Goal: Task Accomplishment & Management: Manage account settings

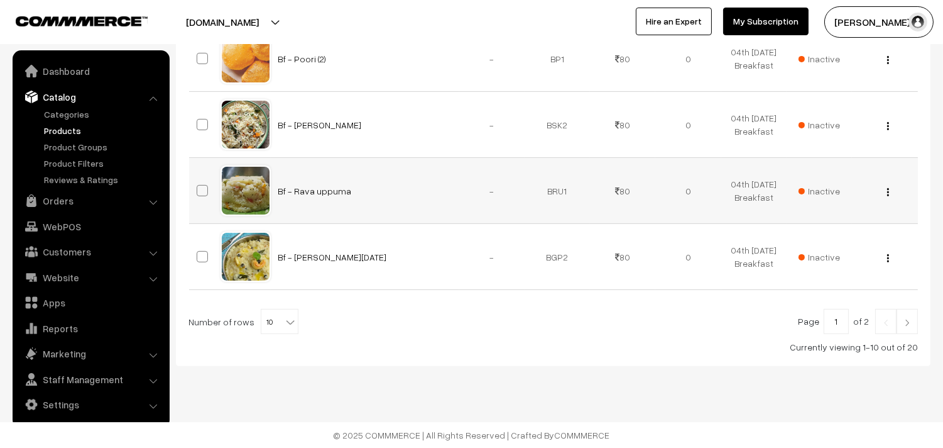
scroll to position [802, 0]
click at [268, 311] on span "10" at bounding box center [279, 321] width 36 height 25
select select "100"
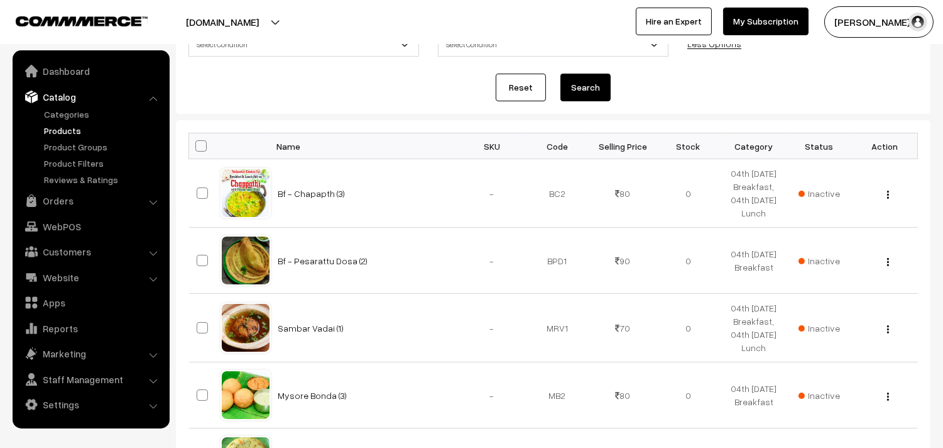
scroll to position [39, 0]
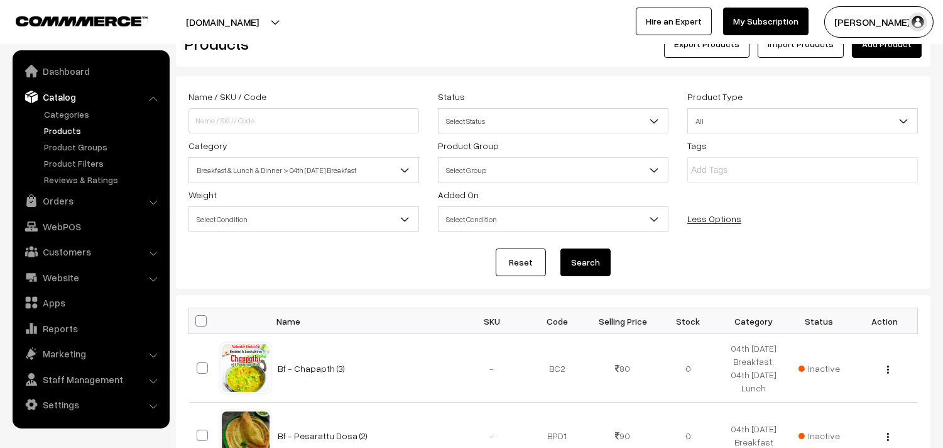
click at [202, 317] on span at bounding box center [200, 320] width 11 height 11
click at [197, 317] on input "checkbox" at bounding box center [193, 320] width 8 height 8
checkbox input "true"
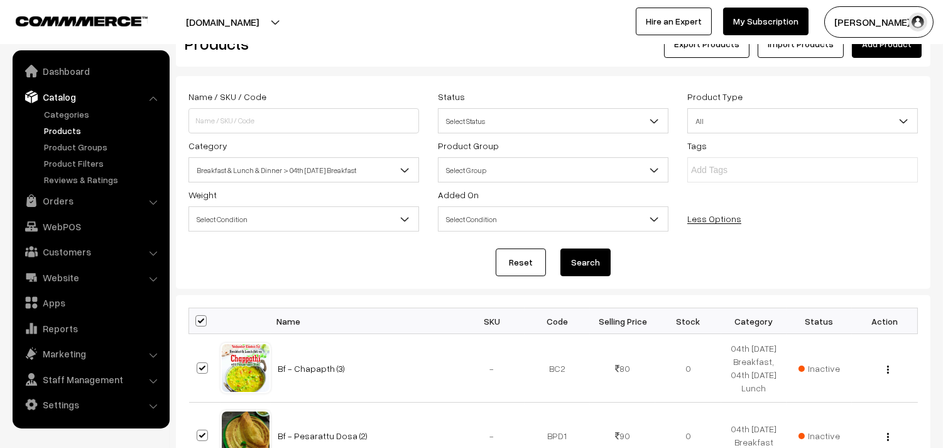
checkbox input "true"
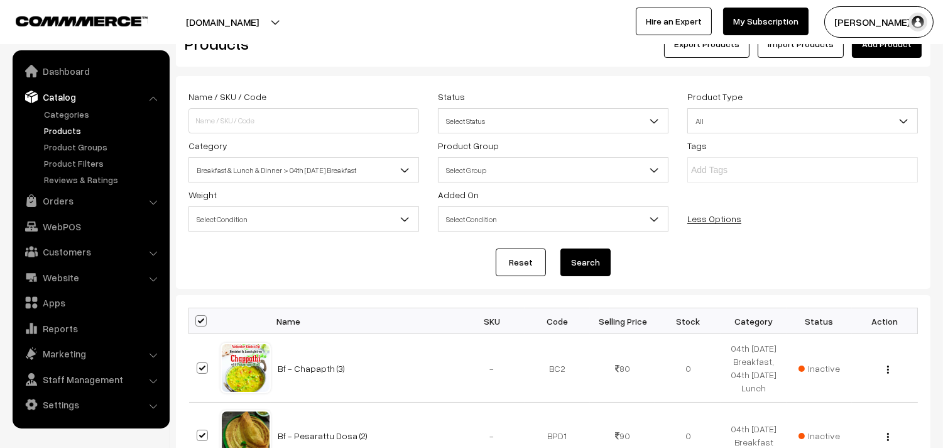
checkbox input "true"
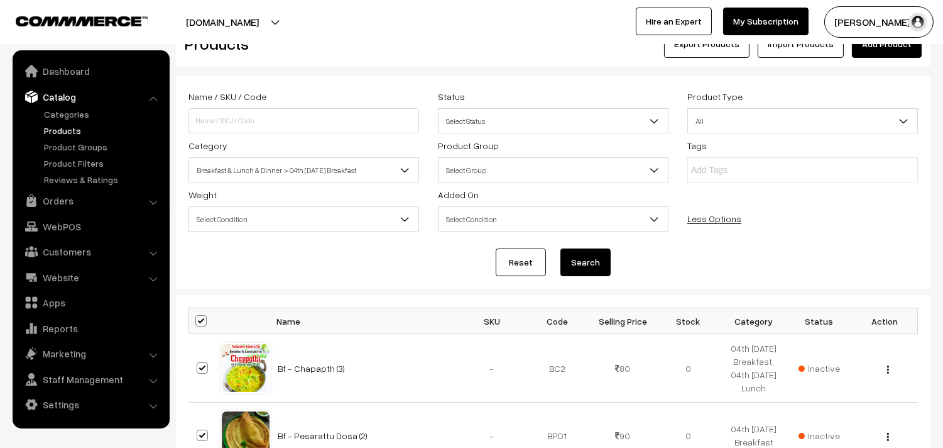
checkbox input "true"
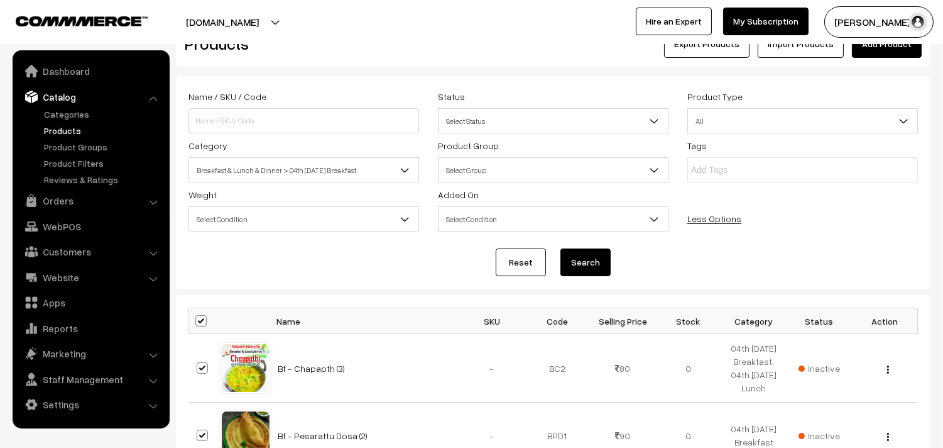
checkbox input "true"
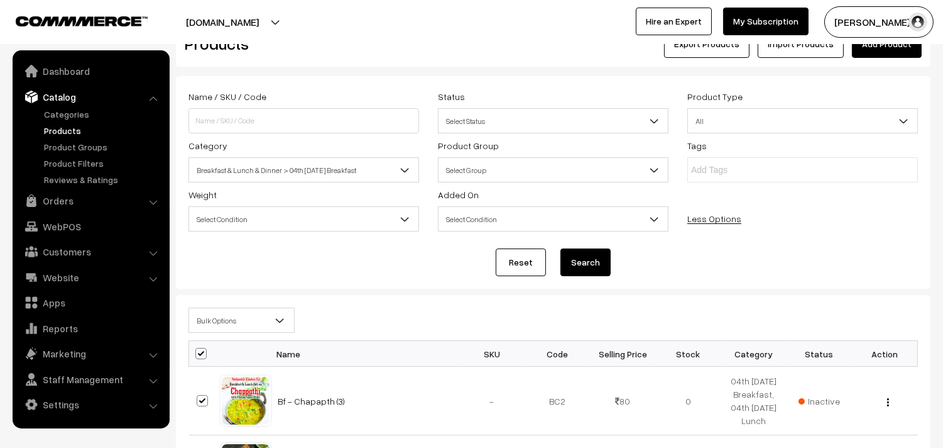
click at [221, 316] on span "Bulk Options" at bounding box center [241, 320] width 105 height 22
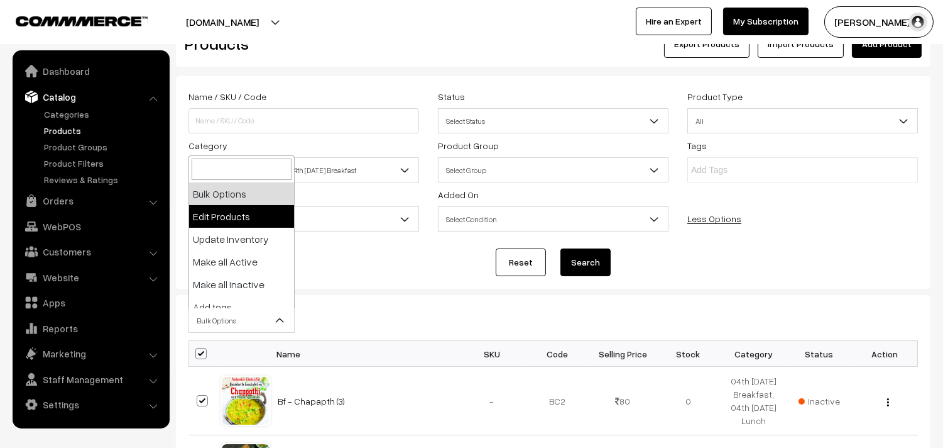
select select "editProduct"
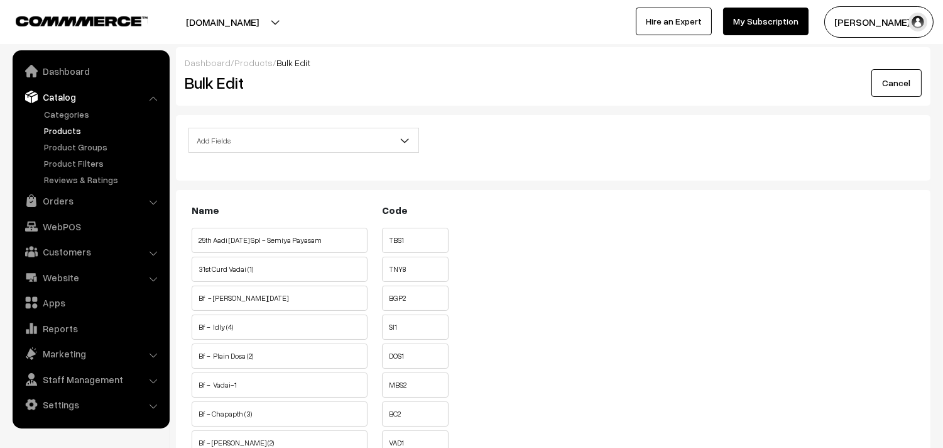
click at [259, 145] on span "Add Fields" at bounding box center [303, 140] width 229 height 22
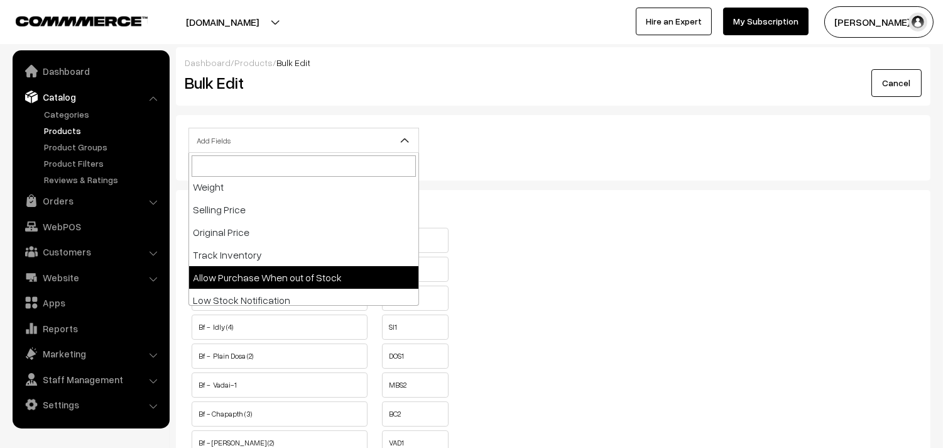
select select "allow-purchase"
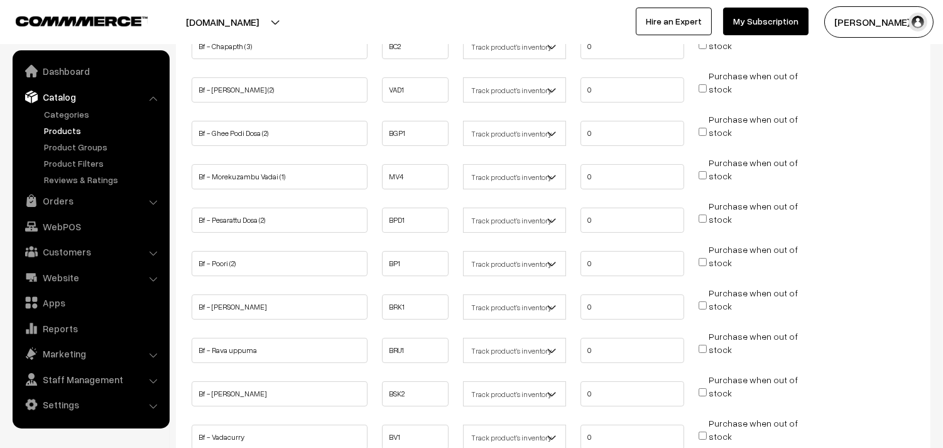
scroll to position [209, 0]
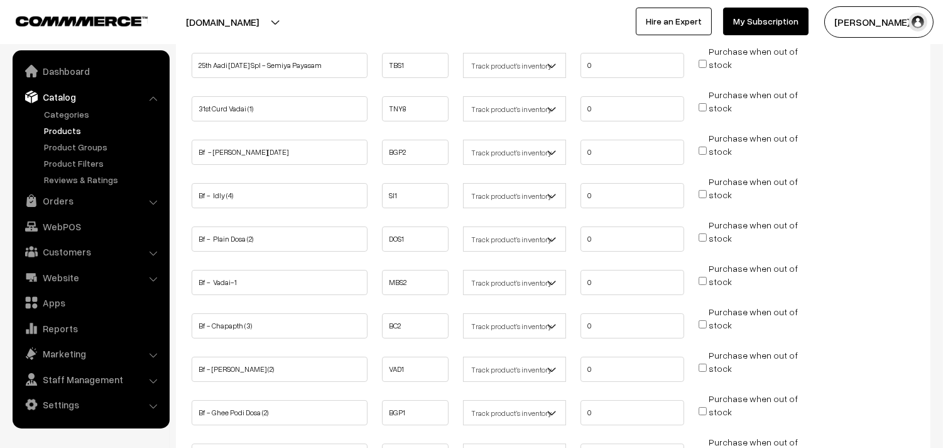
click at [703, 150] on input "Purchase when out of stock" at bounding box center [703, 150] width 8 height 8
checkbox input "true"
click at [706, 192] on input "Purchase when out of stock" at bounding box center [703, 194] width 8 height 8
checkbox input "true"
click at [702, 234] on input "Purchase when out of stock" at bounding box center [703, 237] width 8 height 8
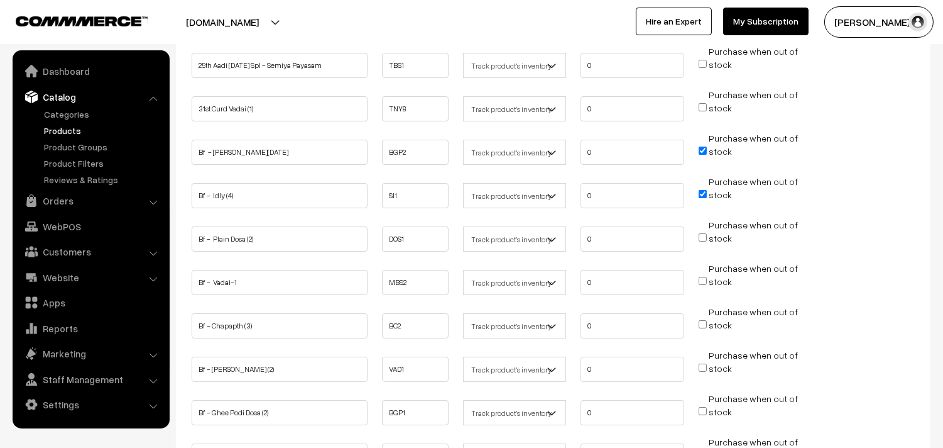
checkbox input "true"
click at [700, 278] on input "Purchase when out of stock" at bounding box center [703, 281] width 8 height 8
checkbox input "true"
click at [705, 316] on li "Purchase when out of stock" at bounding box center [750, 320] width 109 height 31
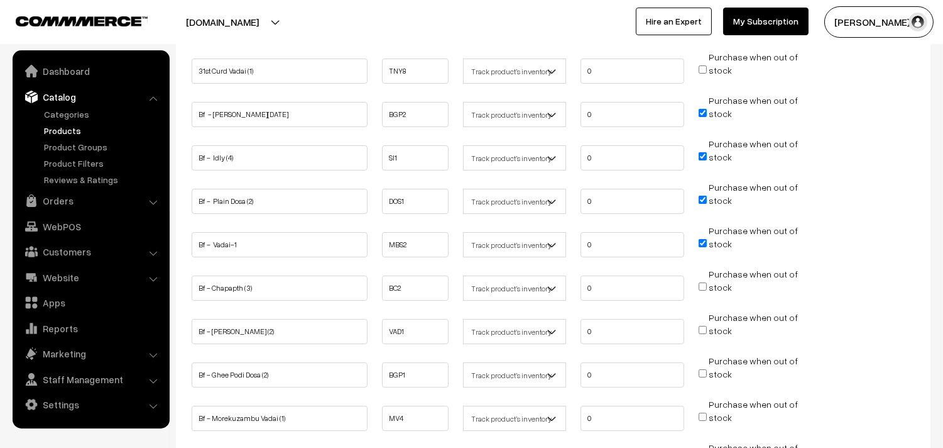
scroll to position [279, 0]
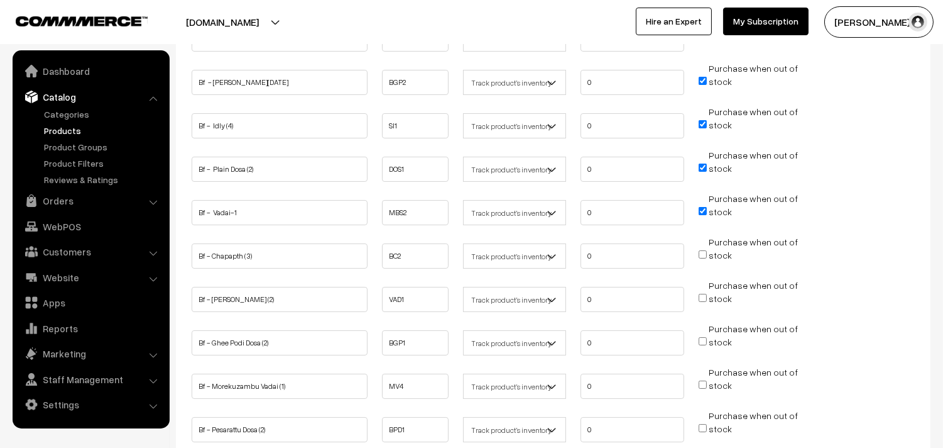
click at [700, 294] on input "Purchase when out of stock" at bounding box center [703, 298] width 8 height 8
checkbox input "true"
click at [705, 337] on input "Purchase when out of stock" at bounding box center [703, 341] width 8 height 8
checkbox input "true"
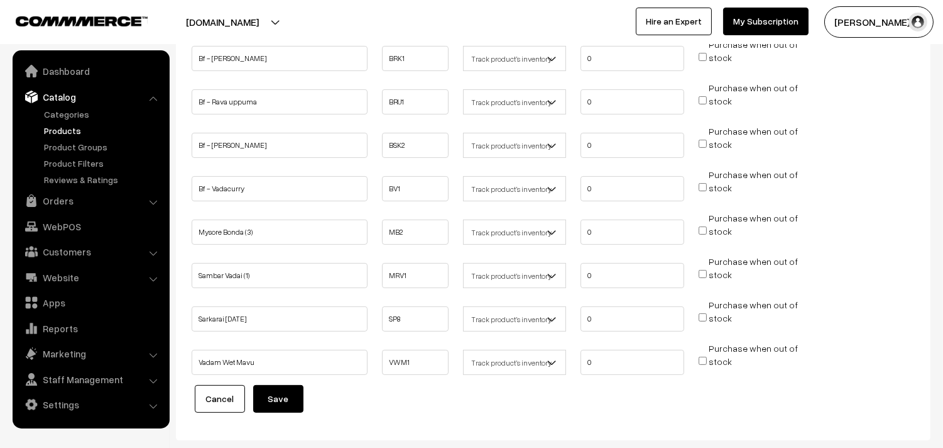
scroll to position [805, 0]
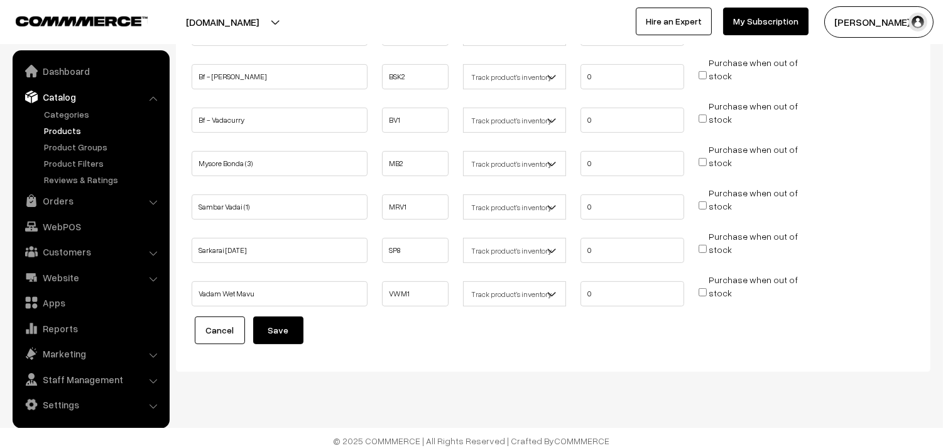
click at [277, 316] on button "Save" at bounding box center [278, 330] width 50 height 28
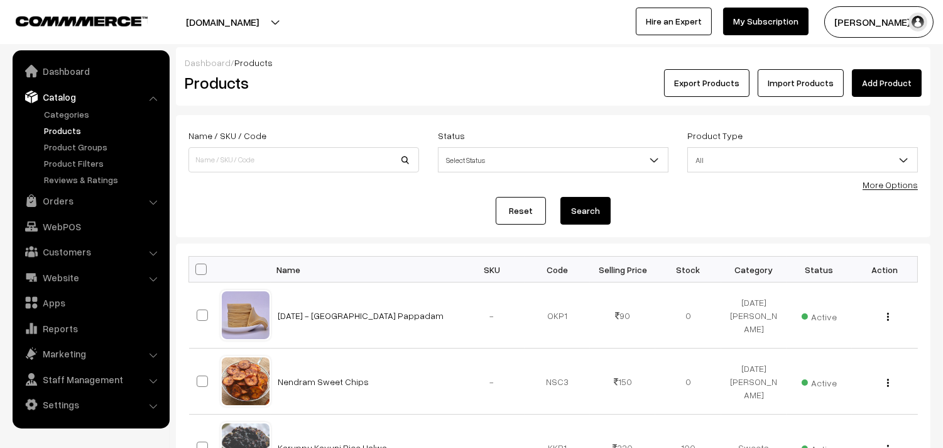
click at [901, 187] on link "More Options" at bounding box center [890, 184] width 55 height 11
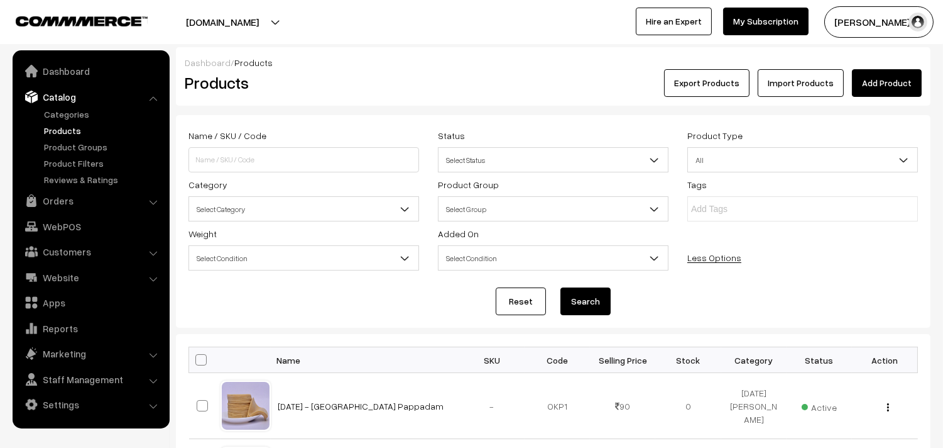
click at [302, 202] on span "Select Category" at bounding box center [303, 209] width 229 height 22
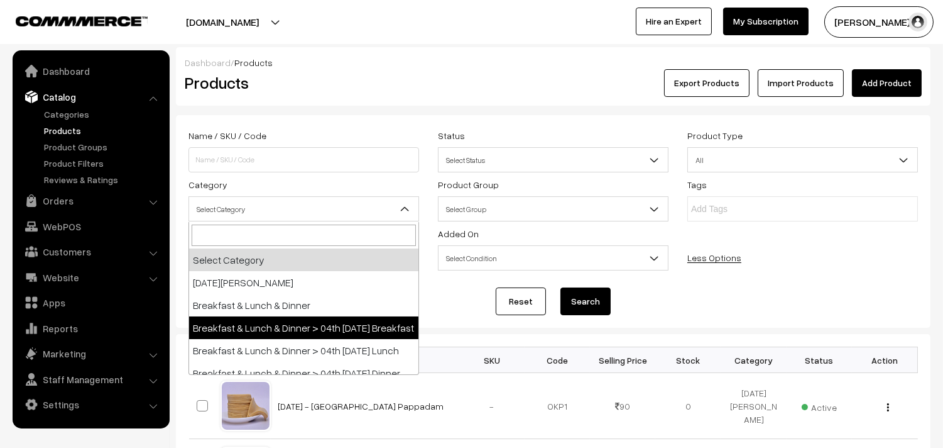
select select "91"
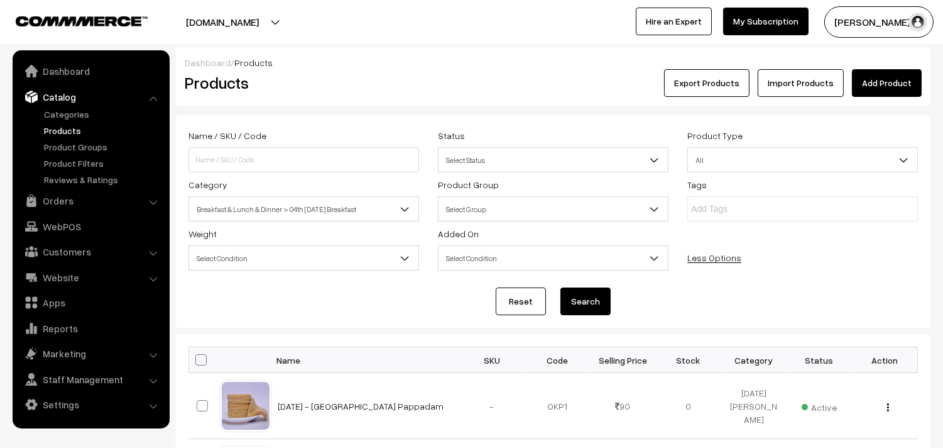
click at [590, 296] on button "Search" at bounding box center [586, 301] width 50 height 28
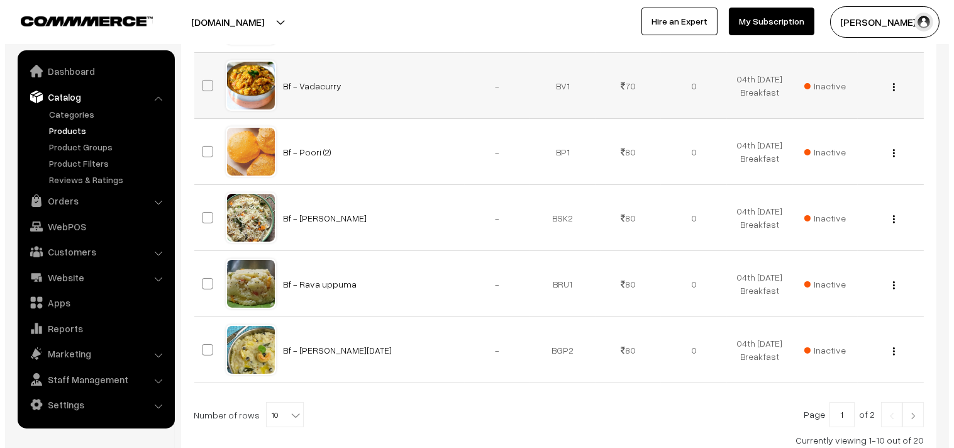
scroll to position [802, 0]
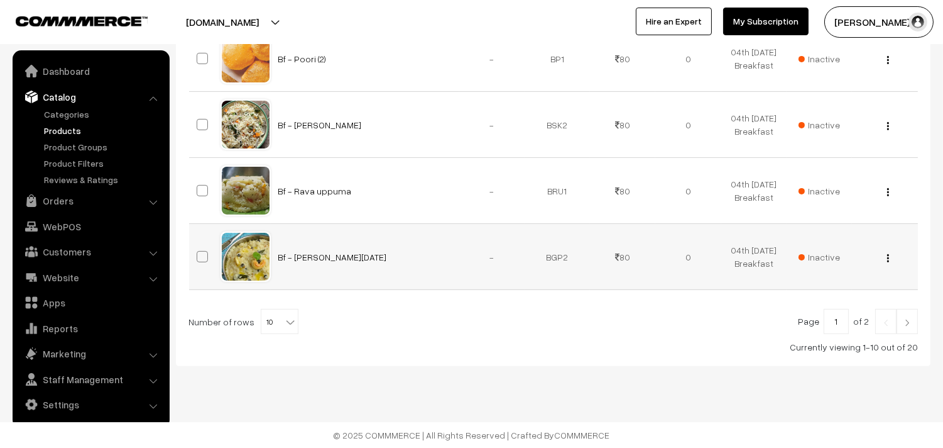
click at [824, 258] on span "Inactive" at bounding box center [819, 256] width 41 height 13
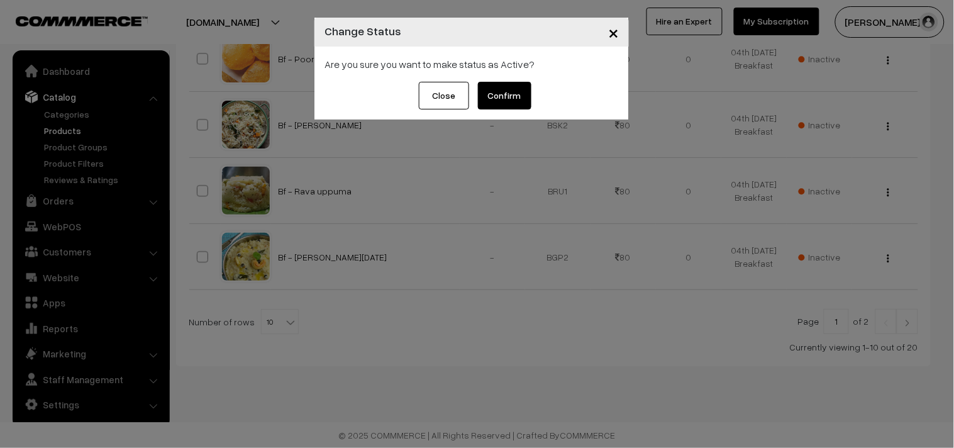
click at [498, 92] on button "Confirm" at bounding box center [504, 96] width 53 height 28
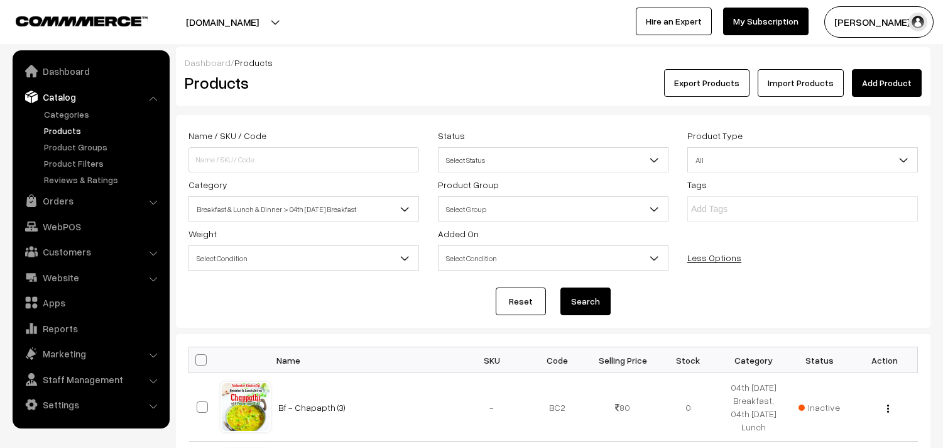
scroll to position [802, 0]
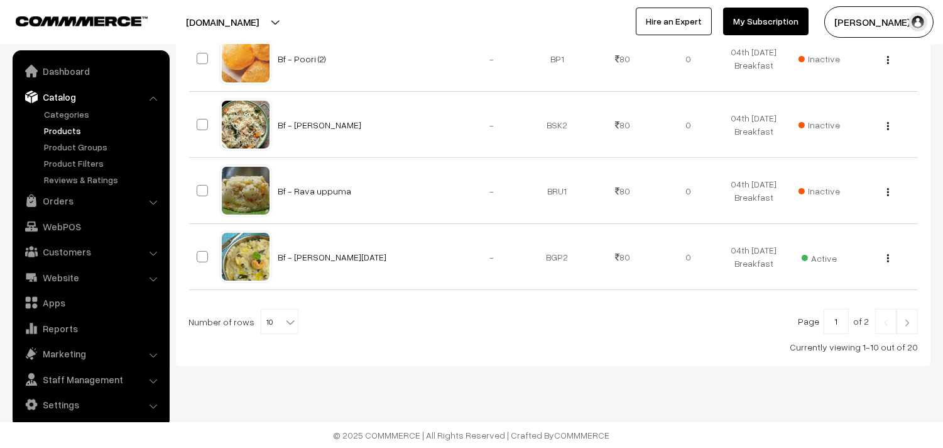
click at [890, 258] on div "View Edit Delete" at bounding box center [885, 256] width 50 height 13
click at [888, 255] on img "button" at bounding box center [889, 258] width 2 height 8
click at [842, 299] on link "Edit" at bounding box center [832, 304] width 107 height 28
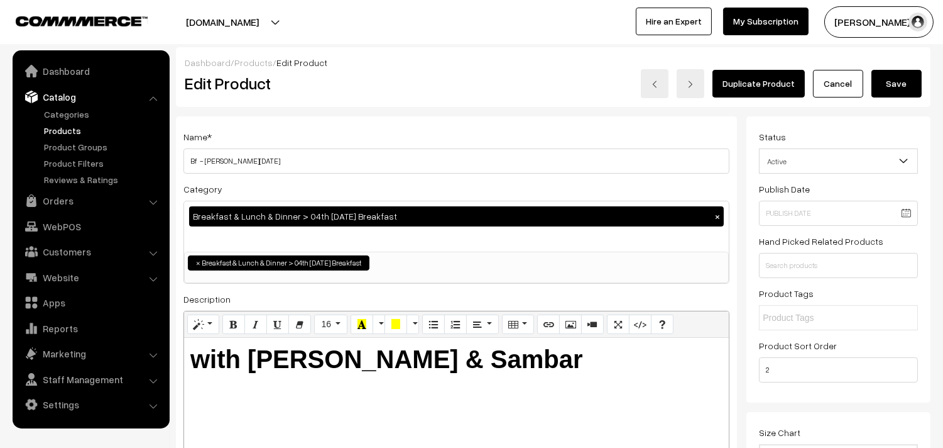
click at [903, 72] on button "Save" at bounding box center [897, 84] width 50 height 28
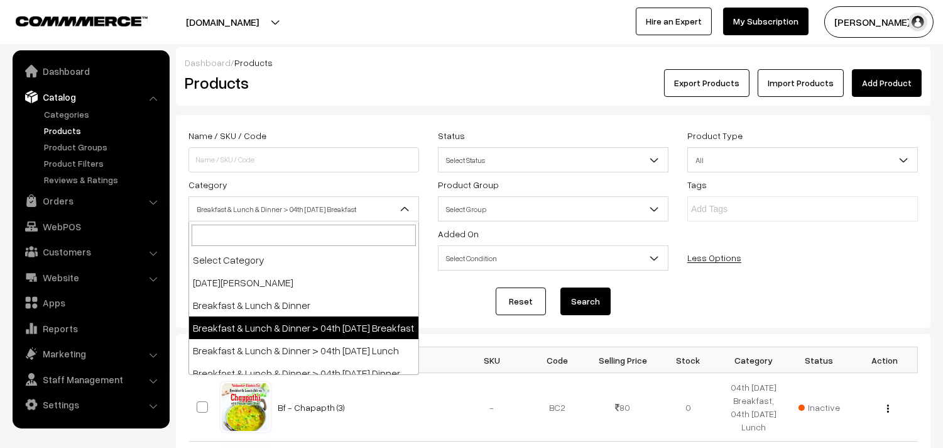
click at [363, 202] on span "Breakfast & Lunch & Dinner > 04th [DATE] Breakfast" at bounding box center [303, 209] width 229 height 22
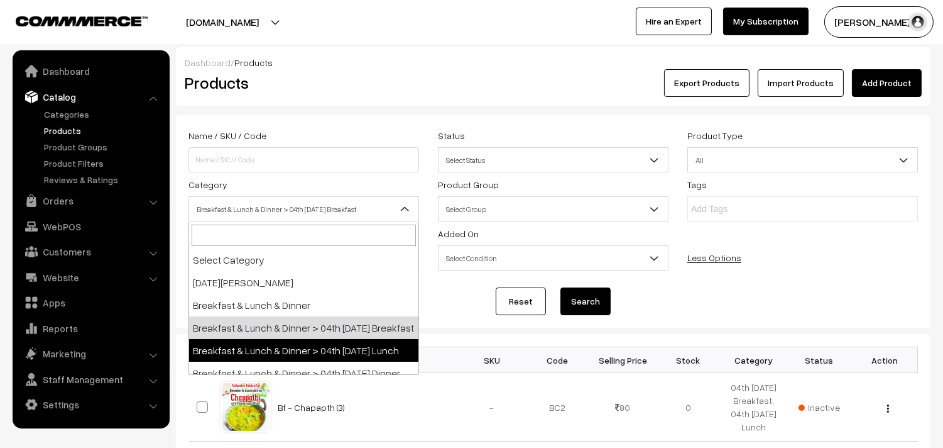
select select "95"
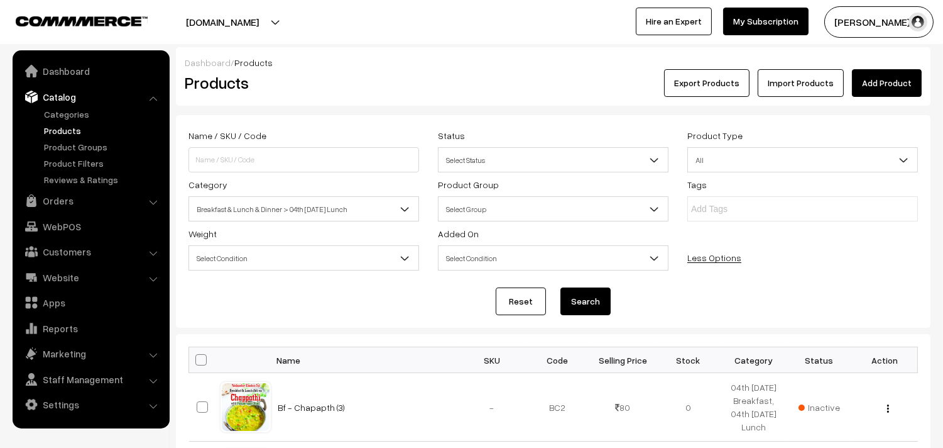
click at [574, 302] on button "Search" at bounding box center [586, 301] width 50 height 28
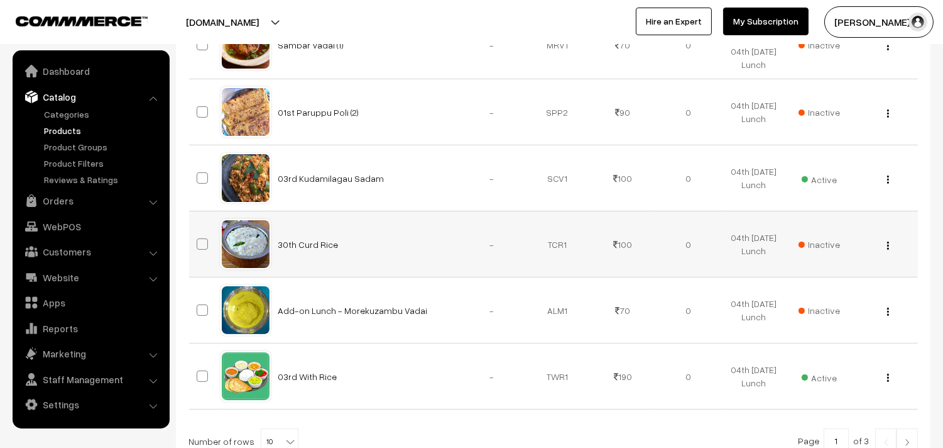
scroll to position [558, 0]
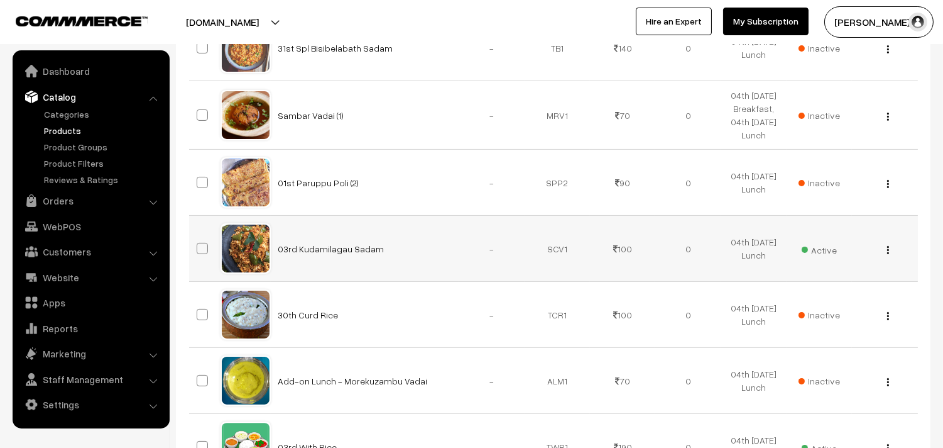
click at [888, 254] on img "button" at bounding box center [889, 250] width 2 height 8
click at [837, 309] on link "Edit" at bounding box center [832, 296] width 107 height 28
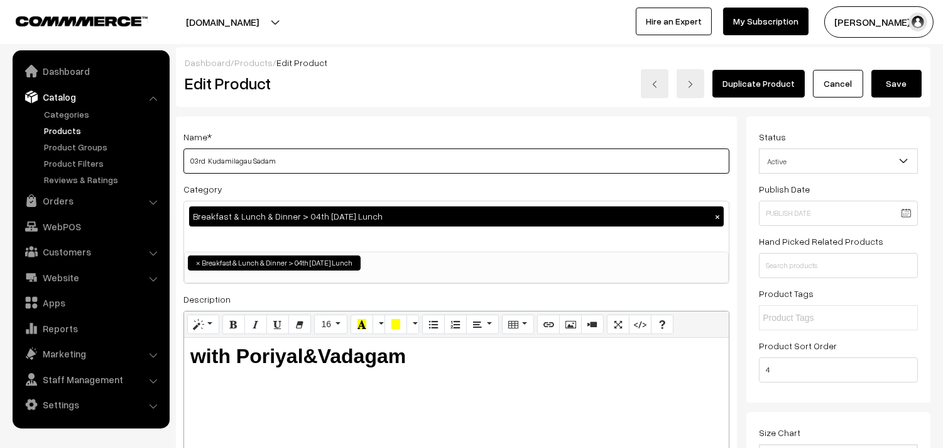
click at [297, 160] on input "03rd Kudamilagau Sadam" at bounding box center [457, 160] width 546 height 25
click at [225, 160] on input "03rd Kudamilagau Sadam" at bounding box center [457, 160] width 546 height 25
click at [207, 155] on input "03rd Lemon Sadam" at bounding box center [457, 160] width 546 height 25
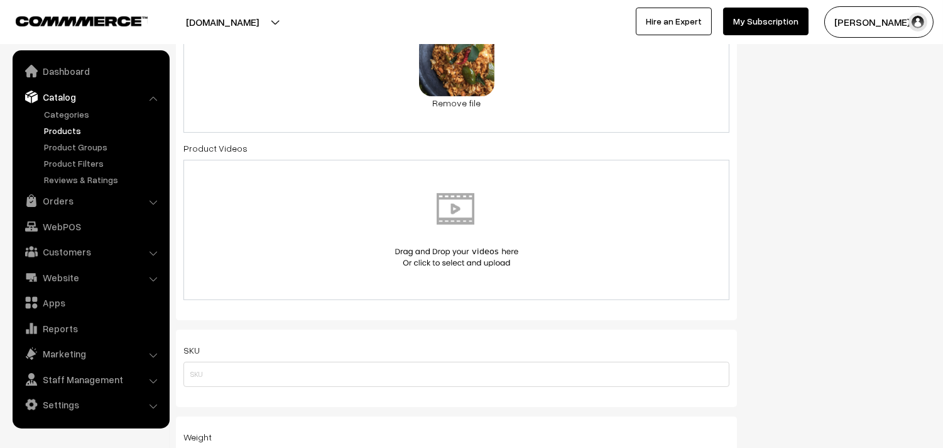
scroll to position [558, 0]
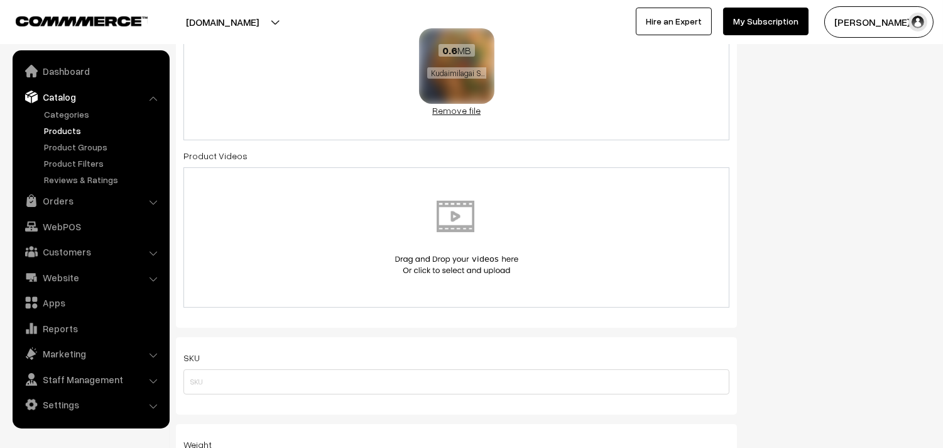
type input "04th [PERSON_NAME]"
click at [455, 115] on link "Remove file" at bounding box center [456, 110] width 75 height 13
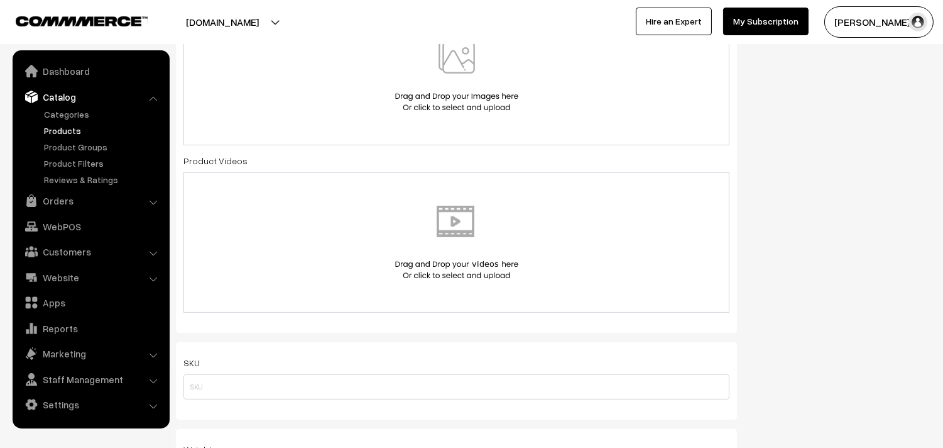
click at [467, 80] on img at bounding box center [456, 75] width 129 height 74
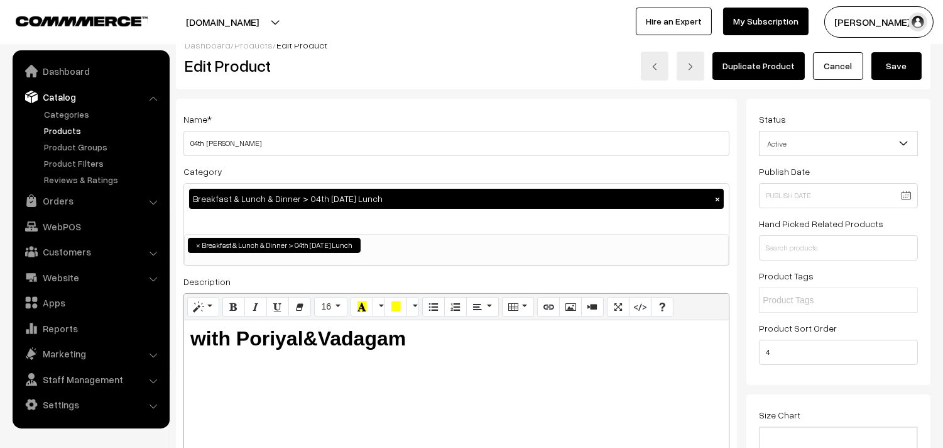
scroll to position [0, 0]
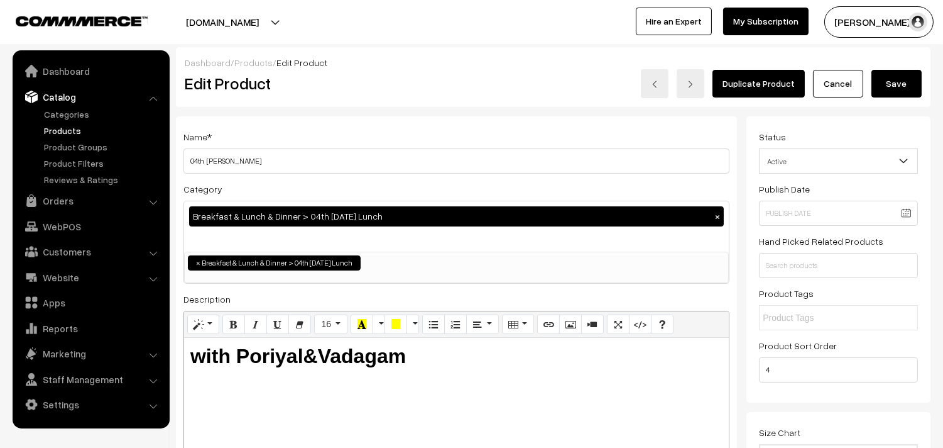
click at [910, 72] on button "Save" at bounding box center [897, 84] width 50 height 28
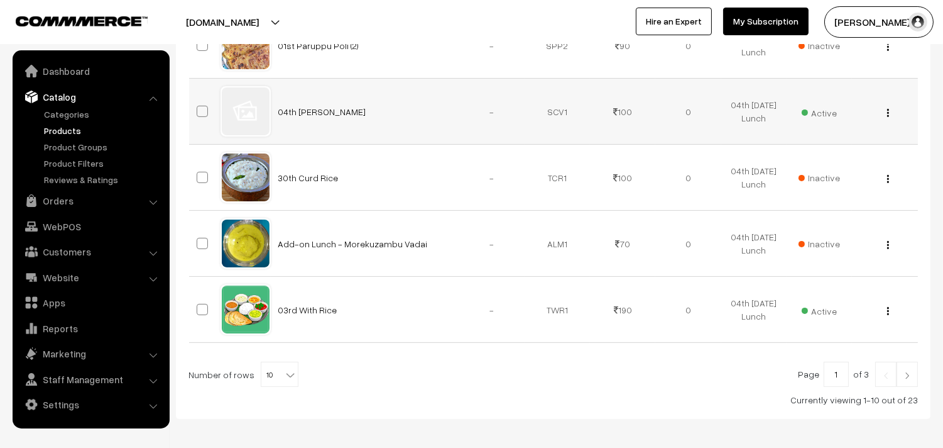
scroll to position [698, 0]
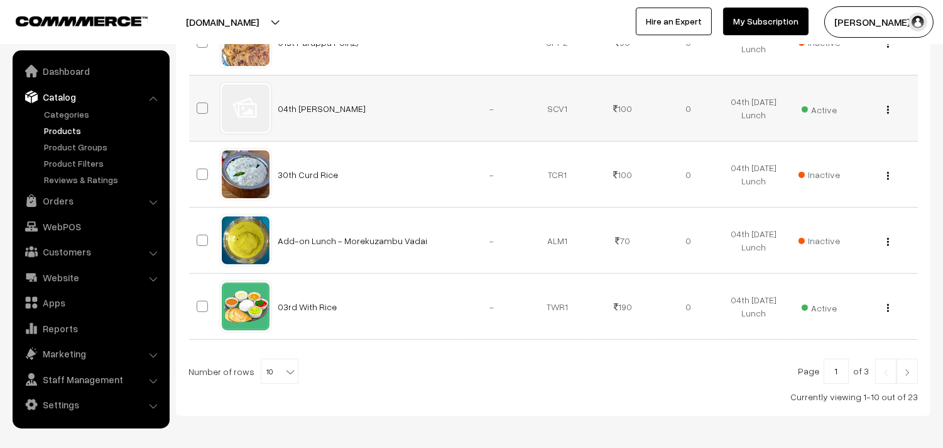
click at [887, 114] on button "button" at bounding box center [888, 109] width 3 height 10
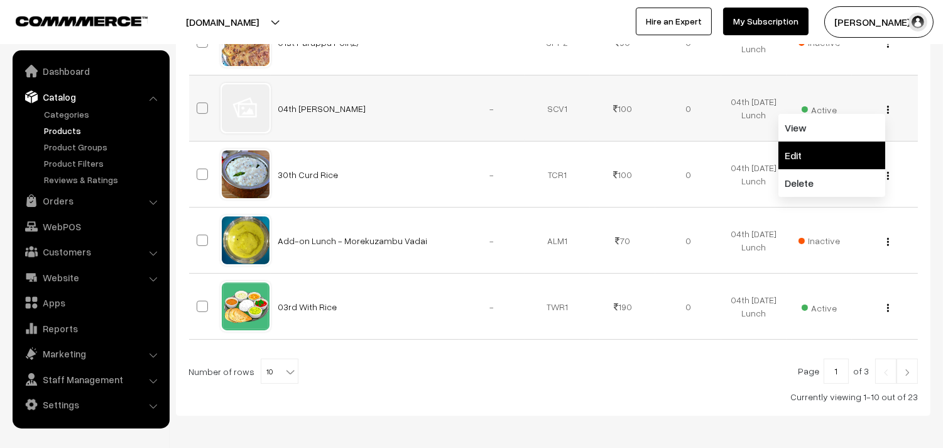
click at [835, 169] on link "Edit" at bounding box center [832, 155] width 107 height 28
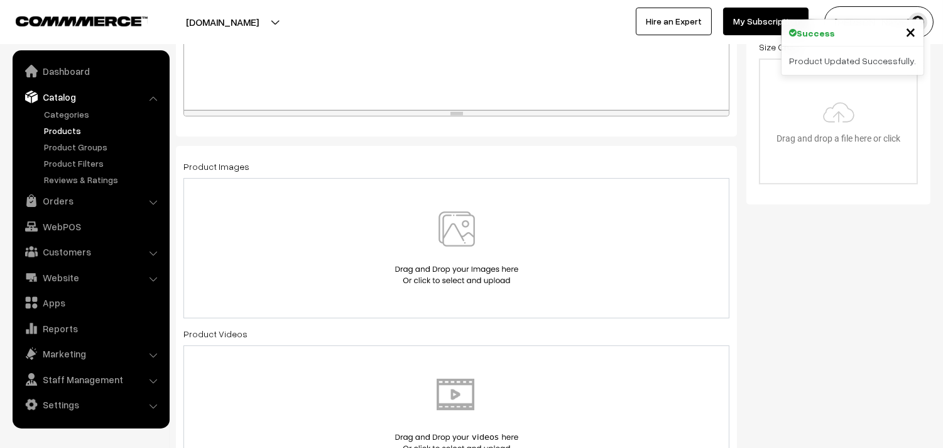
scroll to position [419, 0]
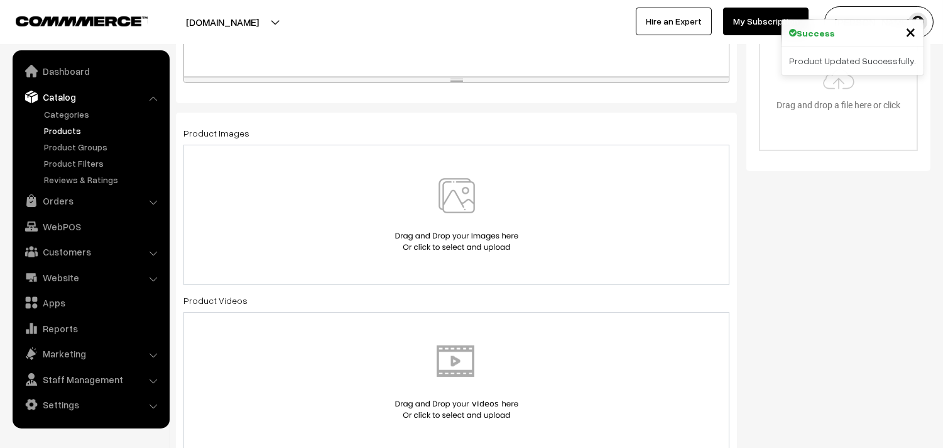
click at [454, 236] on img at bounding box center [456, 215] width 129 height 74
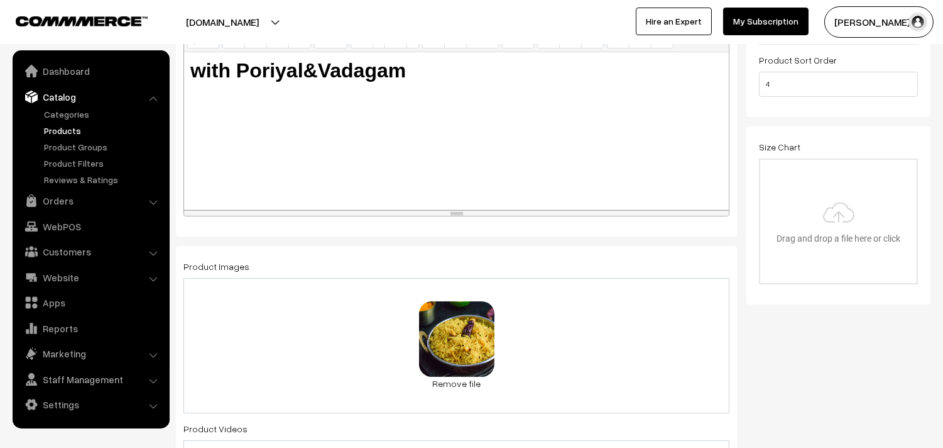
scroll to position [0, 0]
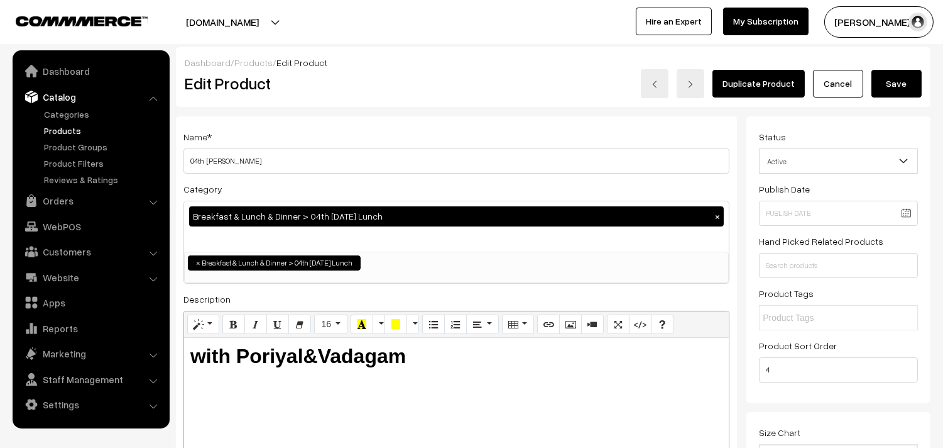
click at [899, 82] on button "Save" at bounding box center [897, 84] width 50 height 28
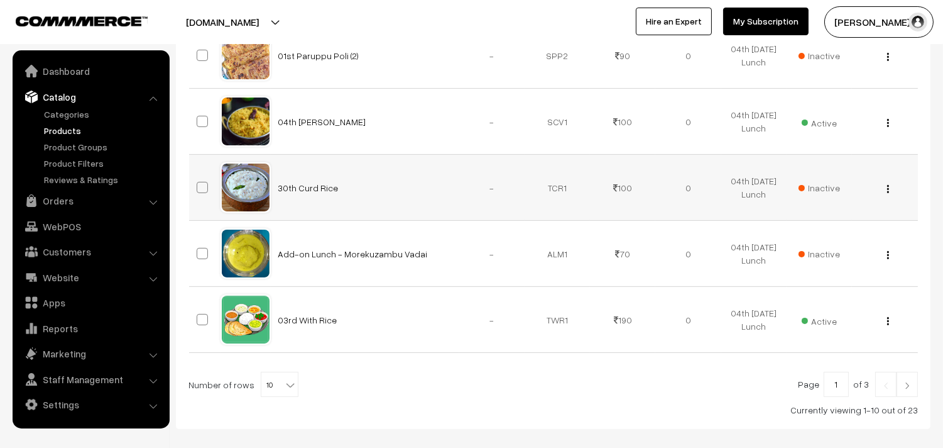
scroll to position [768, 0]
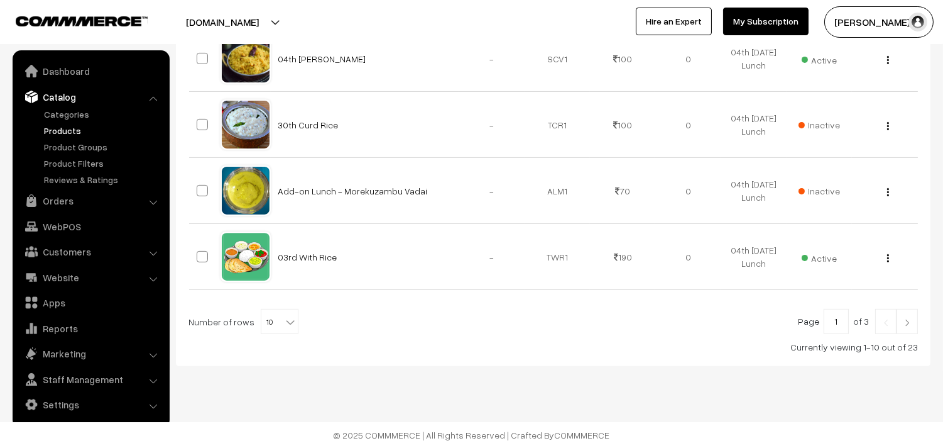
click at [263, 334] on span "10" at bounding box center [279, 321] width 36 height 25
select select "100"
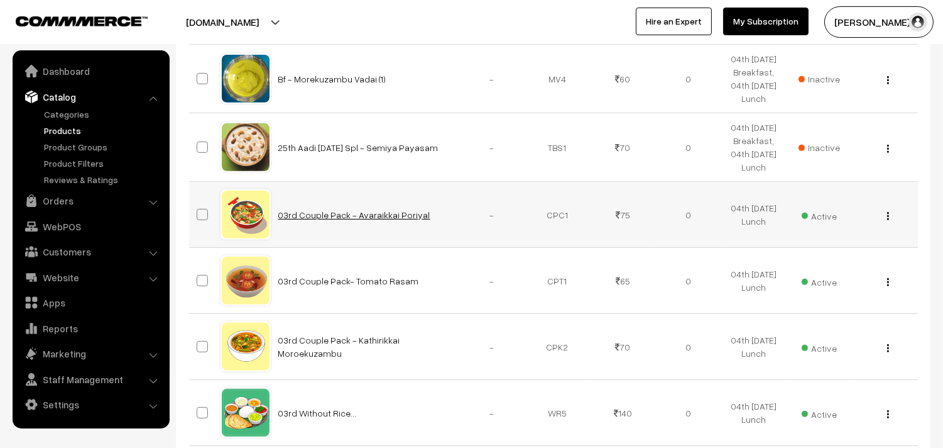
scroll to position [908, 0]
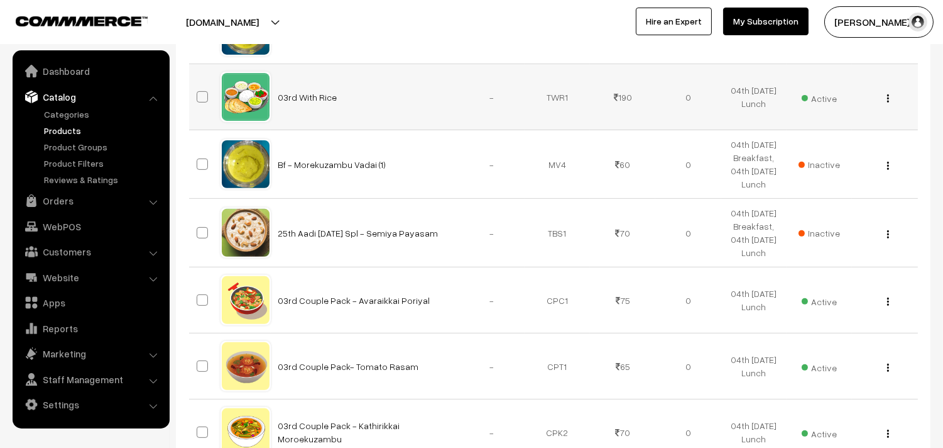
click at [891, 104] on div "View Edit Delete" at bounding box center [885, 97] width 50 height 13
click at [888, 102] on img "button" at bounding box center [889, 98] width 2 height 8
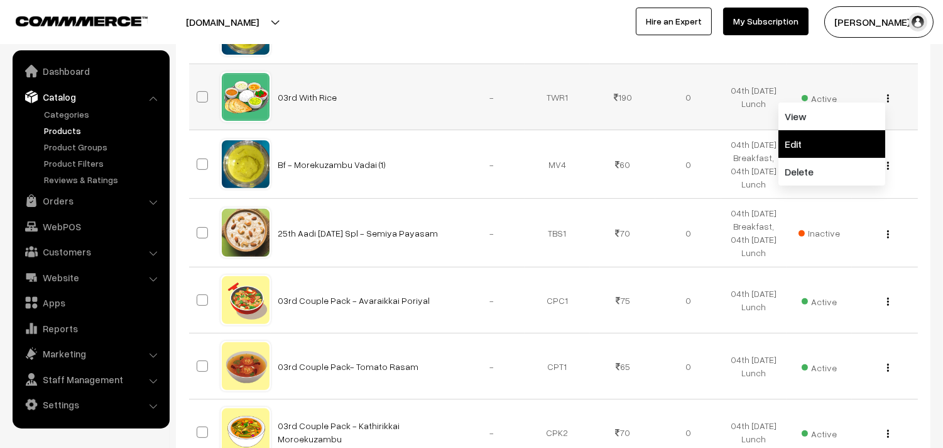
click at [833, 158] on link "Edit" at bounding box center [832, 144] width 107 height 28
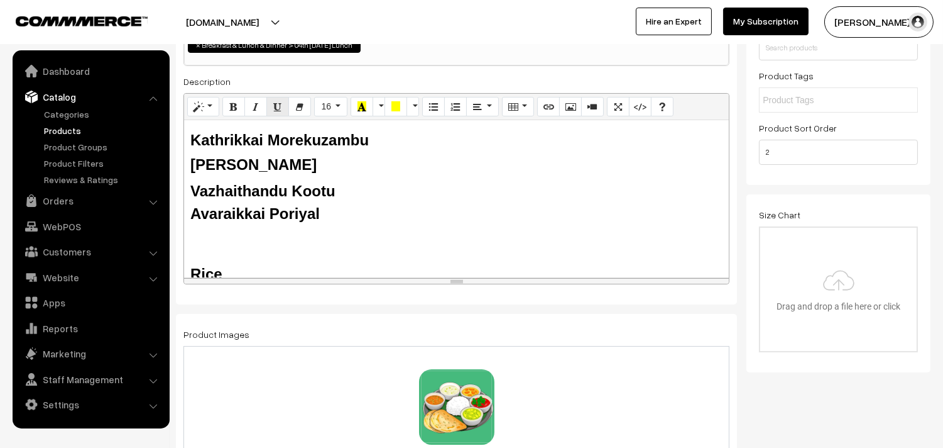
scroll to position [140, 0]
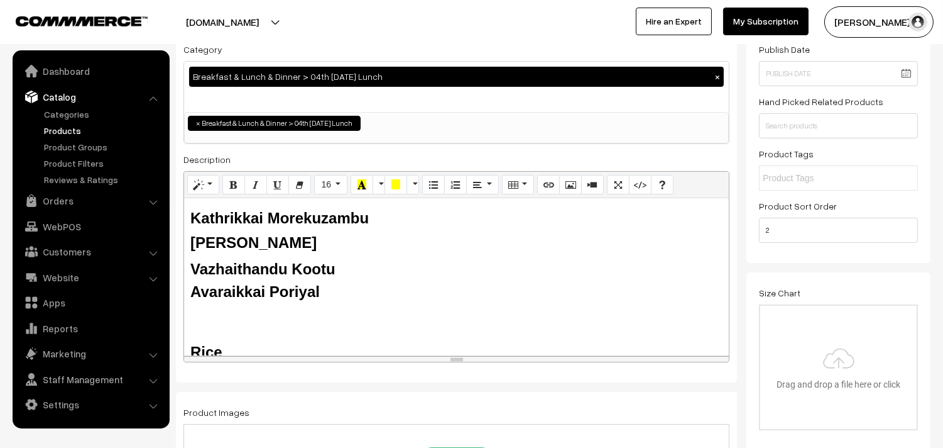
click at [224, 217] on b "Kathrikkai Morekuzambu" at bounding box center [279, 217] width 179 height 17
click at [228, 263] on b "Vazhaithandu Kootu" at bounding box center [262, 268] width 145 height 17
click at [223, 285] on b "Avaraikkai Poriyal" at bounding box center [254, 291] width 129 height 17
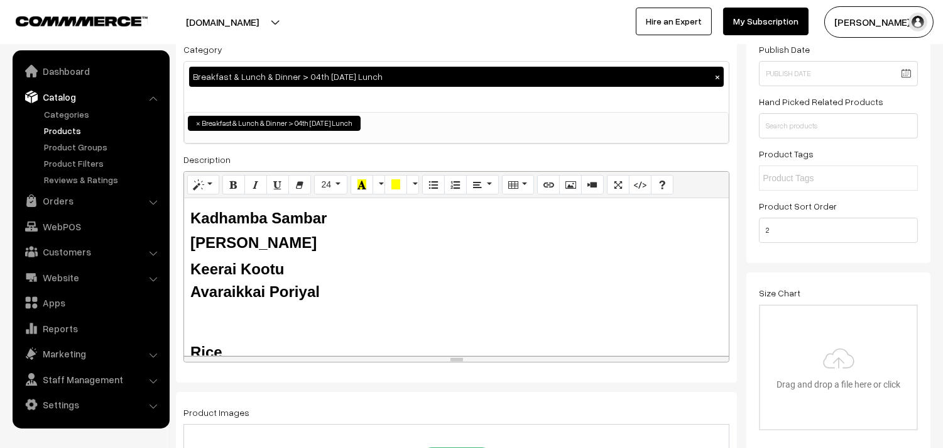
click at [231, 289] on b "Avaraikkai Poriyal" at bounding box center [254, 291] width 129 height 17
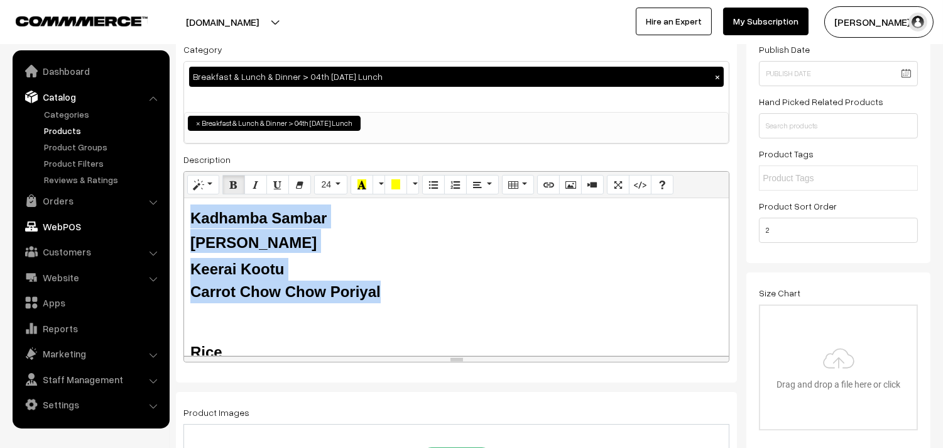
drag, startPoint x: 382, startPoint y: 292, endPoint x: 134, endPoint y: 218, distance: 259.1
copy div "Kadhamba Sambar Tomato Rasam Keerai Kootu Carrot Chow Chow Poriyal"
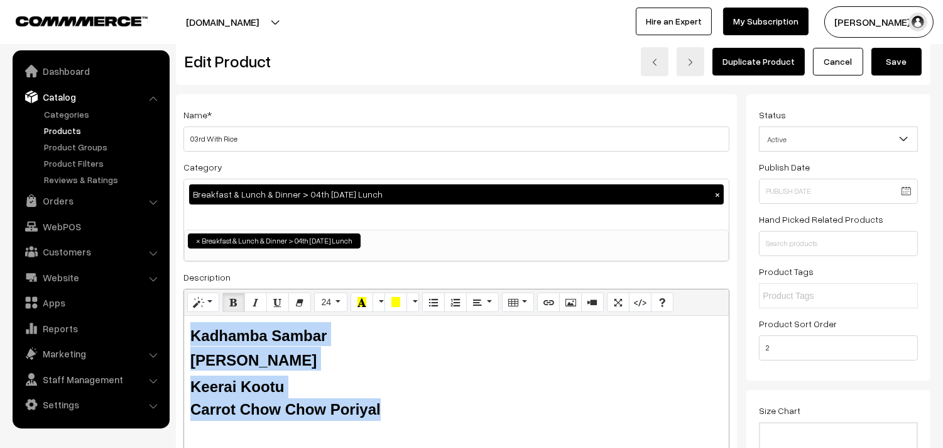
scroll to position [0, 0]
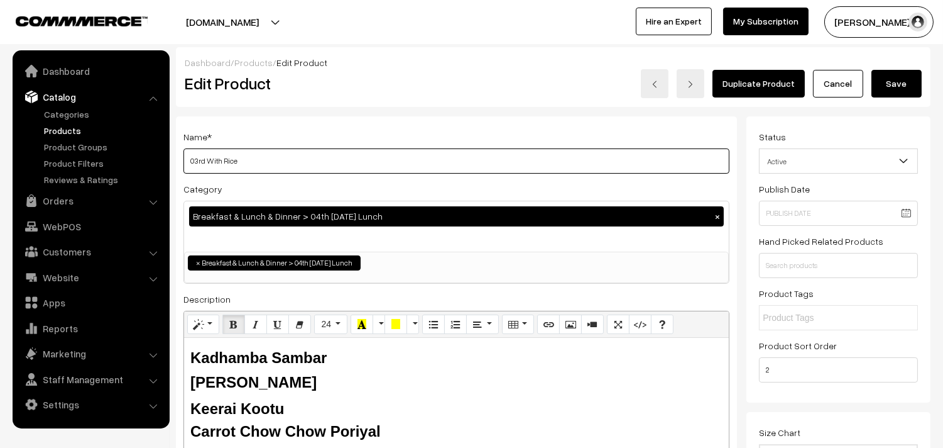
drag, startPoint x: 294, startPoint y: 165, endPoint x: 217, endPoint y: 162, distance: 76.1
click at [294, 165] on input "03rd With Rice" at bounding box center [457, 160] width 546 height 25
click at [197, 161] on input "03rd With Rice" at bounding box center [457, 160] width 546 height 25
type input "04th With Rice"
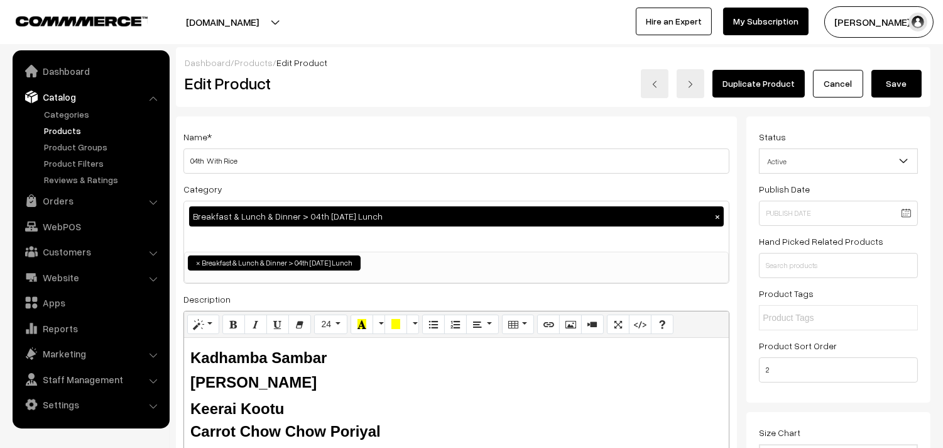
click at [888, 86] on button "Save" at bounding box center [897, 84] width 50 height 28
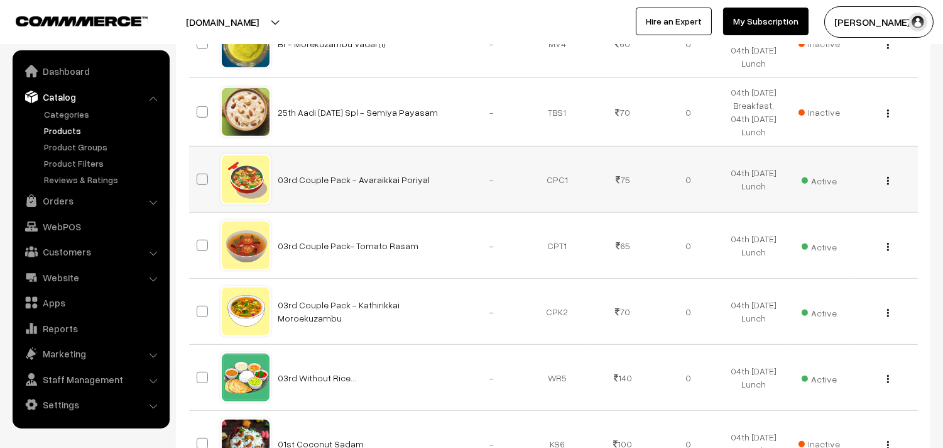
scroll to position [1047, 0]
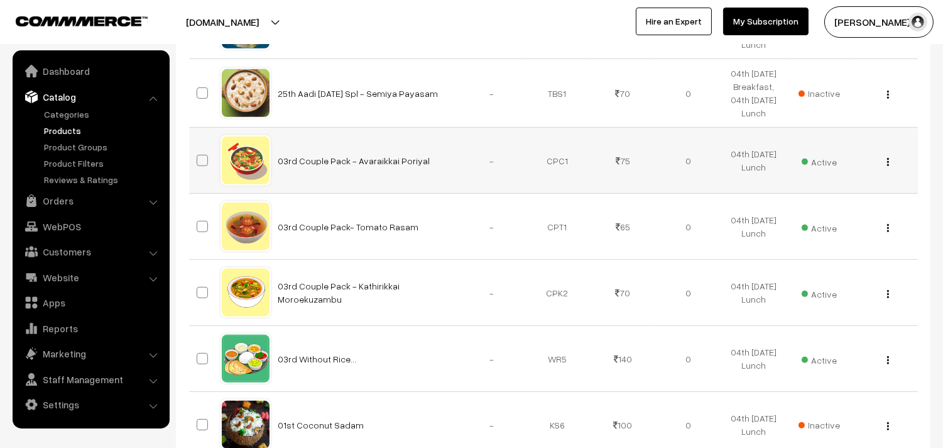
click at [891, 167] on div "View Edit Delete" at bounding box center [885, 160] width 50 height 13
click at [888, 166] on img "button" at bounding box center [889, 162] width 2 height 8
click at [832, 221] on link "Edit" at bounding box center [832, 208] width 107 height 28
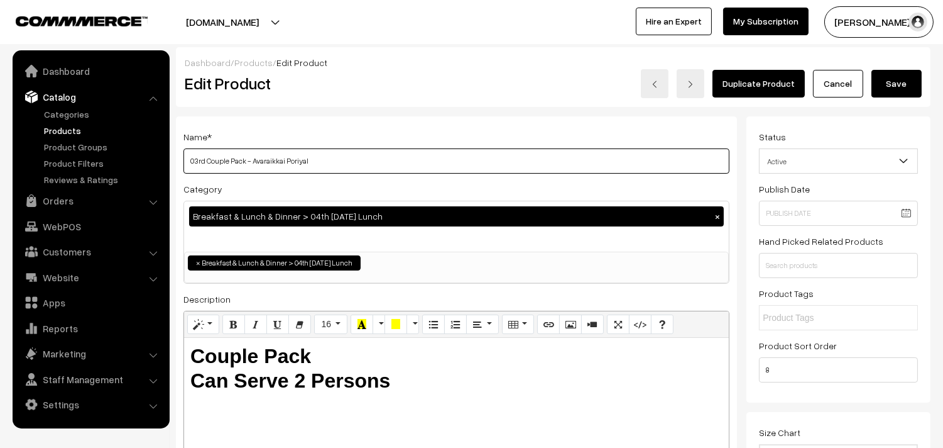
click at [354, 155] on input "03rd Couple Pack - Avaraikkai Poriyal" at bounding box center [457, 160] width 546 height 25
click at [197, 162] on input "03rd Couple Pack - Avaraikkai Poriyal" at bounding box center [457, 160] width 546 height 25
click at [331, 154] on input "04th Couple Pack - Avaraikkai Poriyal" at bounding box center [457, 160] width 546 height 25
click at [273, 158] on input "04th Couple Pack - Avaraikkai Poriyal" at bounding box center [457, 160] width 546 height 25
drag, startPoint x: 253, startPoint y: 158, endPoint x: 329, endPoint y: 161, distance: 76.7
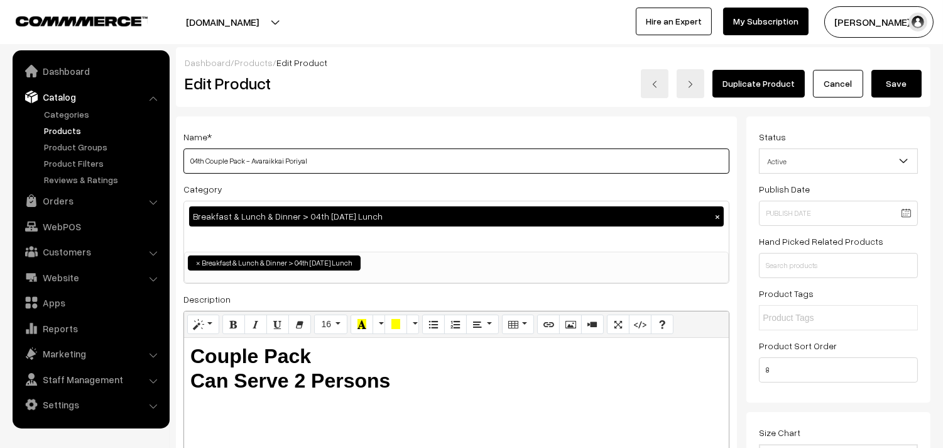
click at [329, 161] on input "04th Couple Pack - Avaraikkai Poriyal" at bounding box center [457, 160] width 546 height 25
type input "04th Couple Pack - Carrot Chow Chow Poriyal"
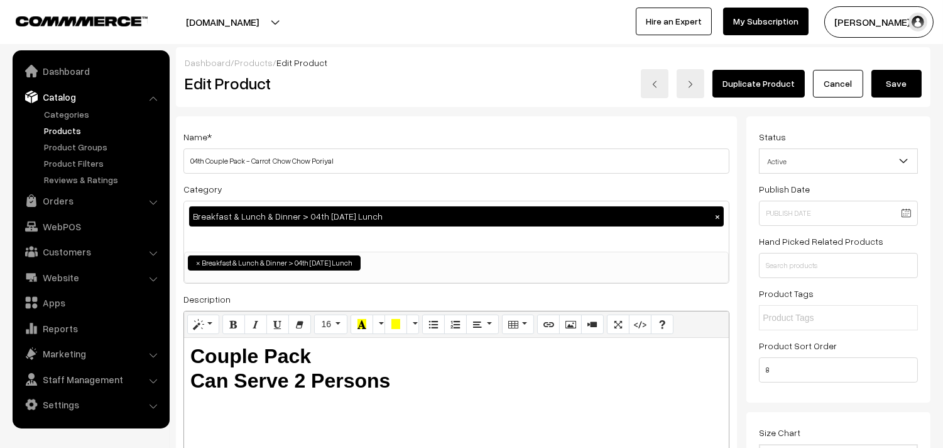
click at [890, 85] on button "Save" at bounding box center [897, 84] width 50 height 28
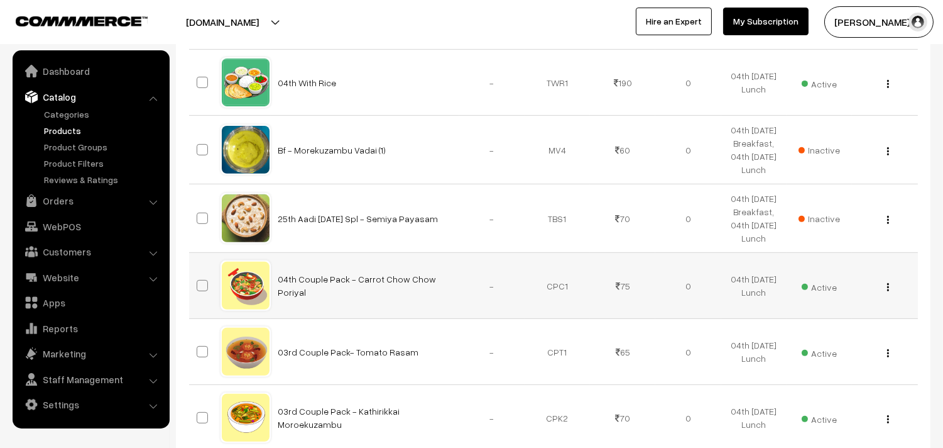
scroll to position [1117, 0]
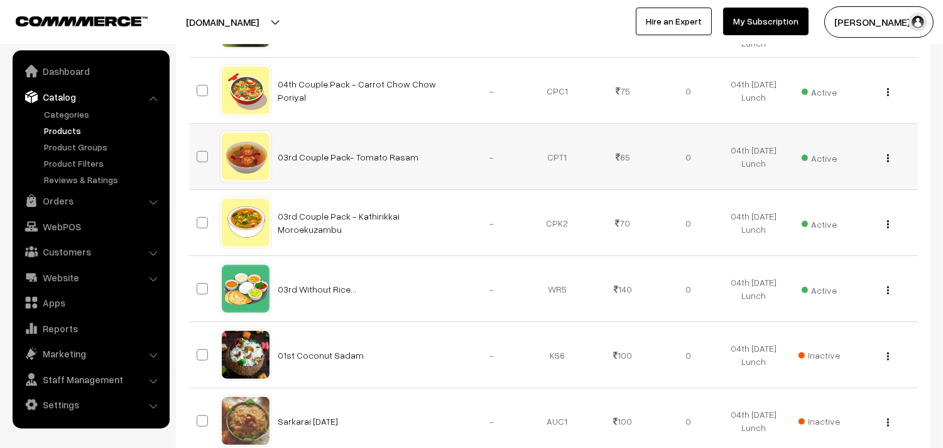
click at [888, 162] on img "button" at bounding box center [889, 158] width 2 height 8
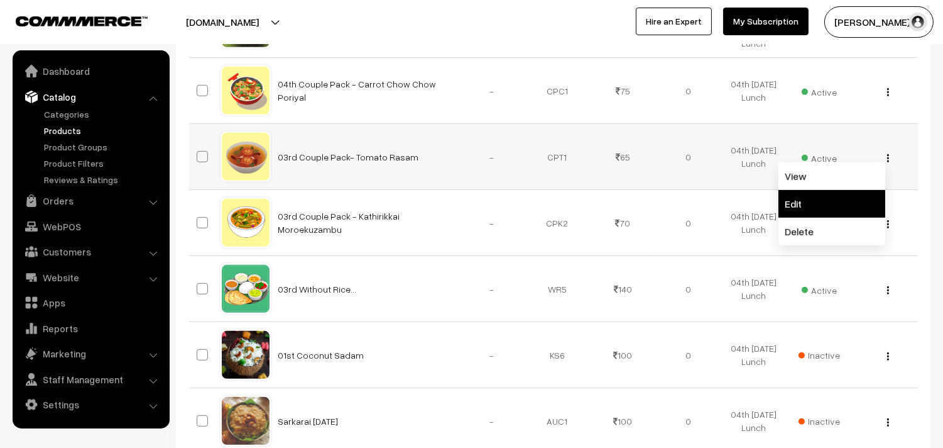
click at [838, 217] on link "Edit" at bounding box center [832, 204] width 107 height 28
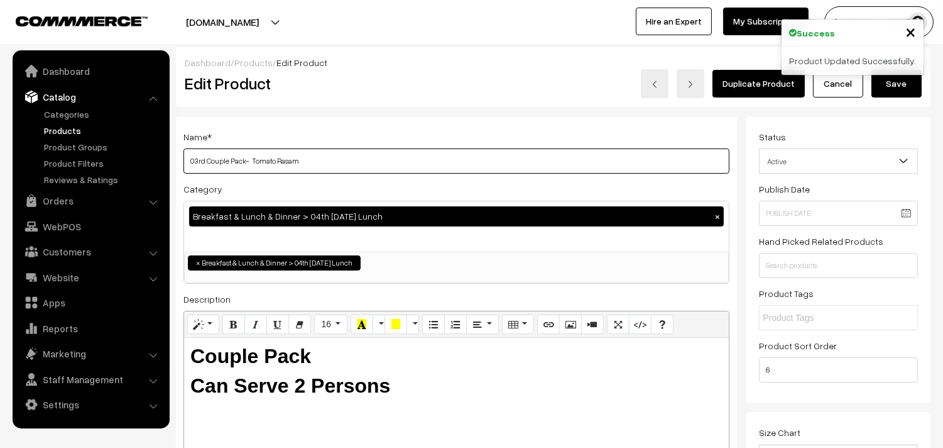
click at [326, 160] on input "03rd Couple Pack- Tomato Rasam" at bounding box center [457, 160] width 546 height 25
click at [193, 158] on input "03rd Couple Pack- Tomato Rasam" at bounding box center [457, 160] width 546 height 25
type input "04th Couple Pack- Tomato Rasam"
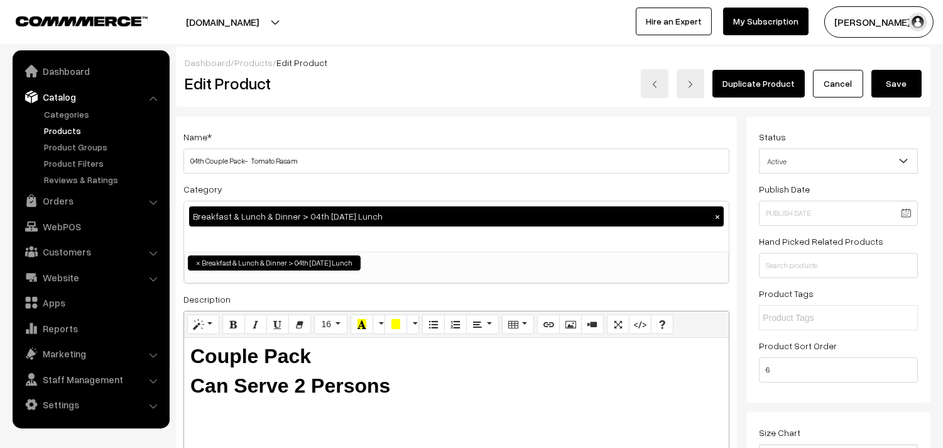
click at [901, 79] on button "Save" at bounding box center [897, 84] width 50 height 28
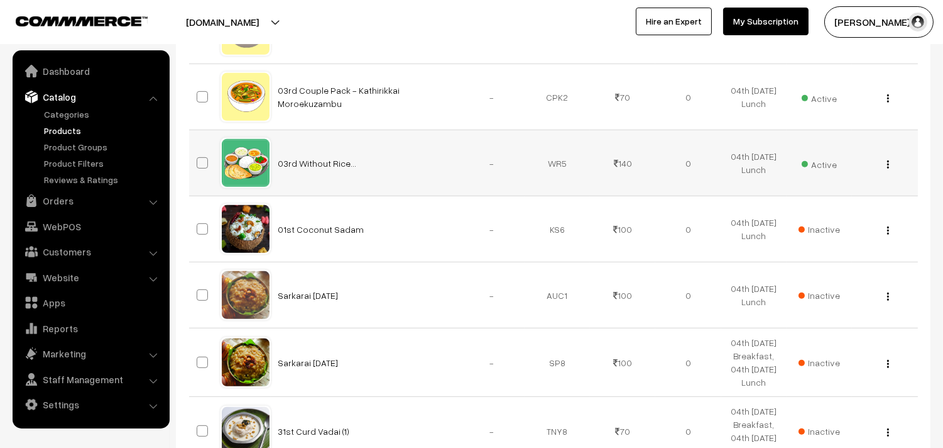
scroll to position [1257, 0]
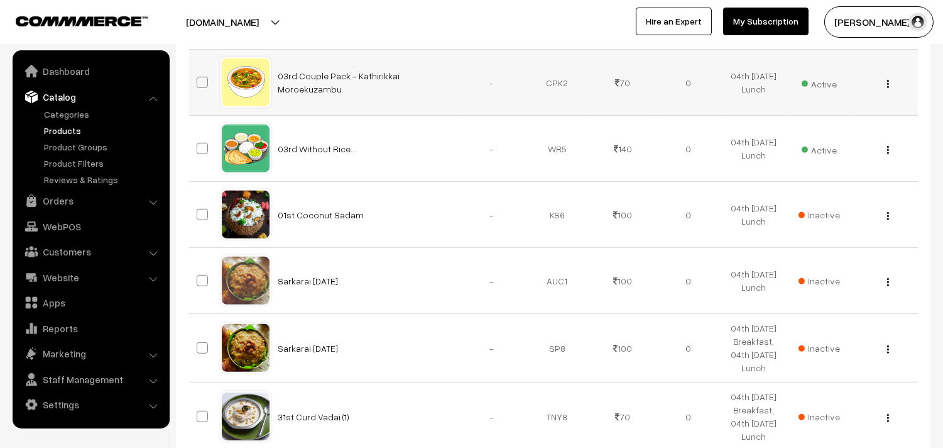
click at [885, 89] on div "View Edit Delete" at bounding box center [885, 82] width 50 height 13
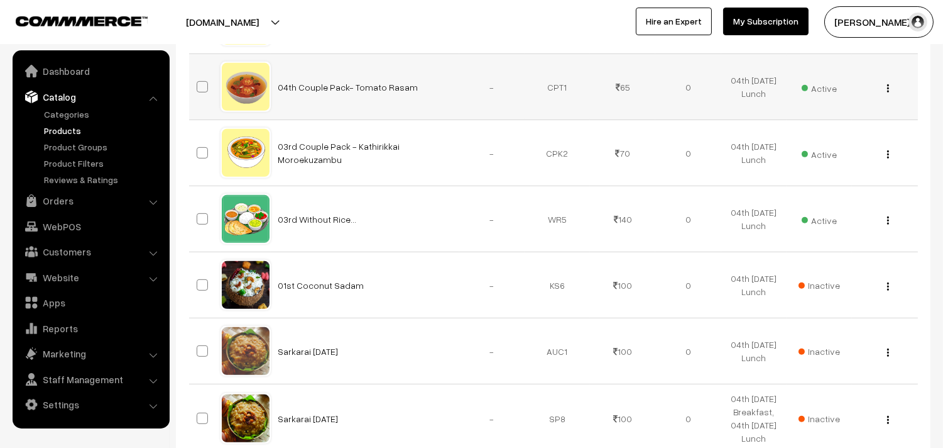
click at [888, 92] on img "button" at bounding box center [889, 88] width 2 height 8
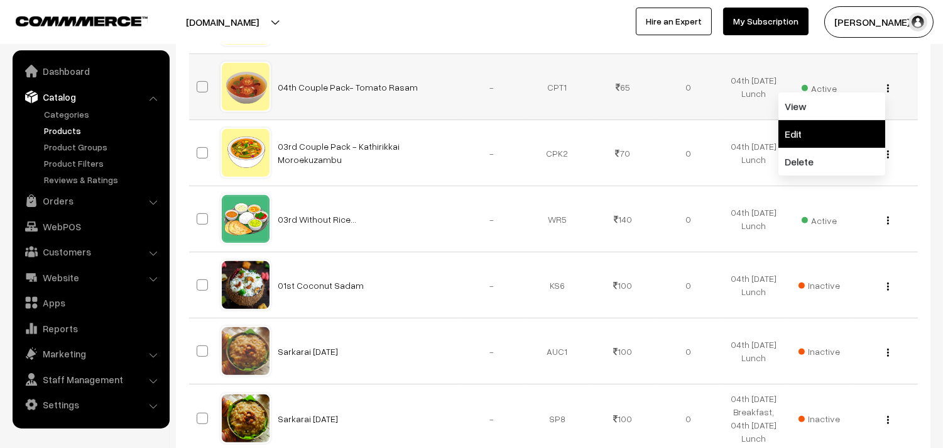
click at [847, 148] on link "Edit" at bounding box center [832, 134] width 107 height 28
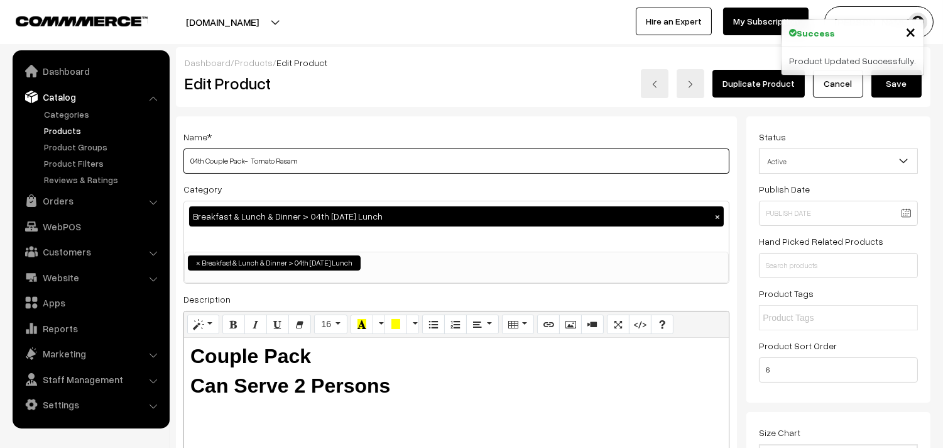
click at [297, 158] on input "04th Couple Pack- Tomato Rasam" at bounding box center [457, 160] width 546 height 25
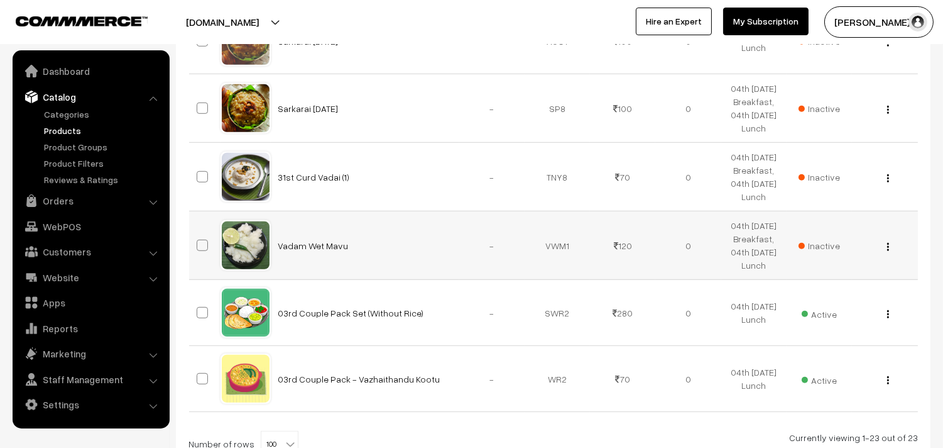
scroll to position [1327, 0]
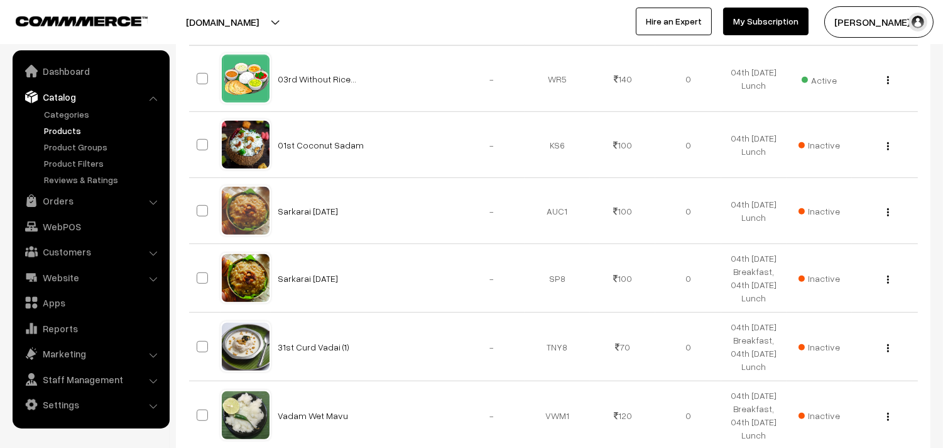
click at [888, 18] on img "button" at bounding box center [889, 14] width 2 height 8
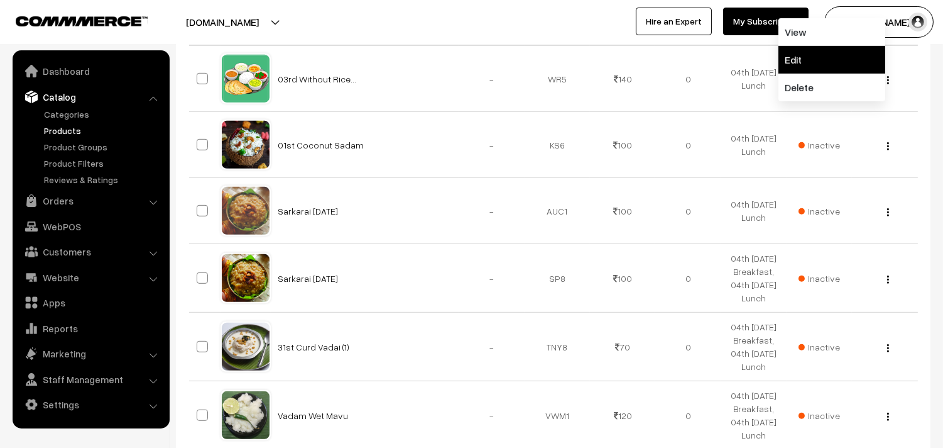
click at [861, 74] on link "Edit" at bounding box center [832, 60] width 107 height 28
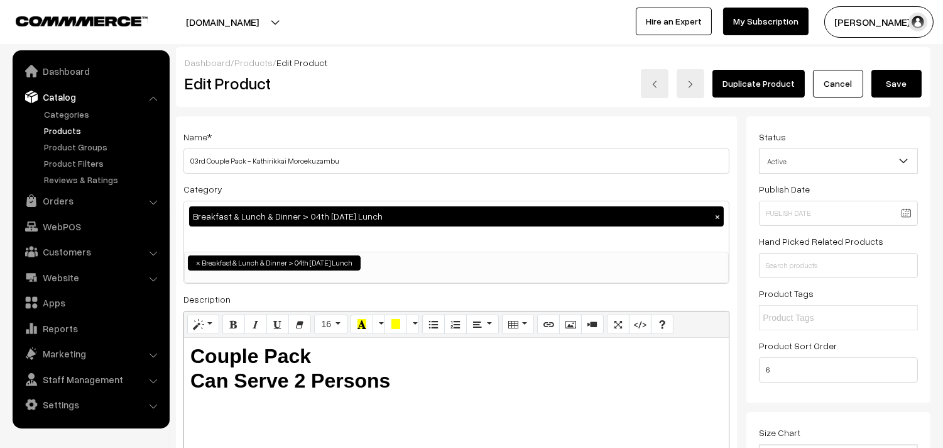
click at [392, 145] on div "Name * 03rd Couple Pack - Kathirikkai Moroekuzambu" at bounding box center [457, 151] width 546 height 45
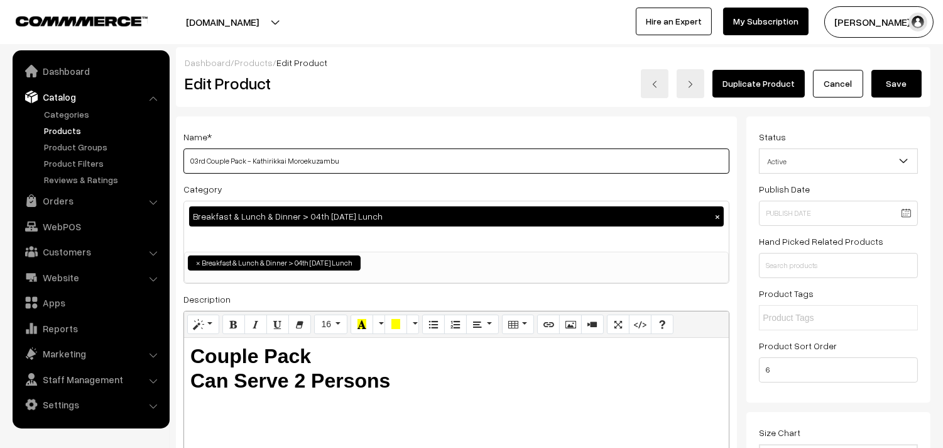
drag, startPoint x: 349, startPoint y: 160, endPoint x: 293, endPoint y: 165, distance: 56.7
click at [350, 160] on input "03rd Couple Pack - Kathirikkai Moroekuzambu" at bounding box center [457, 160] width 546 height 25
drag, startPoint x: 253, startPoint y: 160, endPoint x: 349, endPoint y: 158, distance: 96.8
click at [349, 159] on input "03rd Couple Pack - Kathirikkai Moroekuzambu" at bounding box center [457, 160] width 546 height 25
click at [194, 158] on input "03rd Couple Pack - Kadhamba Sambar" at bounding box center [457, 160] width 546 height 25
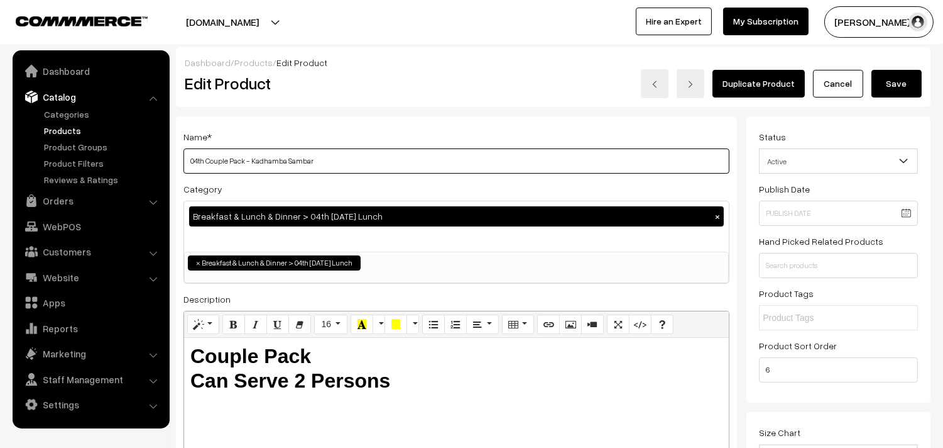
type input "04th Couple Pack - Kadhamba Sambar"
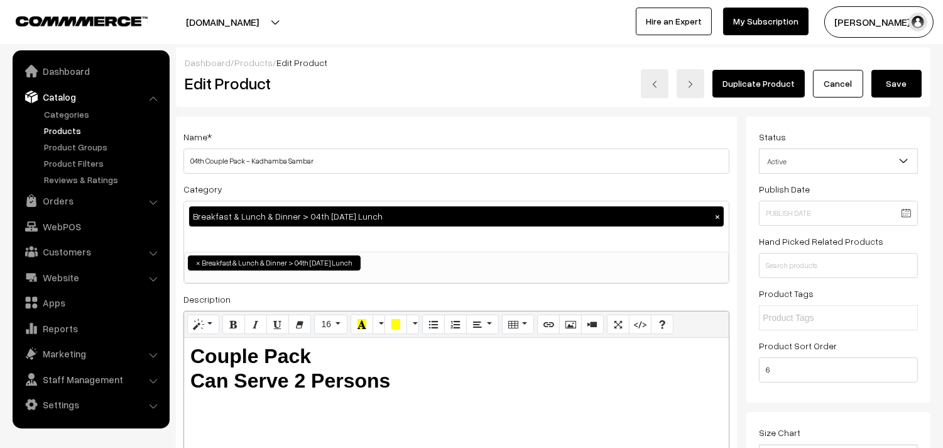
click at [903, 90] on button "Save" at bounding box center [897, 84] width 50 height 28
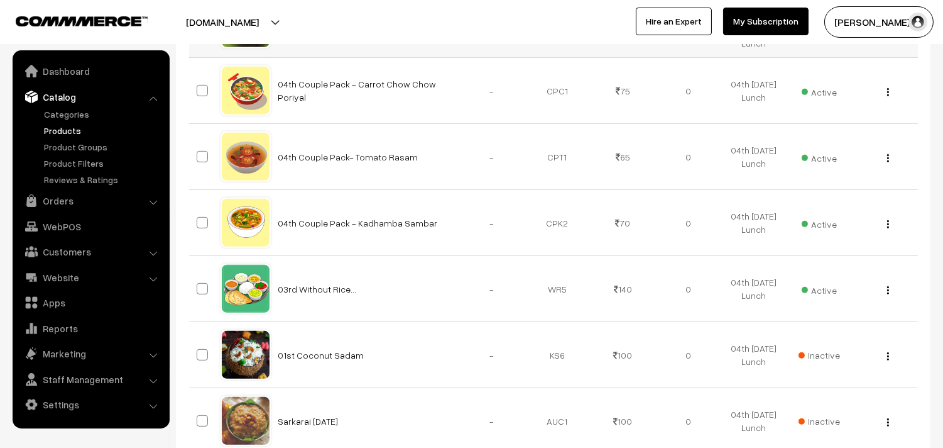
scroll to position [1187, 0]
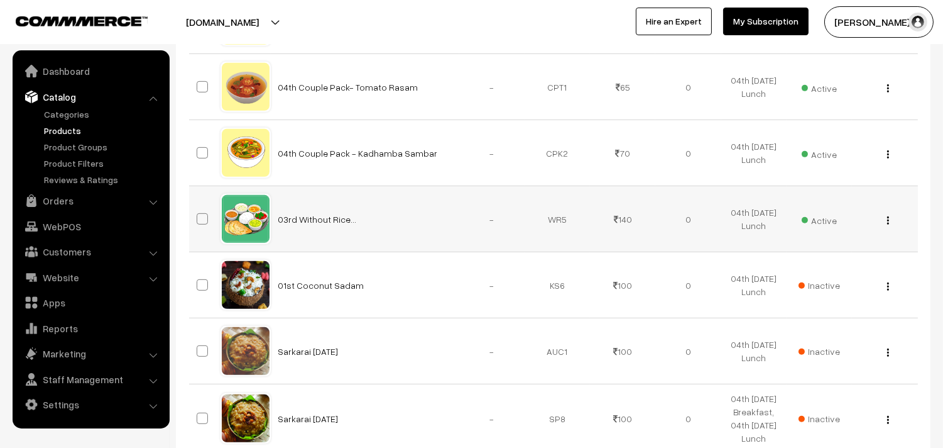
click at [885, 226] on div "View Edit Delete" at bounding box center [885, 218] width 50 height 13
click at [889, 225] on button "button" at bounding box center [888, 220] width 3 height 10
click at [825, 280] on link "Edit" at bounding box center [832, 266] width 107 height 28
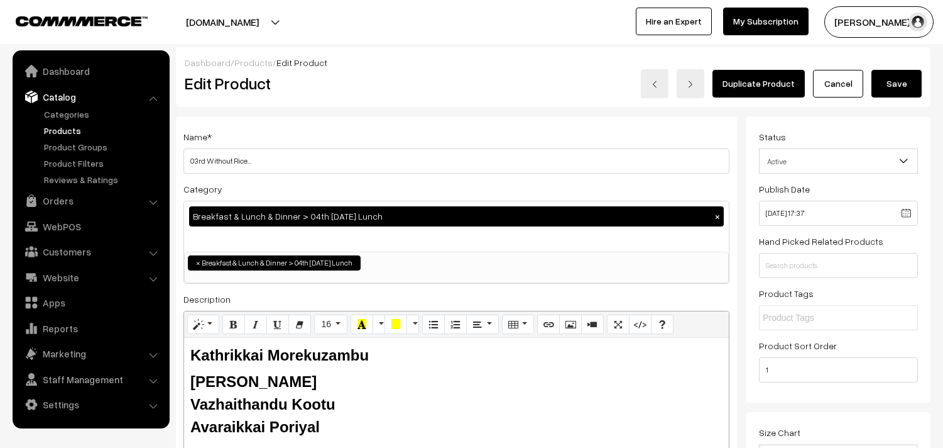
click at [300, 148] on input "03rd Without Rice..." at bounding box center [457, 160] width 546 height 25
click at [203, 156] on input "03rd Without Rice..." at bounding box center [457, 160] width 546 height 25
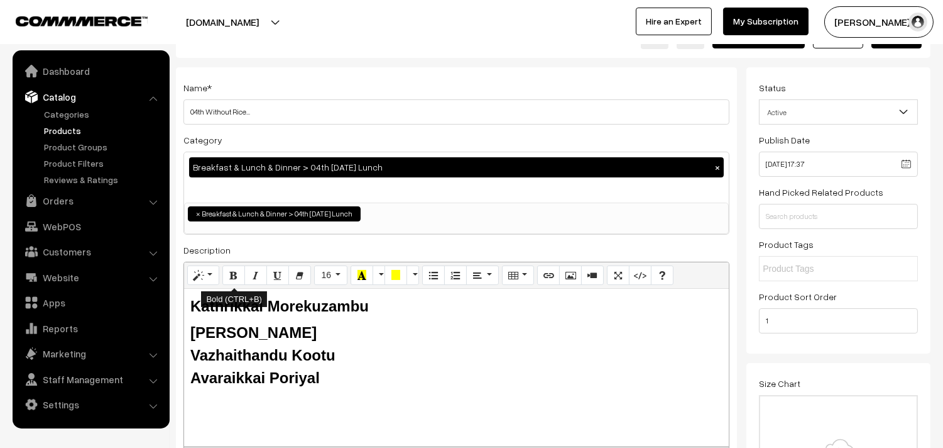
scroll to position [70, 0]
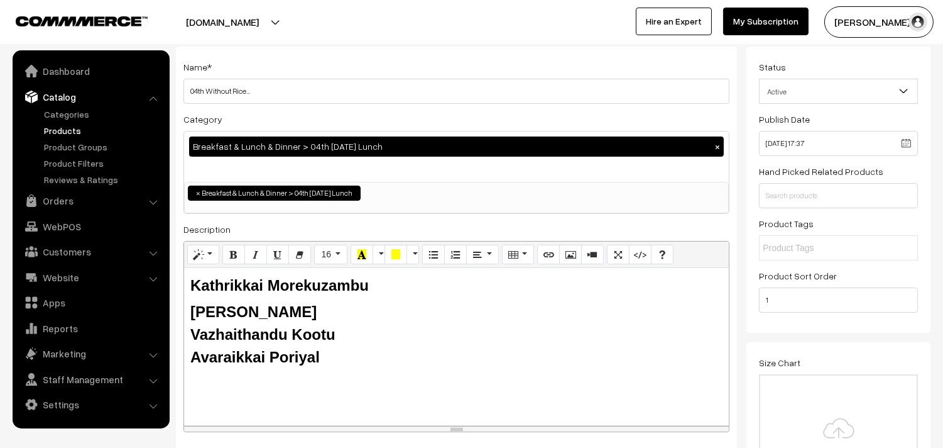
type input "04th Without Rice..."
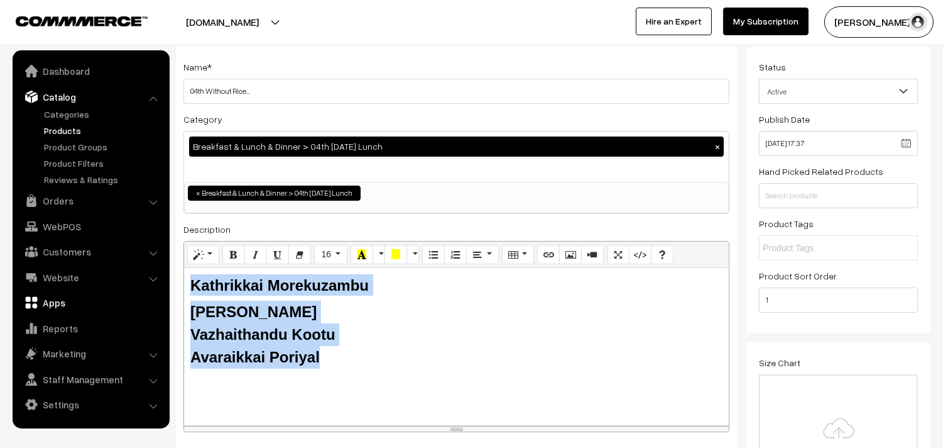
drag, startPoint x: 321, startPoint y: 357, endPoint x: 155, endPoint y: 299, distance: 175.1
paste div
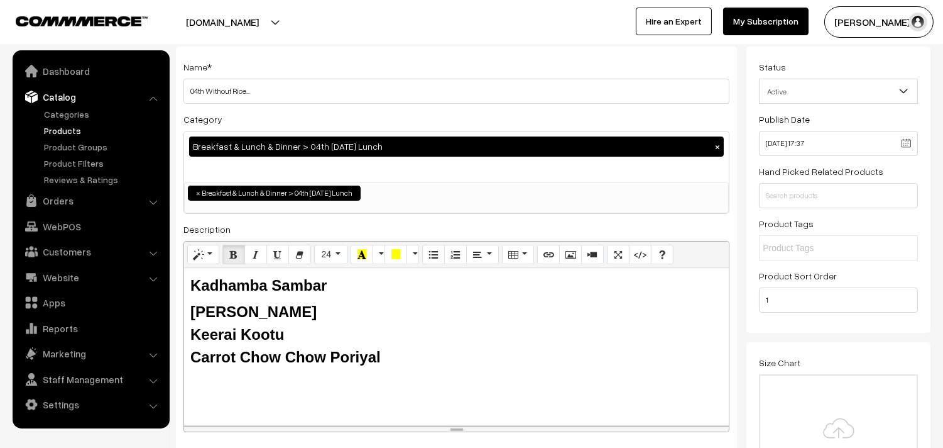
scroll to position [0, 0]
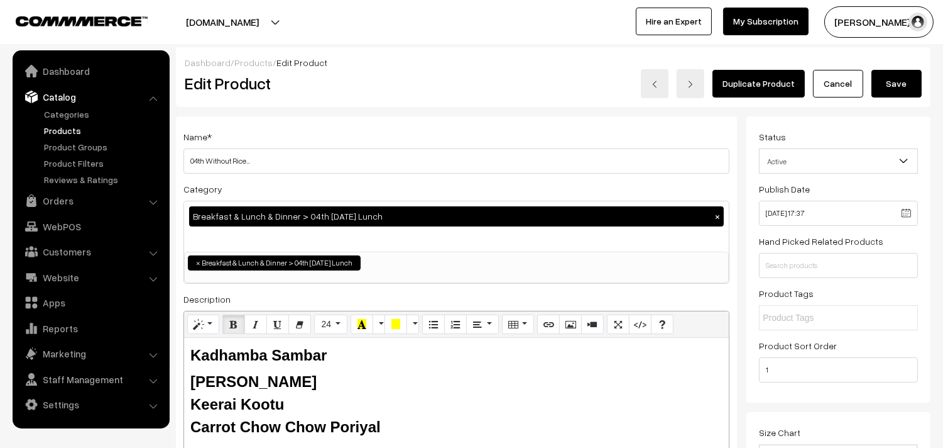
click at [903, 77] on button "Save" at bounding box center [897, 84] width 50 height 28
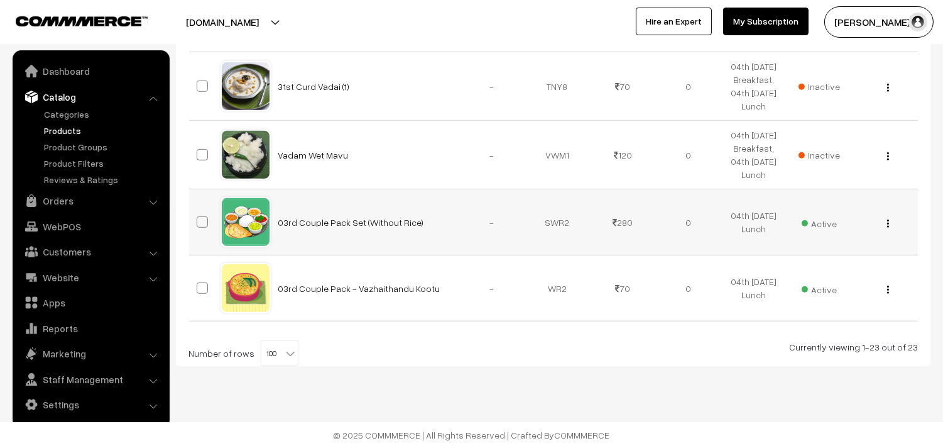
scroll to position [1774, 0]
click at [888, 221] on img "button" at bounding box center [889, 223] width 2 height 8
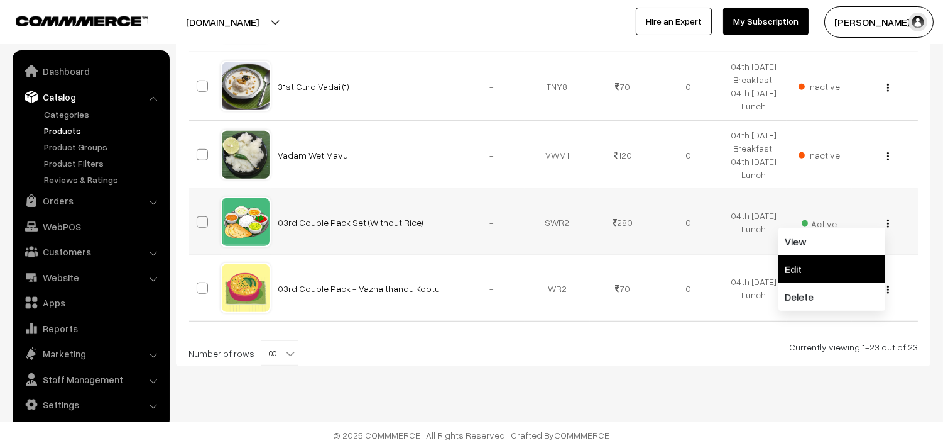
click at [817, 272] on link "Edit" at bounding box center [832, 269] width 107 height 28
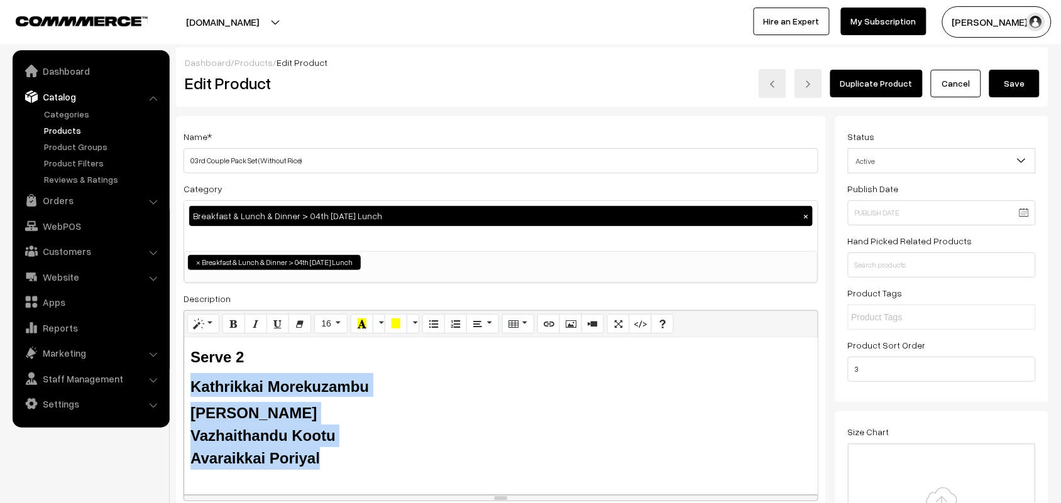
drag, startPoint x: 328, startPoint y: 463, endPoint x: 186, endPoint y: 388, distance: 160.5
click at [186, 388] on div "Serve 2 Kathrikkai Morekuzambu Tomato Rasam Vazhaithandu Kootu Avaraikkai Poriy…" at bounding box center [501, 416] width 634 height 157
paste div
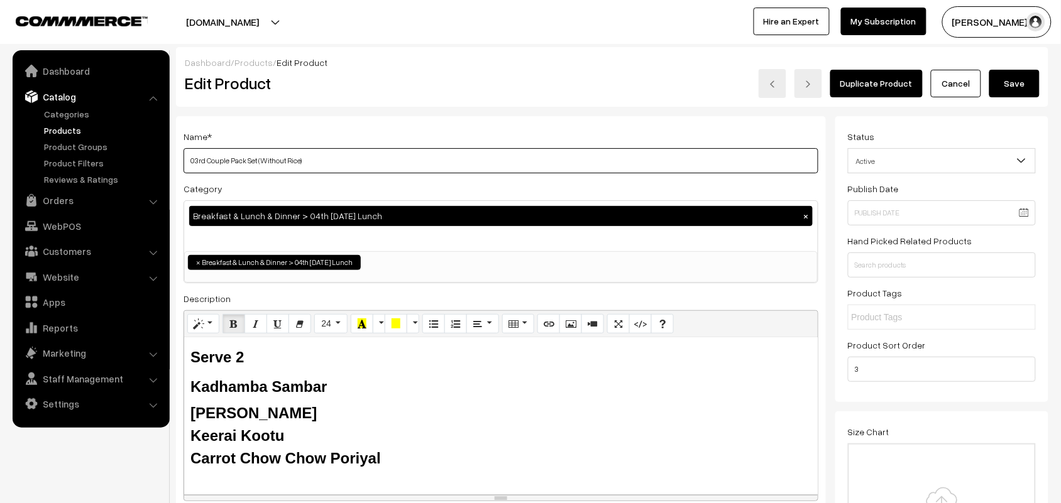
click at [199, 158] on input "03rd Couple Pack Set (Without Rice)" at bounding box center [501, 160] width 635 height 25
type input "04th Couple Pack Set (Without Rice)"
click at [943, 86] on button "Save" at bounding box center [1014, 84] width 50 height 28
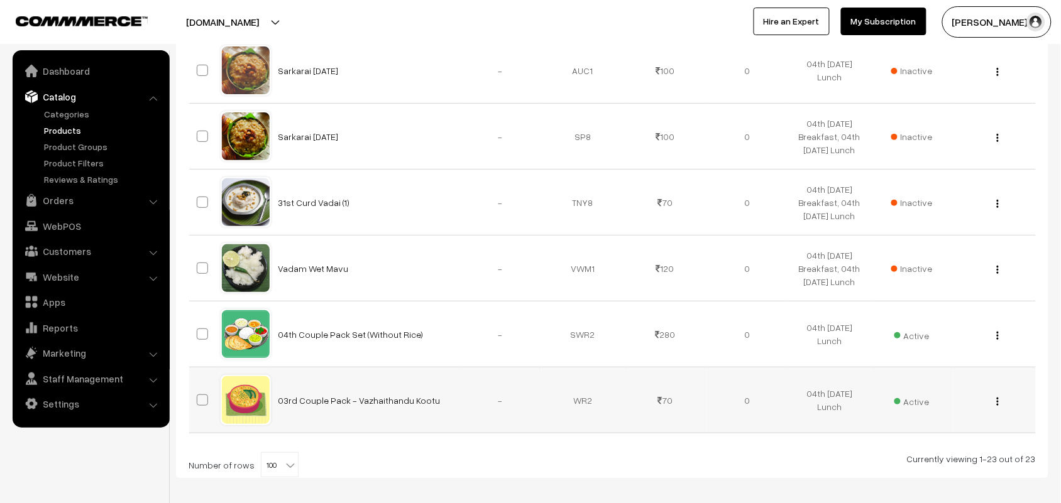
scroll to position [1519, 0]
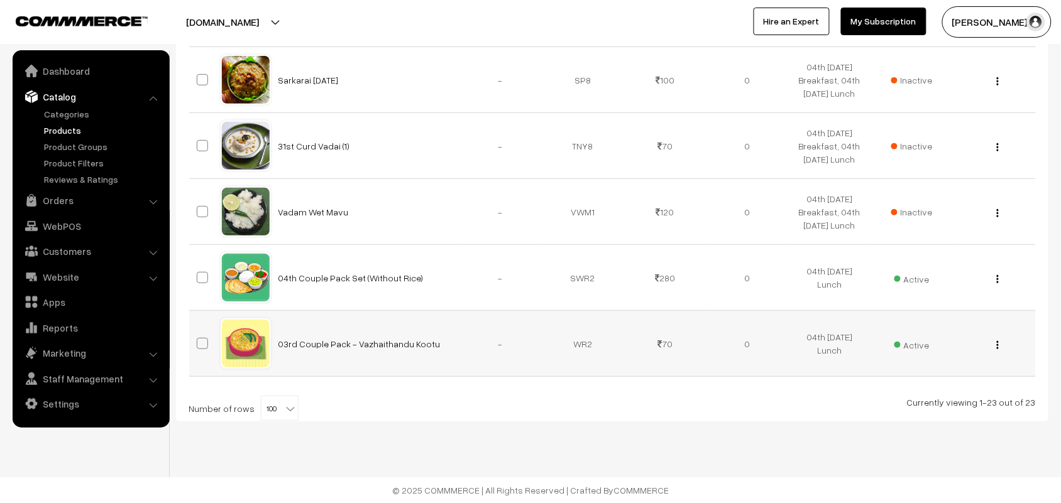
click at [997, 341] on img "button" at bounding box center [998, 345] width 2 height 8
click at [906, 388] on link "Edit" at bounding box center [941, 391] width 107 height 28
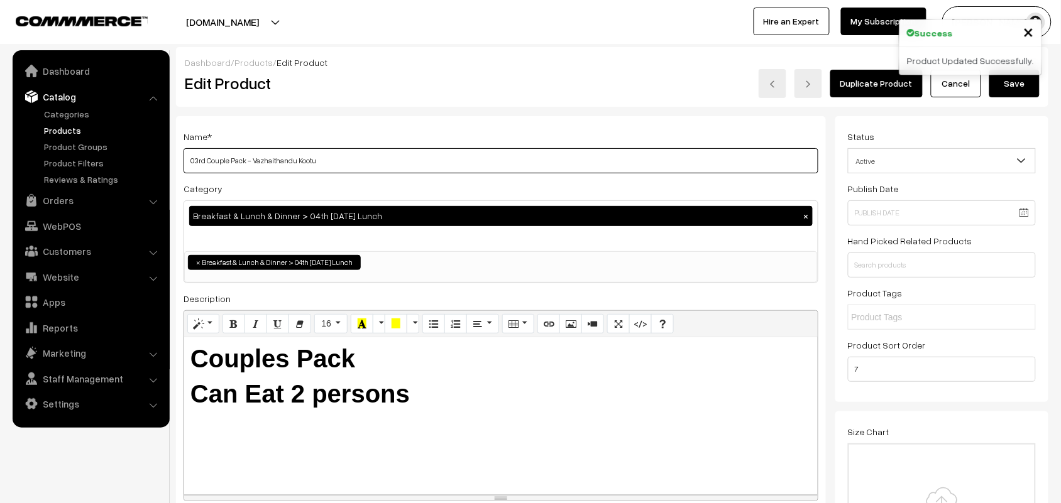
click at [380, 153] on input "03rd Couple Pack - Vazhaithandu Kootu" at bounding box center [501, 160] width 635 height 25
click at [202, 156] on input "03rd Couple Pack - Vazhaithandu Kootu" at bounding box center [501, 160] width 635 height 25
type input "04th Couple Pack - Keerai Kootu"
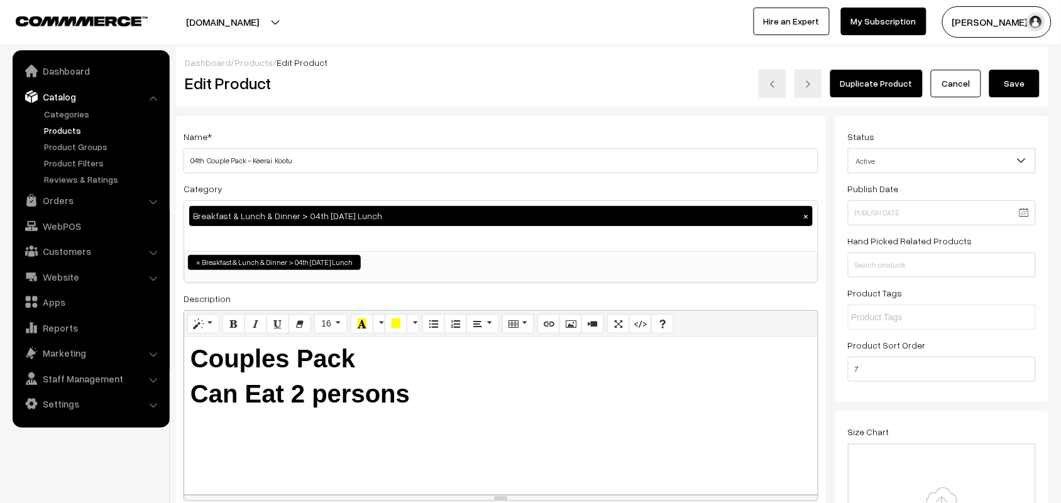
click at [1047, 74] on div "Duplicate Product Cancel Save" at bounding box center [794, 83] width 510 height 29
click at [1020, 82] on button "Save" at bounding box center [1014, 84] width 50 height 28
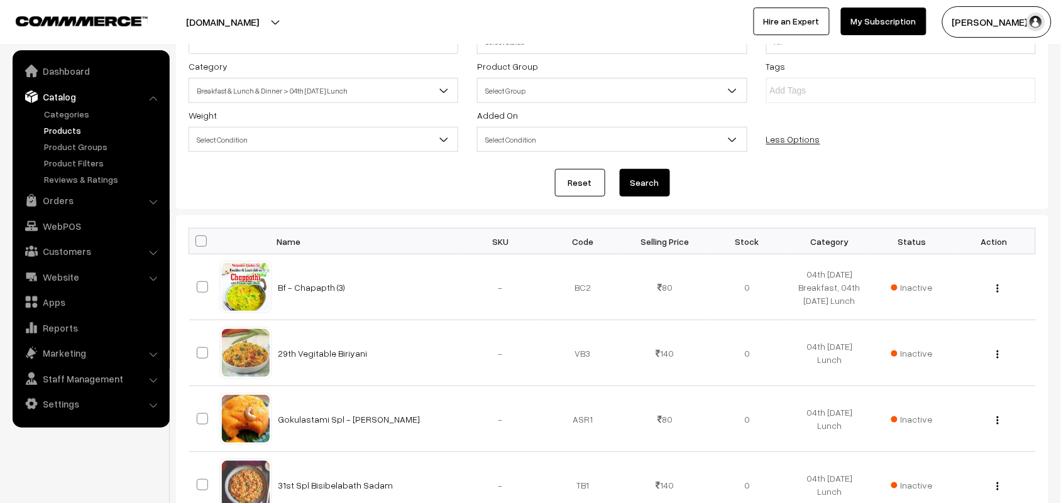
scroll to position [104, 0]
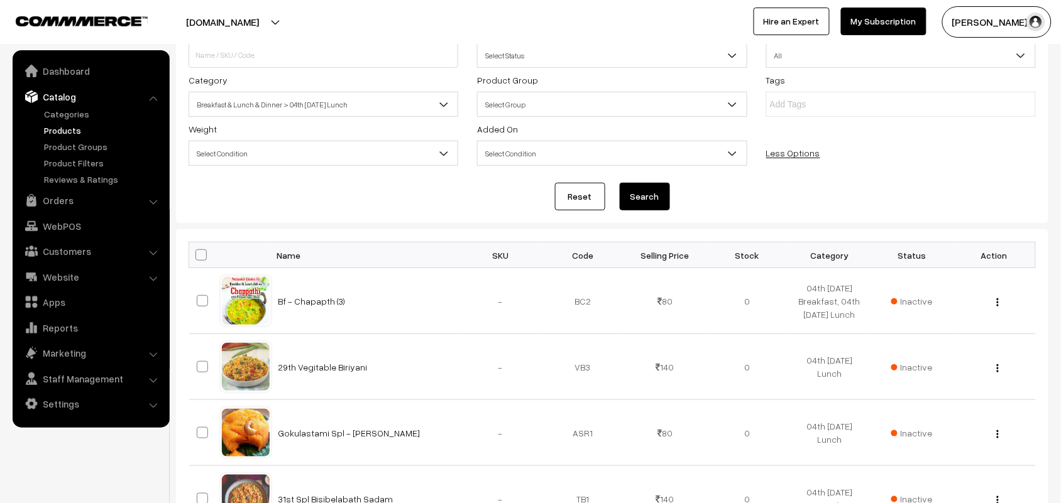
click at [204, 253] on span at bounding box center [200, 255] width 11 height 11
click at [197, 253] on input "checkbox" at bounding box center [193, 255] width 8 height 8
checkbox input "true"
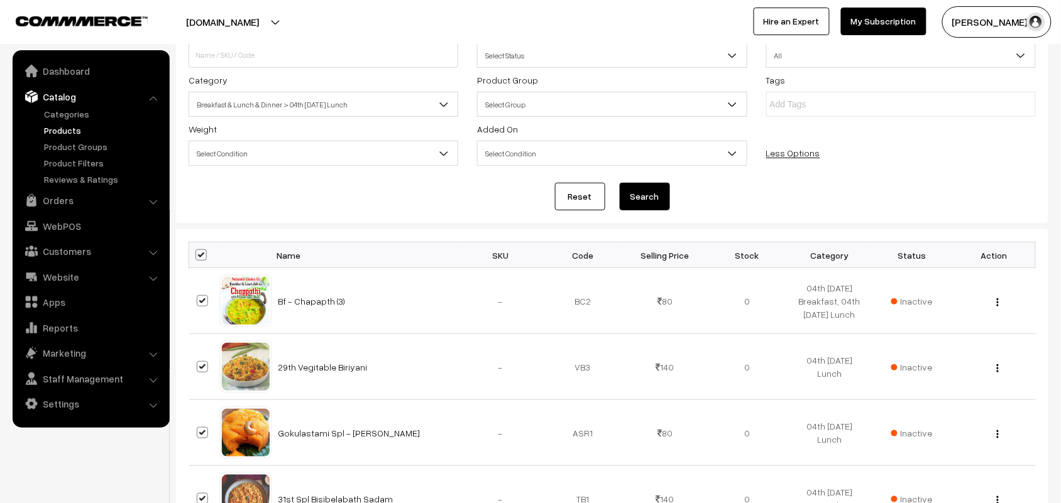
checkbox input "true"
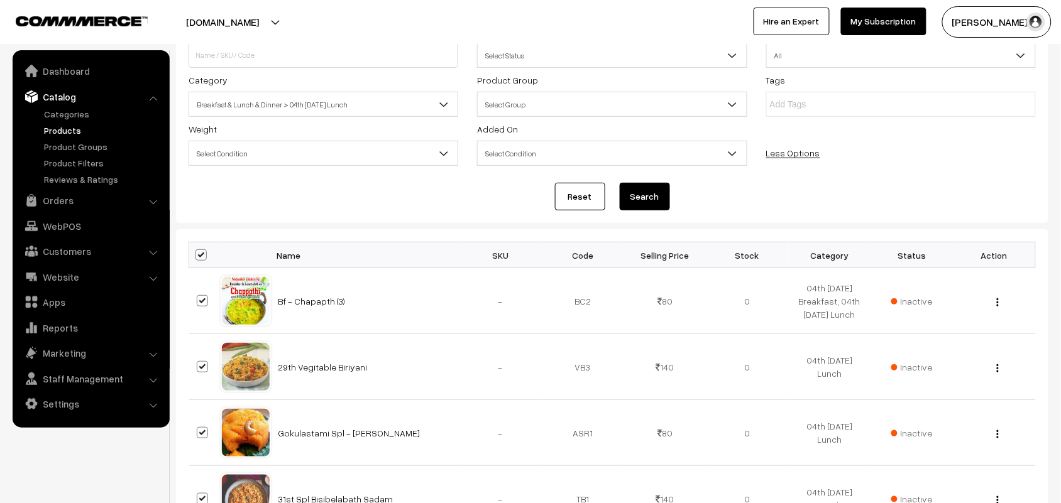
checkbox input "true"
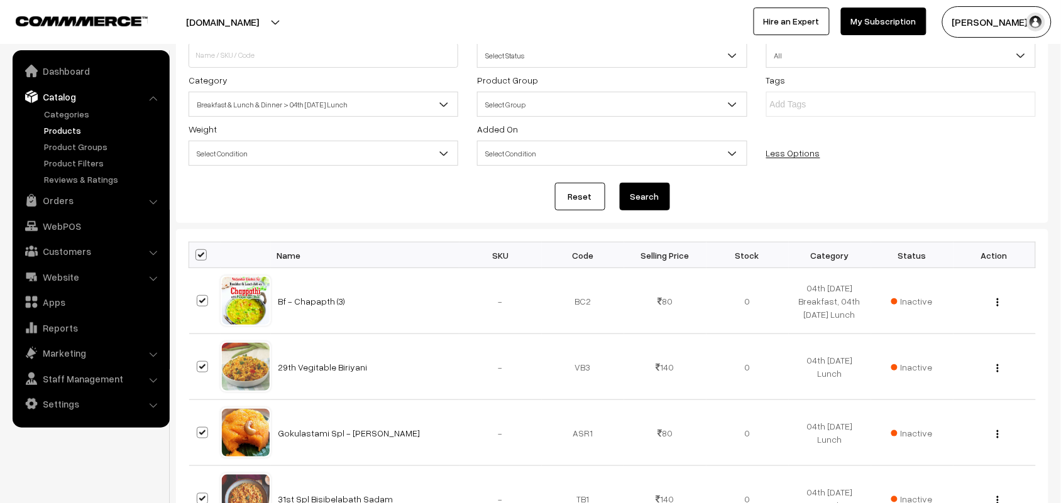
checkbox input "true"
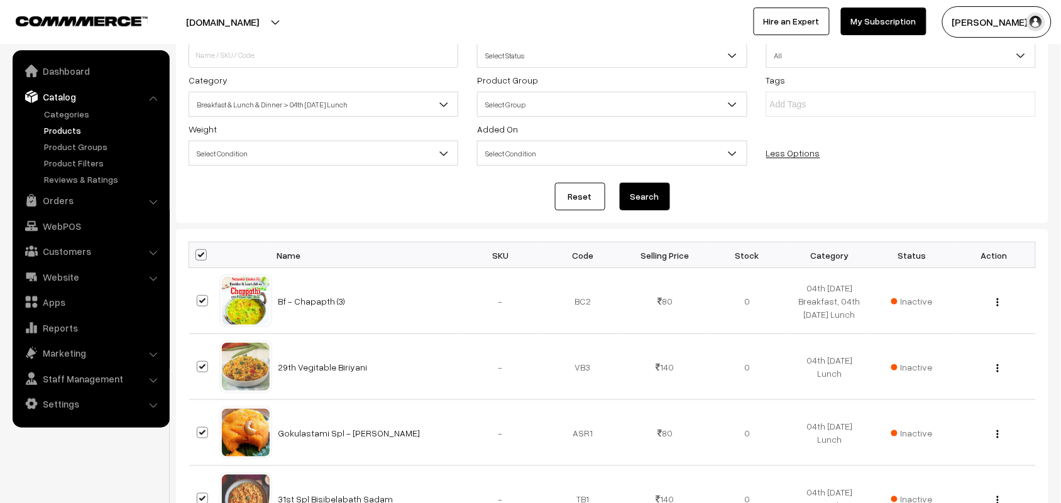
checkbox input "true"
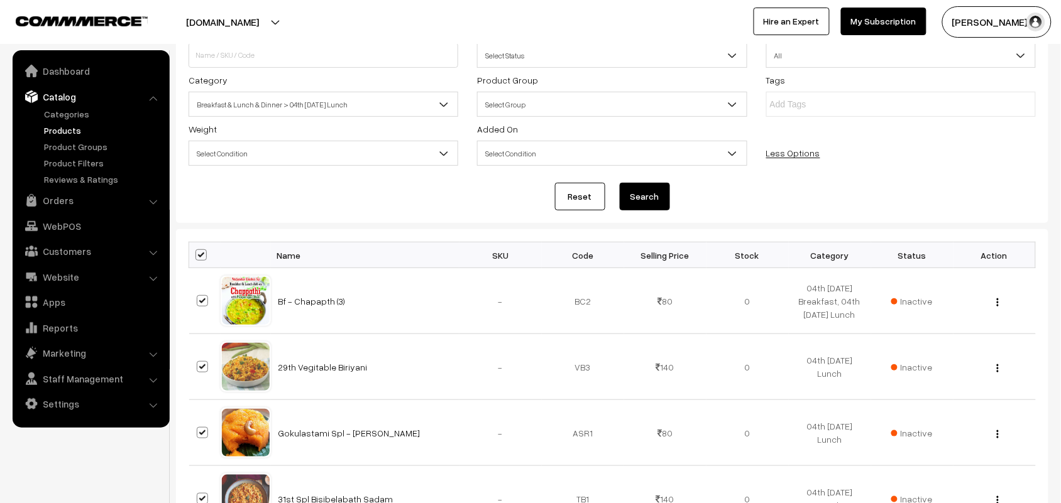
checkbox input "true"
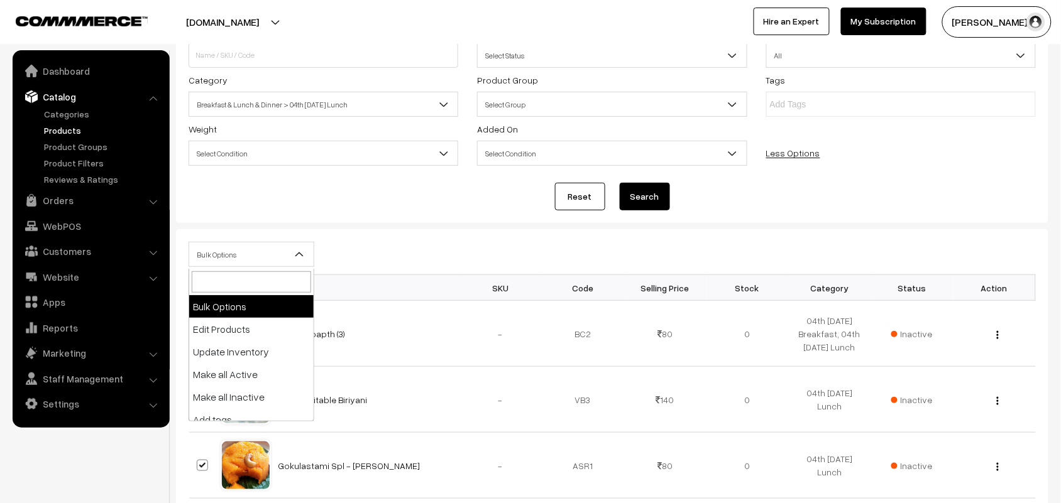
click at [217, 262] on span "Bulk Options" at bounding box center [251, 255] width 124 height 22
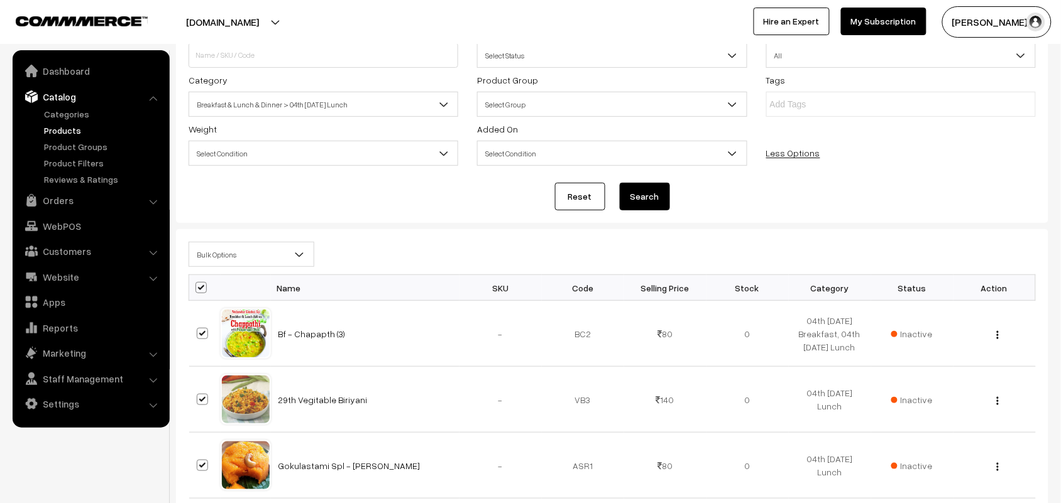
click at [234, 255] on span "Bulk Options" at bounding box center [251, 255] width 124 height 22
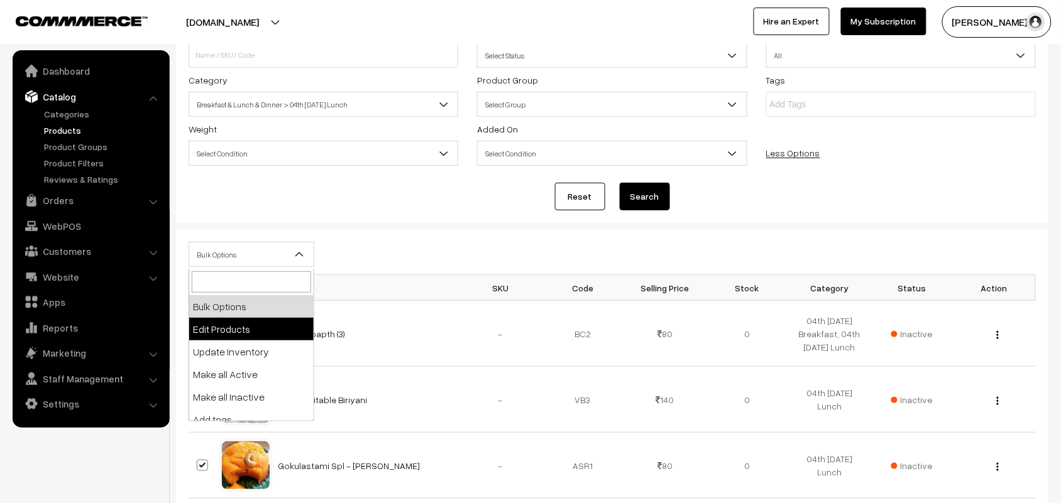
select select "editProduct"
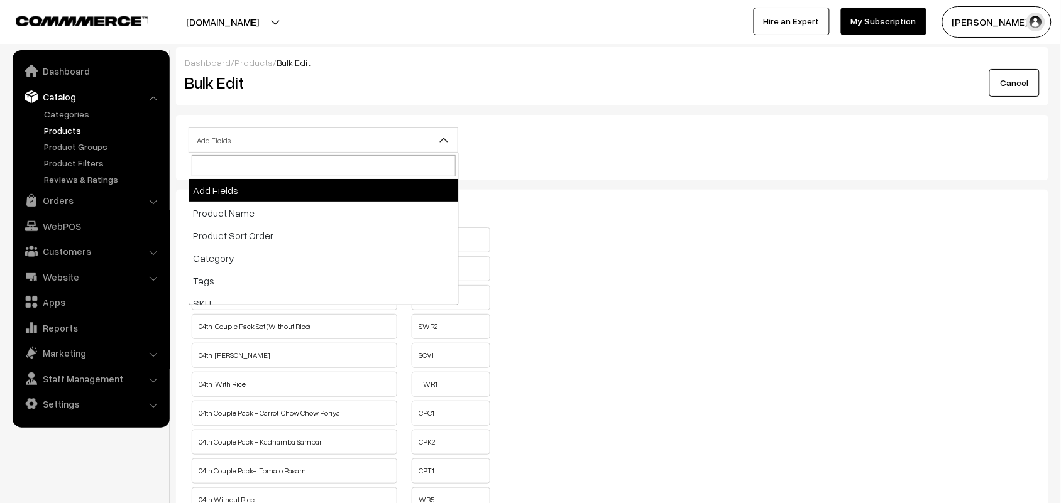
click at [233, 145] on span "Add Fields" at bounding box center [323, 140] width 268 height 22
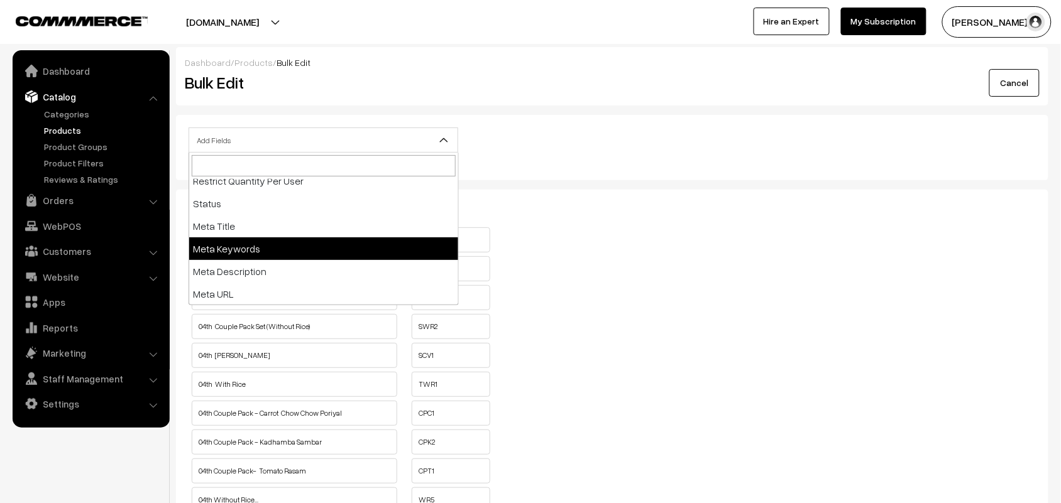
scroll to position [202, 0]
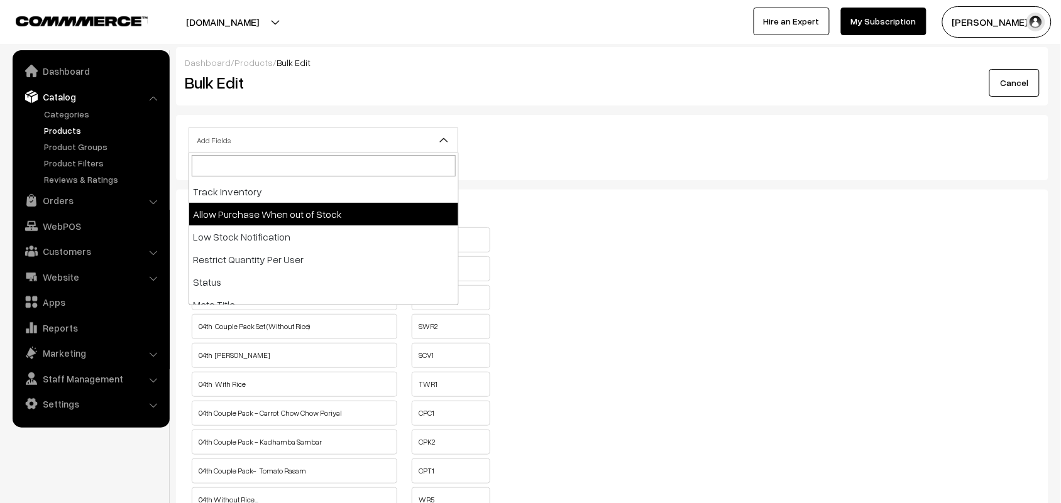
select select "allow-purchase"
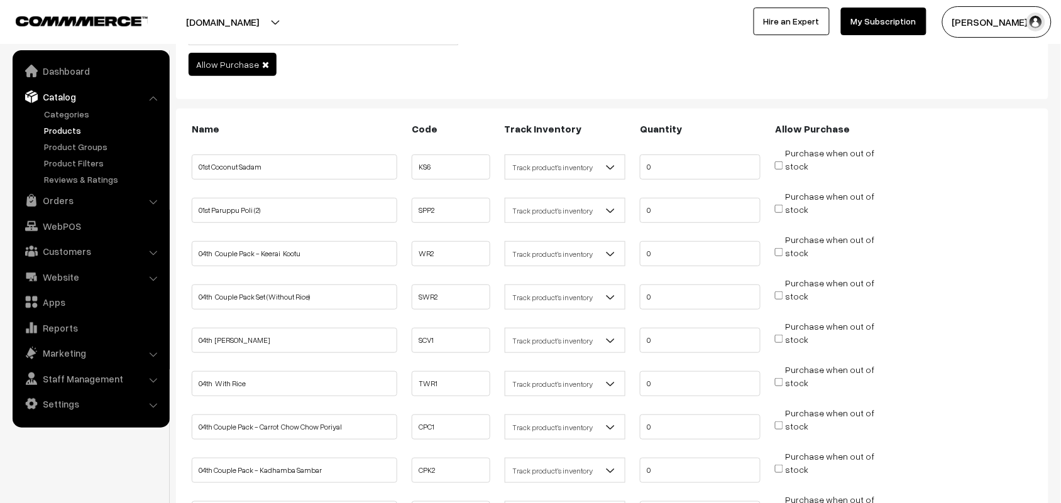
scroll to position [314, 0]
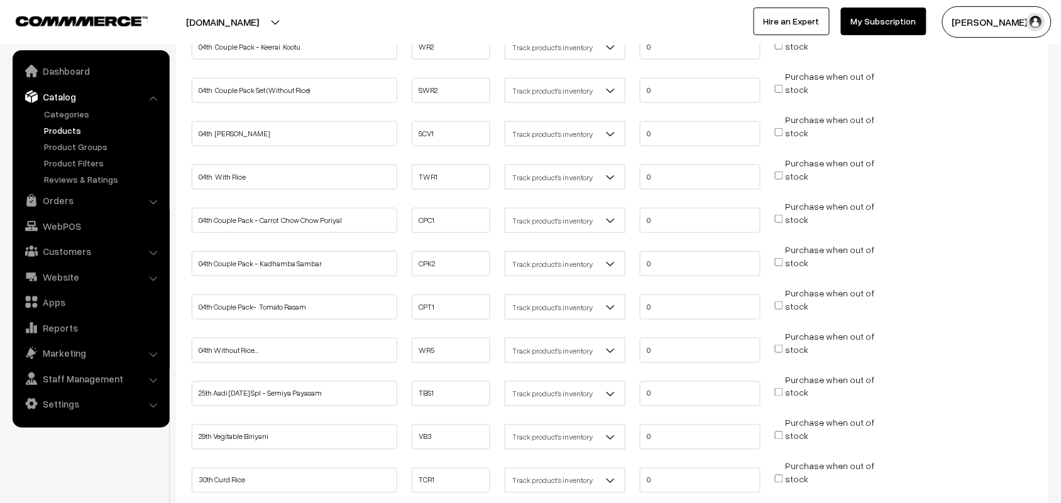
click at [781, 128] on input "Purchase when out of stock" at bounding box center [779, 132] width 8 height 8
checkbox input "true"
click at [775, 172] on input "Purchase when out of stock" at bounding box center [779, 176] width 8 height 8
checkbox input "true"
click at [777, 215] on input "Purchase when out of stock" at bounding box center [779, 219] width 8 height 8
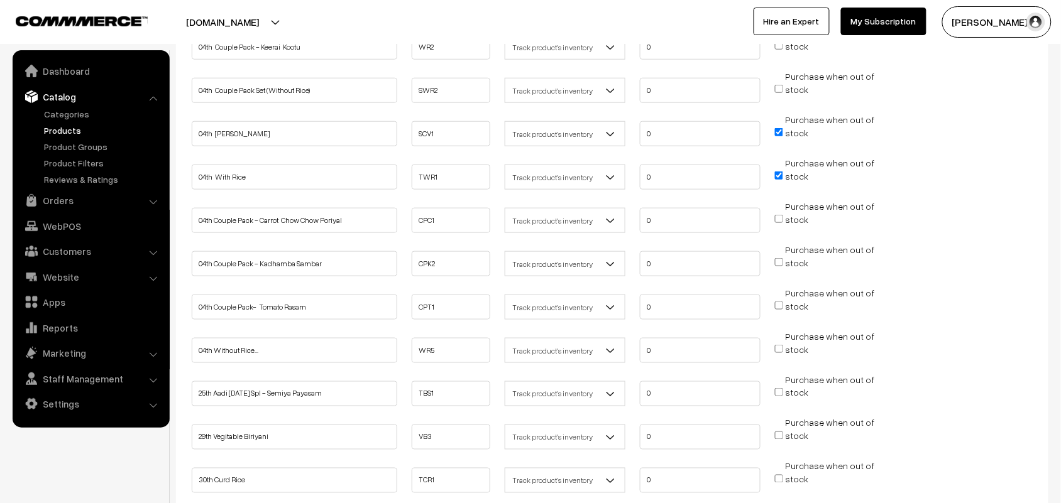
checkbox input "true"
click at [776, 258] on input "Purchase when out of stock" at bounding box center [779, 262] width 8 height 8
checkbox input "true"
click at [776, 302] on input "Purchase when out of stock" at bounding box center [779, 306] width 8 height 8
checkbox input "true"
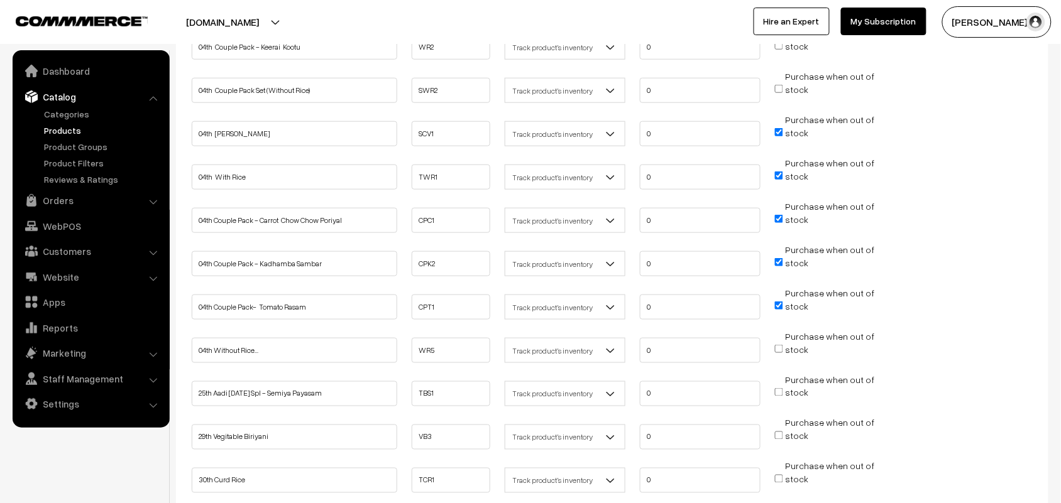
click at [777, 345] on input "Purchase when out of stock" at bounding box center [779, 349] width 8 height 8
checkbox input "true"
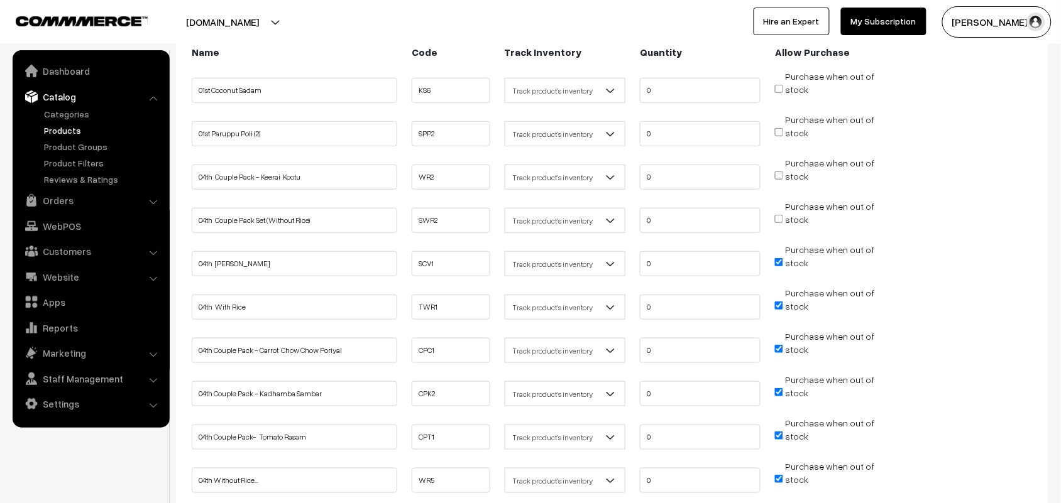
scroll to position [157, 0]
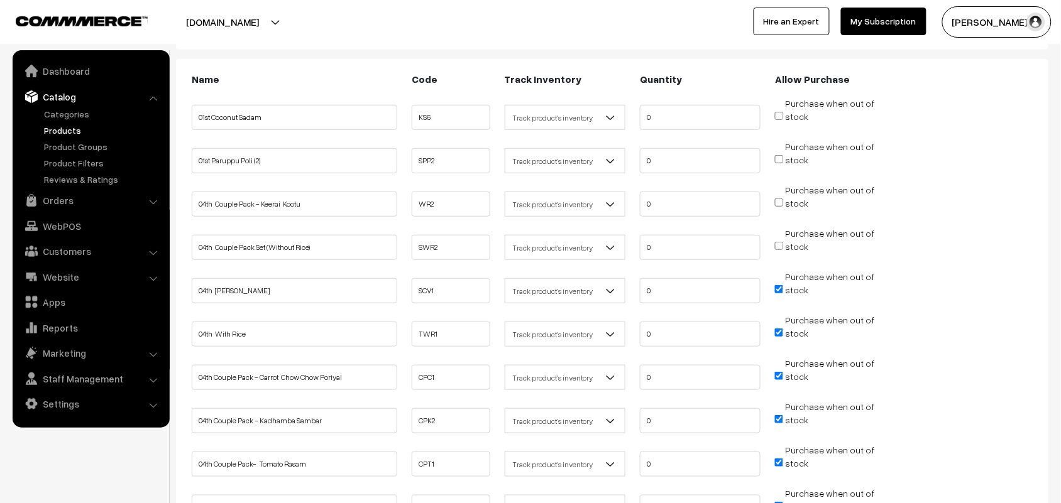
click at [775, 199] on input "Purchase when out of stock" at bounding box center [779, 203] width 8 height 8
checkbox input "true"
click at [779, 243] on input "Purchase when out of stock" at bounding box center [779, 246] width 8 height 8
checkbox input "true"
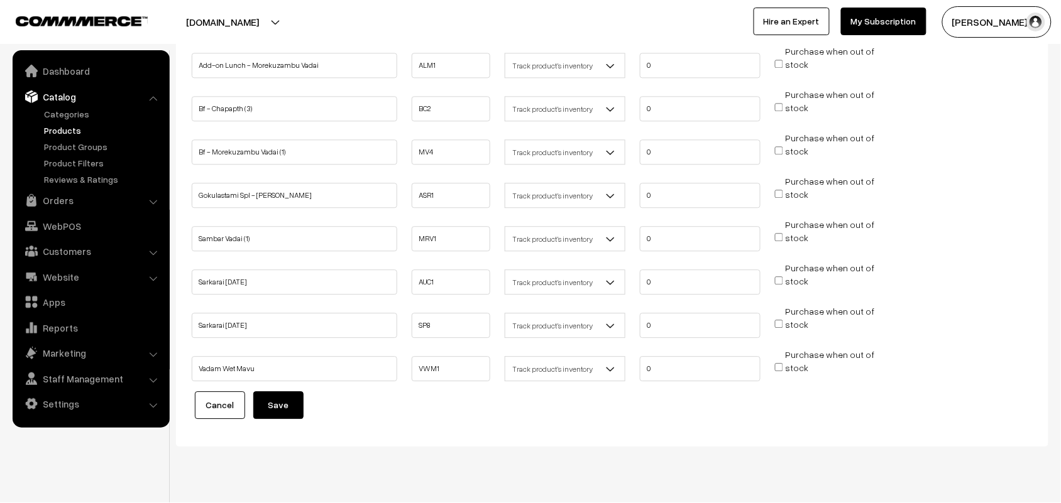
scroll to position [871, 0]
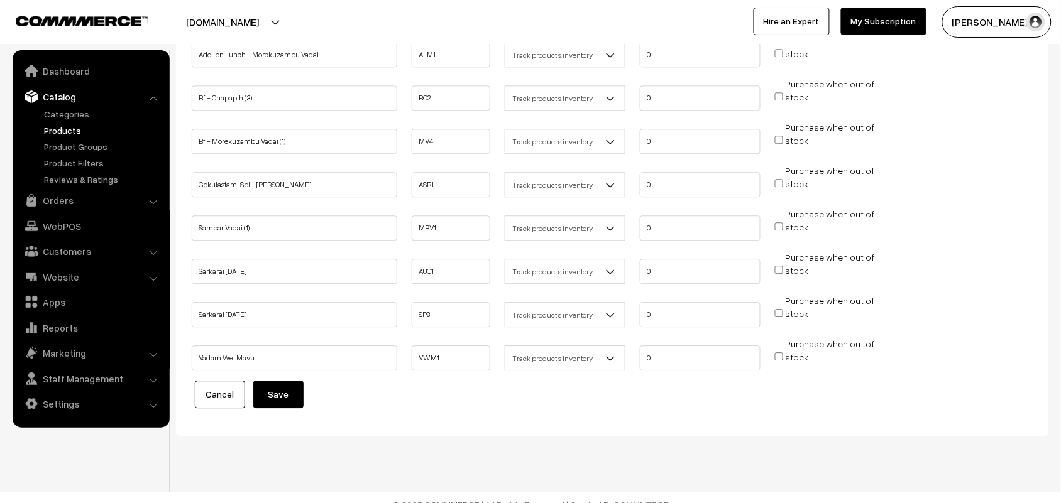
click at [300, 381] on button "Save" at bounding box center [278, 395] width 50 height 28
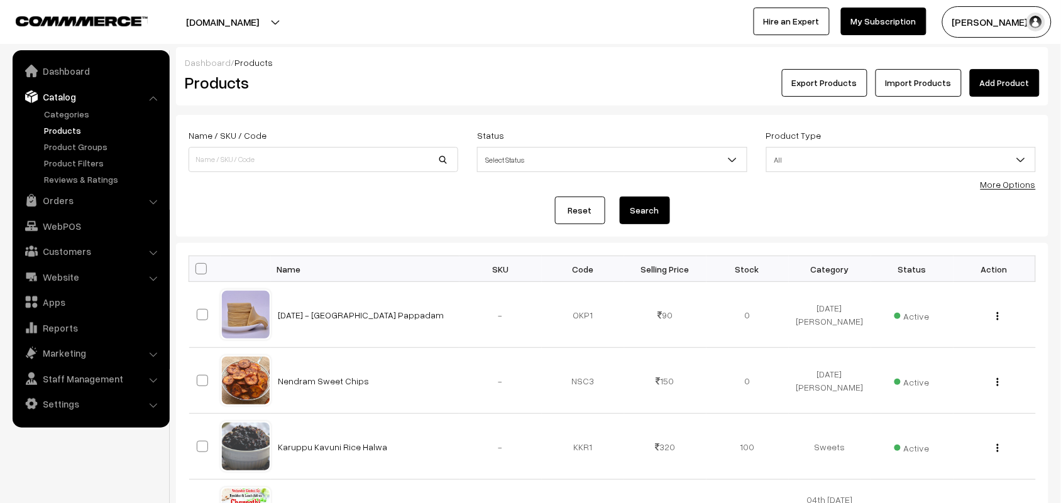
click at [71, 128] on link "Products" at bounding box center [103, 130] width 124 height 13
click at [1011, 182] on link "More Options" at bounding box center [1008, 184] width 55 height 11
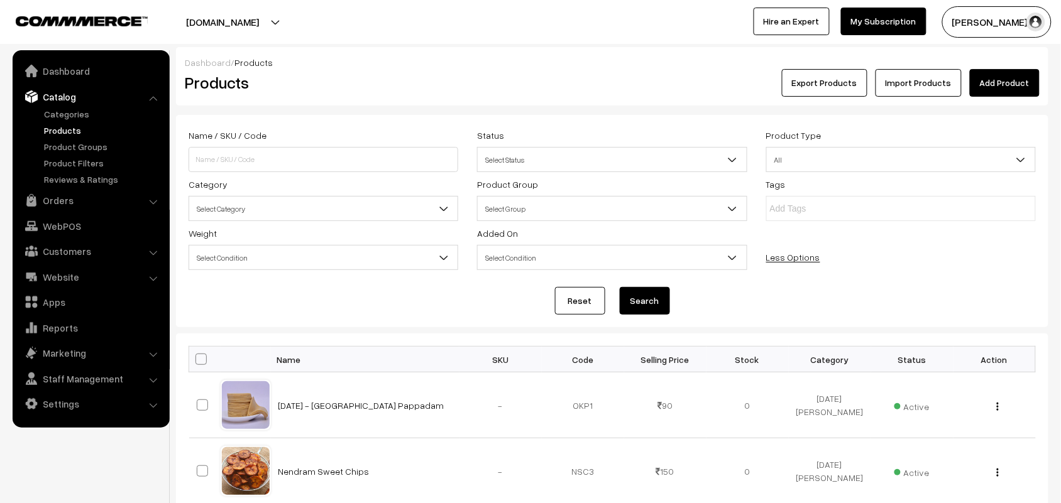
click at [189, 216] on span "Select Category" at bounding box center [324, 208] width 270 height 25
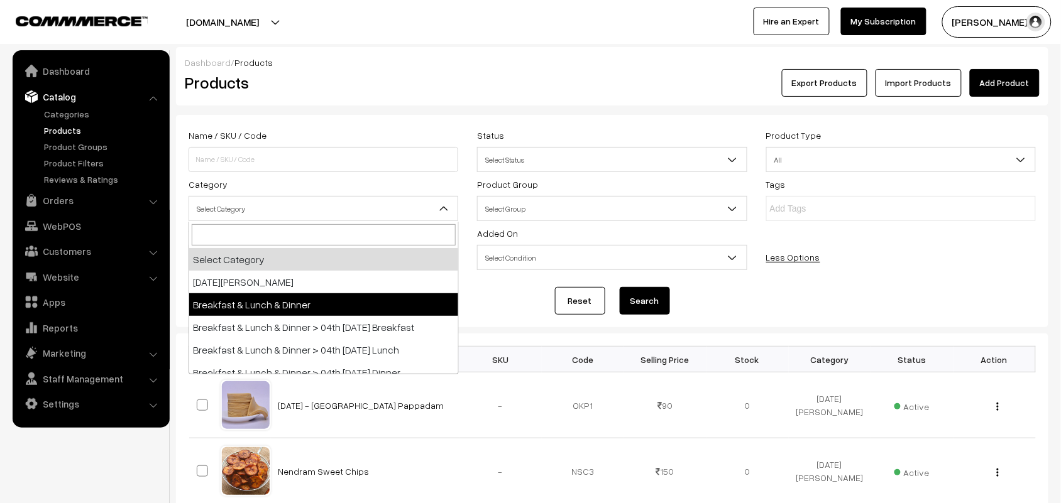
scroll to position [79, 0]
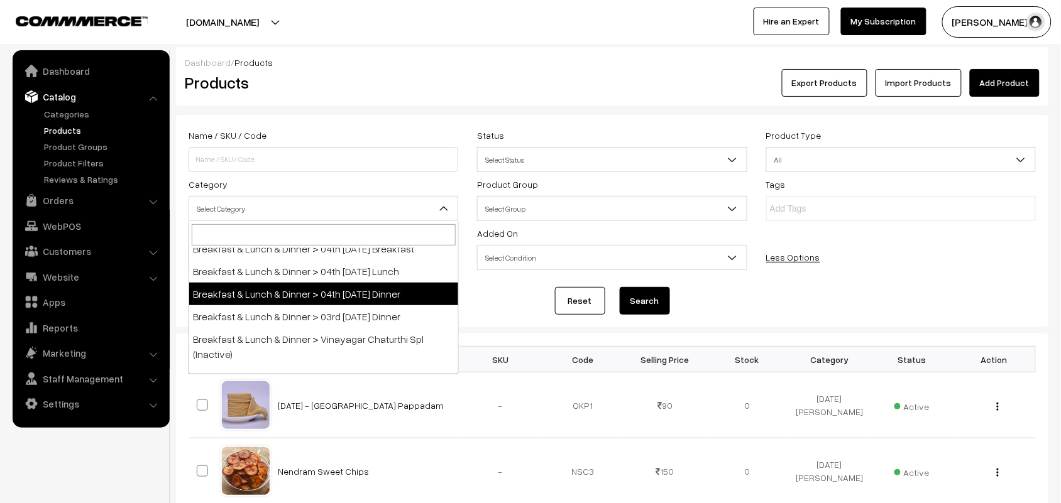
select select "68"
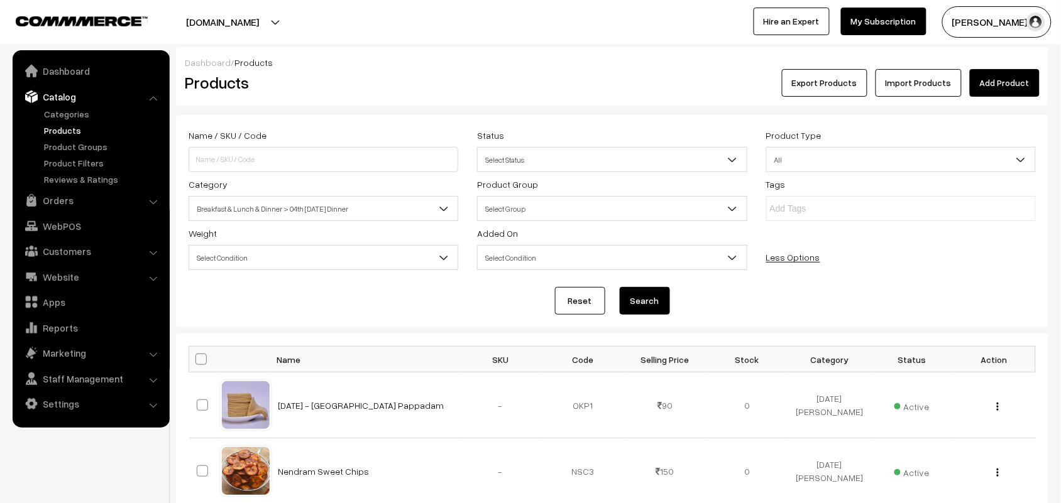
click at [648, 310] on button "Search" at bounding box center [645, 301] width 50 height 28
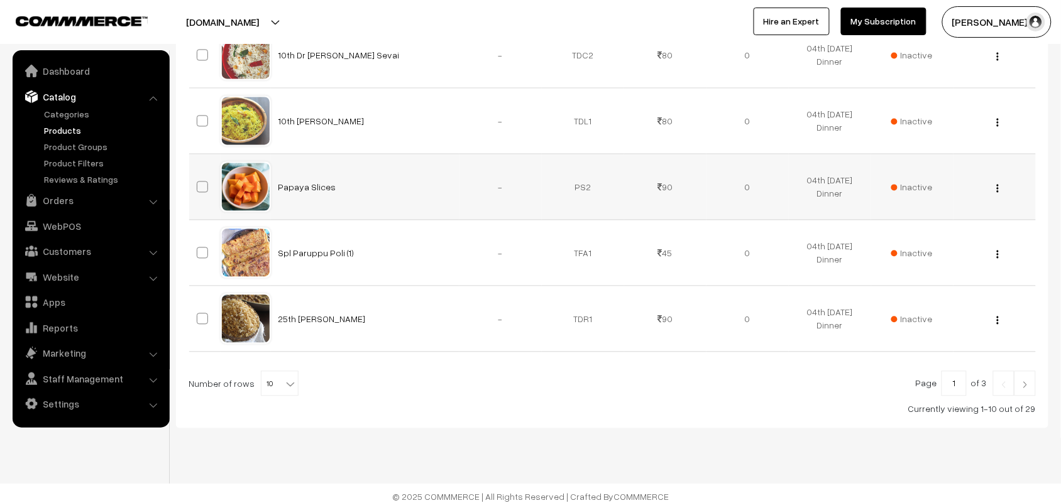
scroll to position [690, 0]
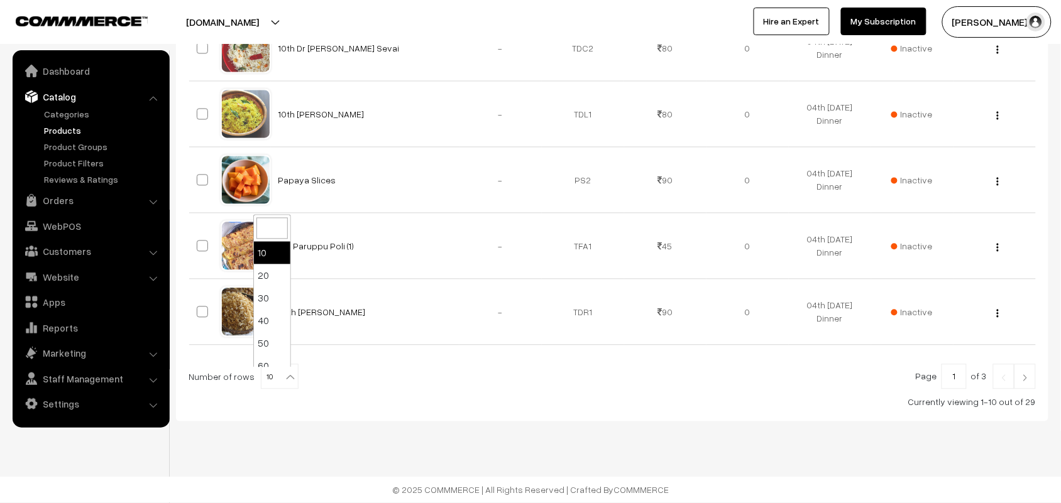
click at [272, 382] on span "10" at bounding box center [279, 377] width 36 height 25
click at [450, 405] on div "Currently viewing 1-10 out of 29" at bounding box center [612, 402] width 847 height 13
click at [68, 132] on link "Products" at bounding box center [103, 130] width 124 height 13
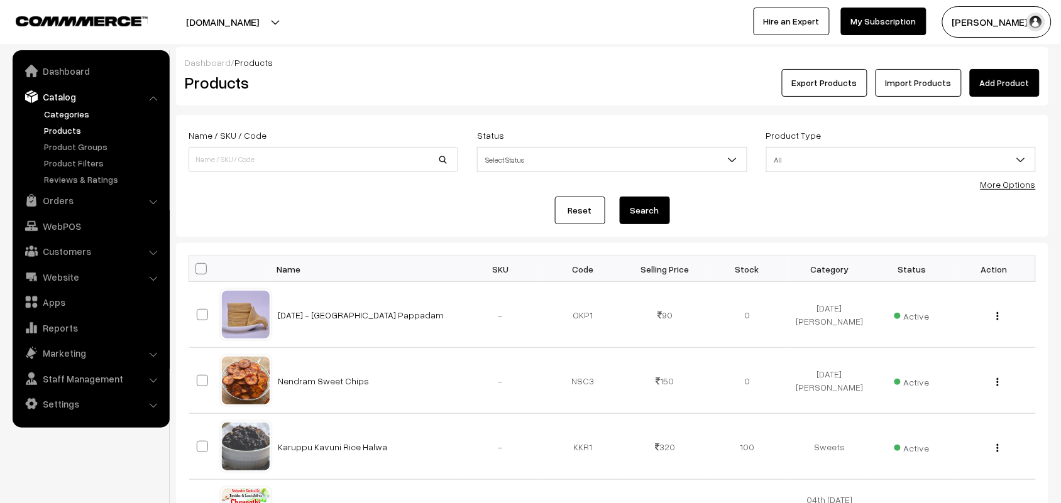
click at [93, 114] on link "Categories" at bounding box center [103, 113] width 124 height 13
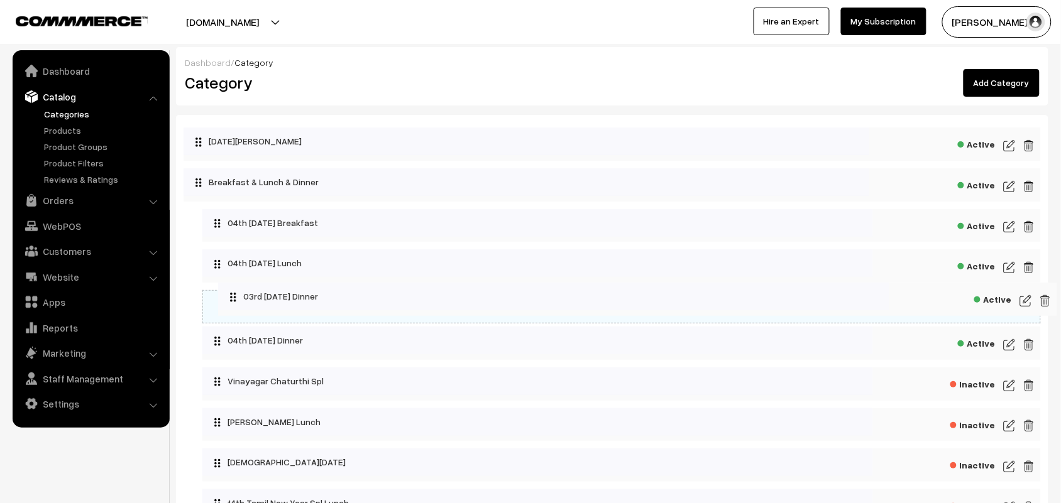
drag, startPoint x: 221, startPoint y: 347, endPoint x: 225, endPoint y: 289, distance: 58.0
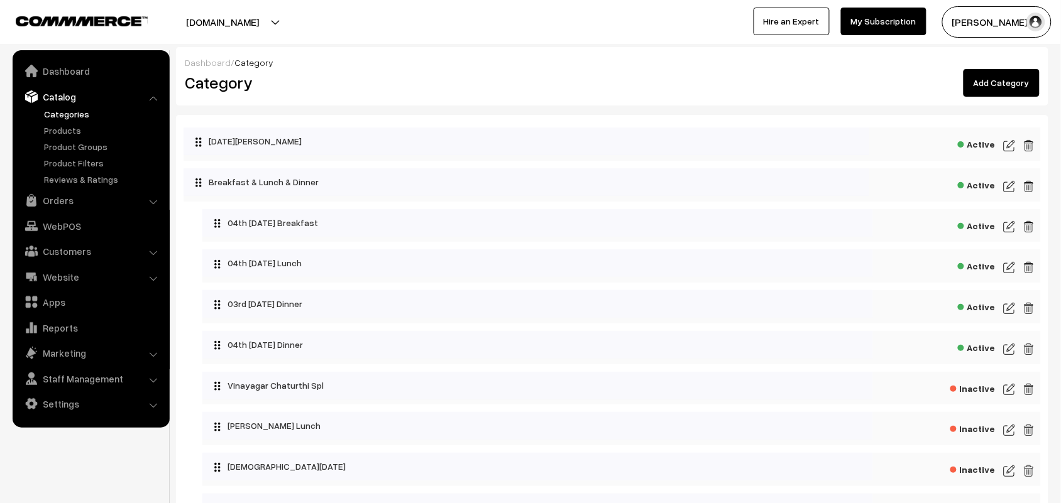
click at [1013, 347] on img at bounding box center [1009, 349] width 11 height 15
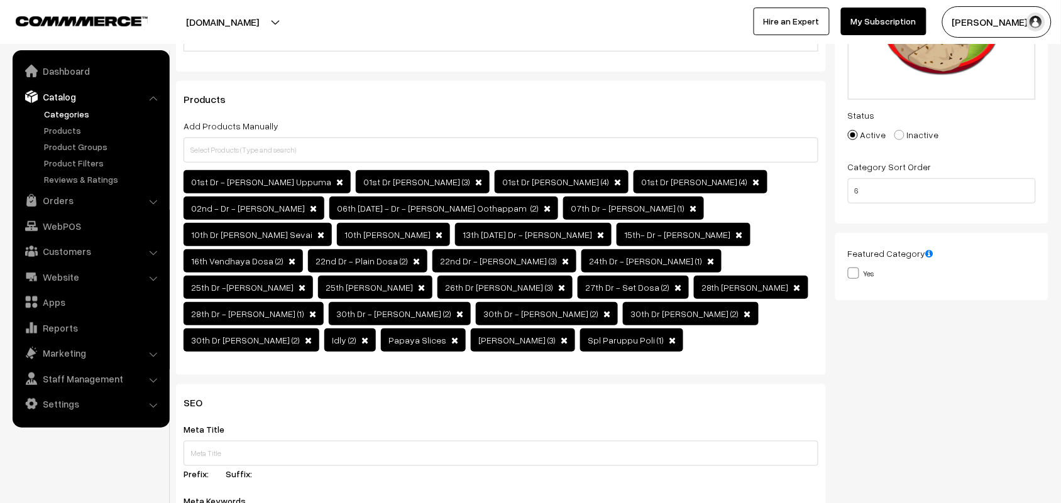
scroll to position [471, 0]
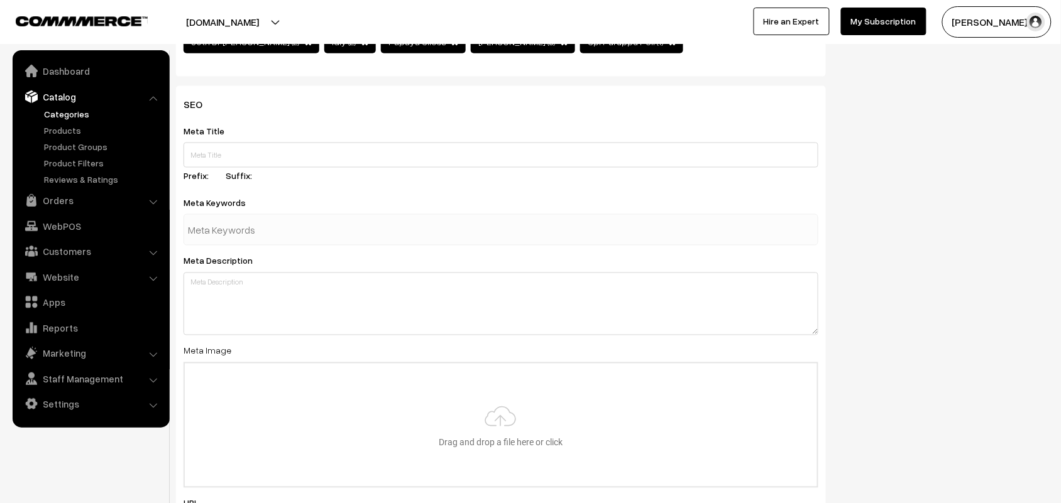
click at [63, 110] on link "Categories" at bounding box center [103, 113] width 124 height 13
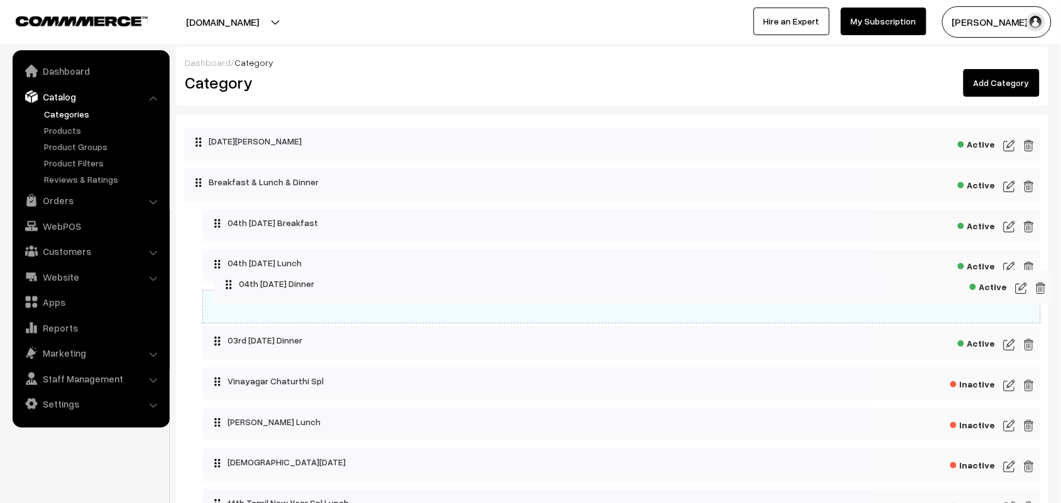
drag, startPoint x: 218, startPoint y: 348, endPoint x: 219, endPoint y: 277, distance: 70.4
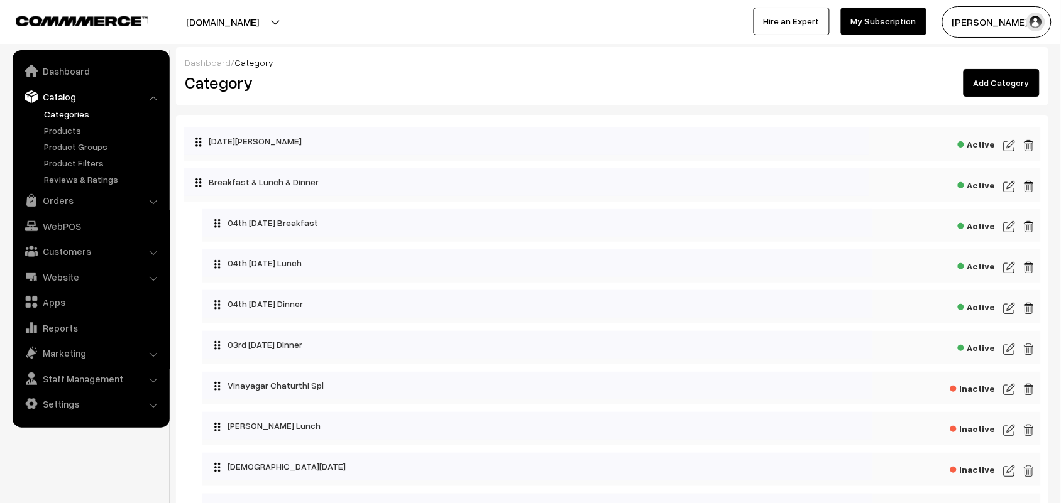
click at [1010, 303] on img at bounding box center [1009, 308] width 11 height 15
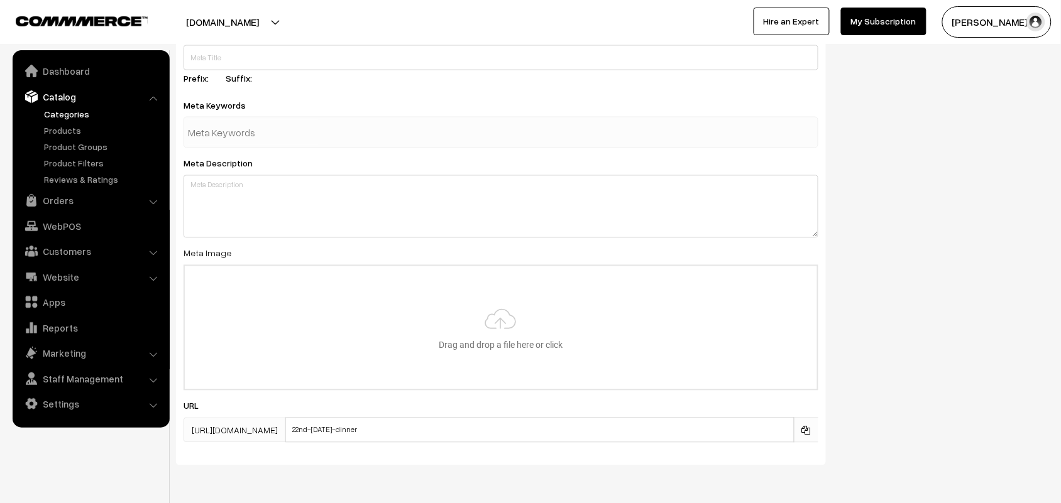
scroll to position [590, 0]
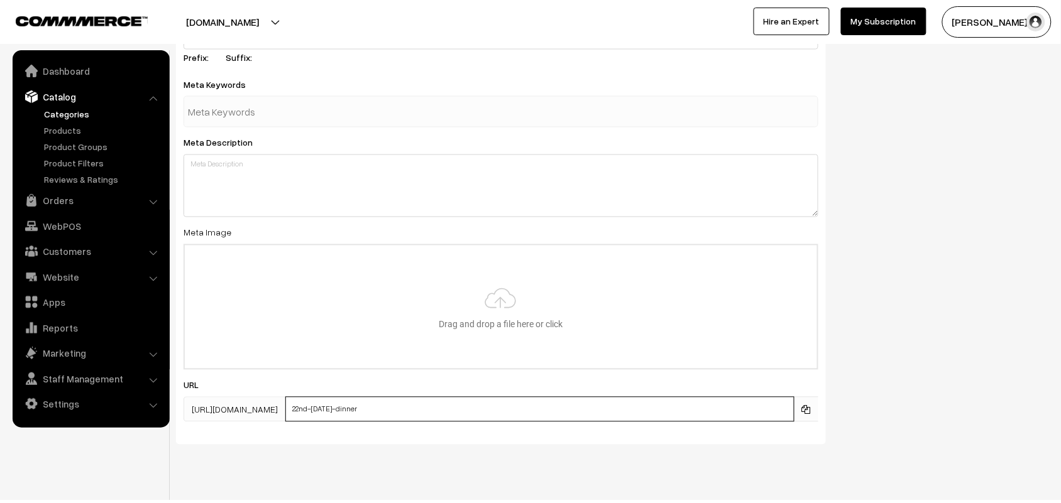
drag, startPoint x: 793, startPoint y: 388, endPoint x: 805, endPoint y: 387, distance: 11.3
click at [796, 397] on div "https://annamfood.in/categories/ 22nd-tuesday-dinner" at bounding box center [501, 409] width 635 height 25
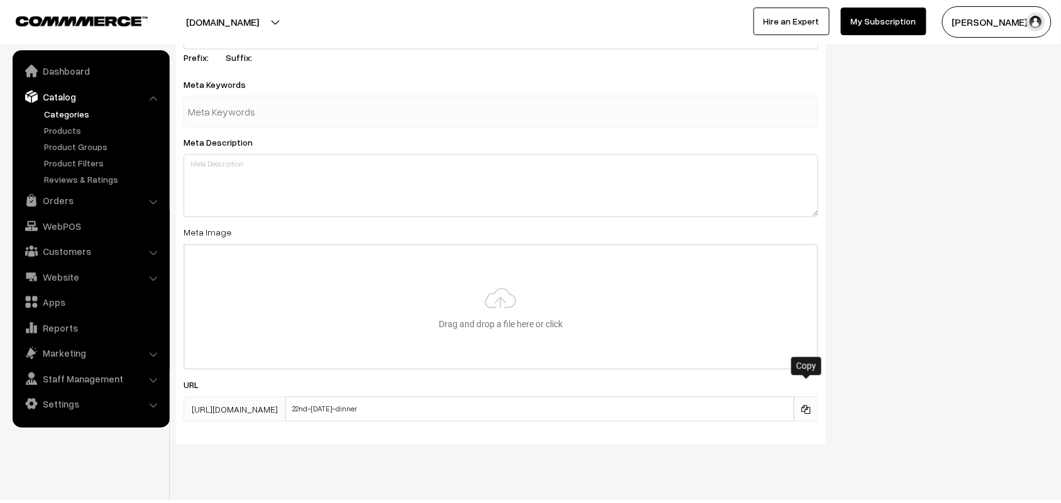
click at [806, 406] on icon at bounding box center [806, 410] width 9 height 9
click at [805, 406] on icon at bounding box center [806, 410] width 9 height 9
click at [803, 406] on icon at bounding box center [806, 410] width 9 height 9
drag, startPoint x: 803, startPoint y: 385, endPoint x: 489, endPoint y: 305, distance: 324.1
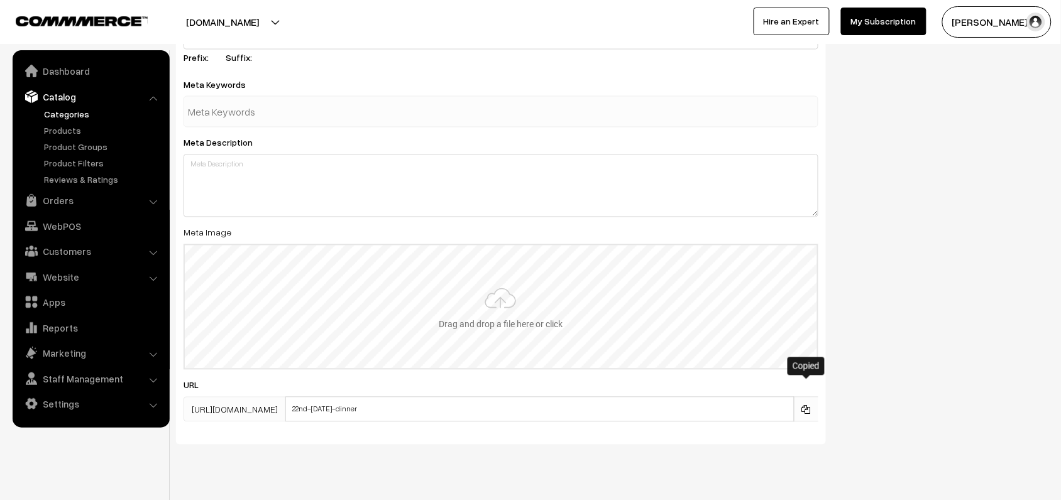
click at [802, 406] on icon at bounding box center [806, 410] width 9 height 9
click at [107, 278] on link "Website" at bounding box center [91, 277] width 150 height 23
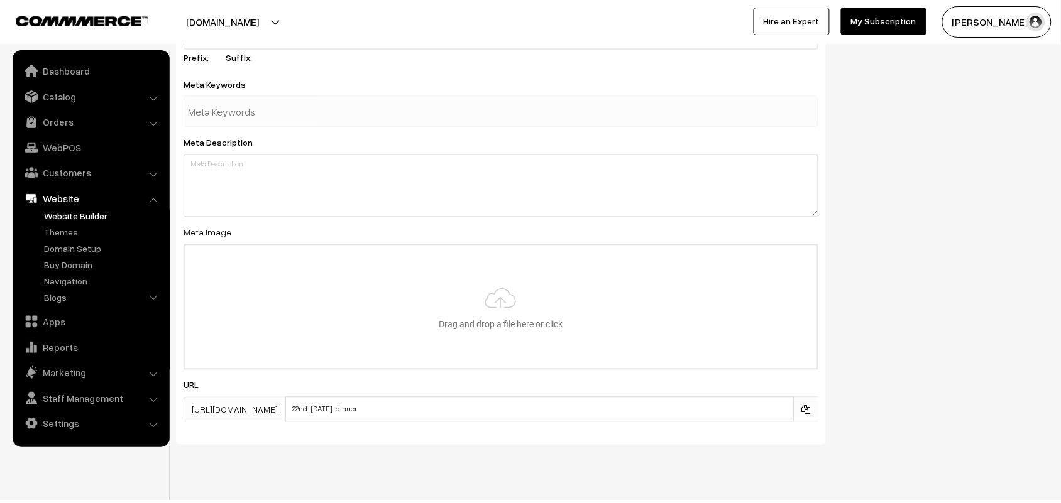
click at [84, 211] on link "Website Builder" at bounding box center [103, 215] width 124 height 13
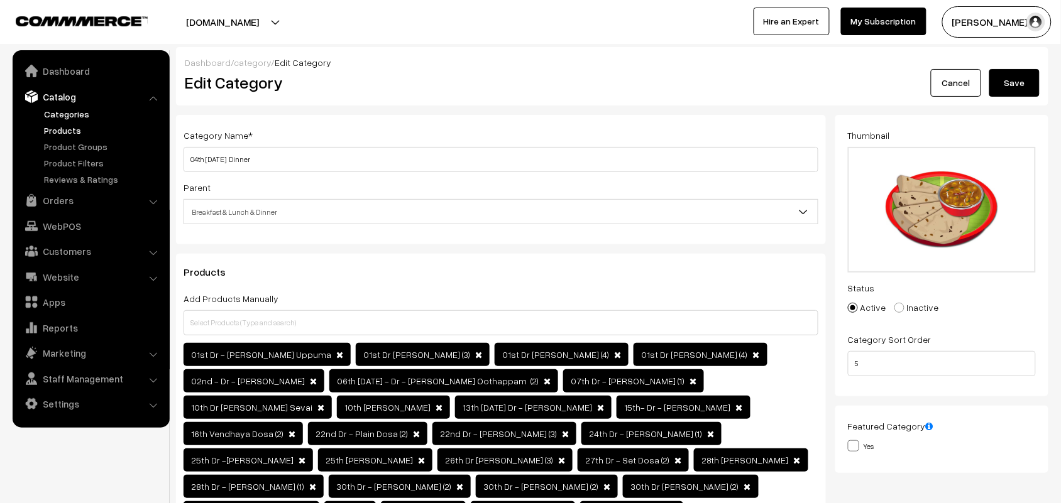
click at [72, 126] on link "Products" at bounding box center [103, 130] width 124 height 13
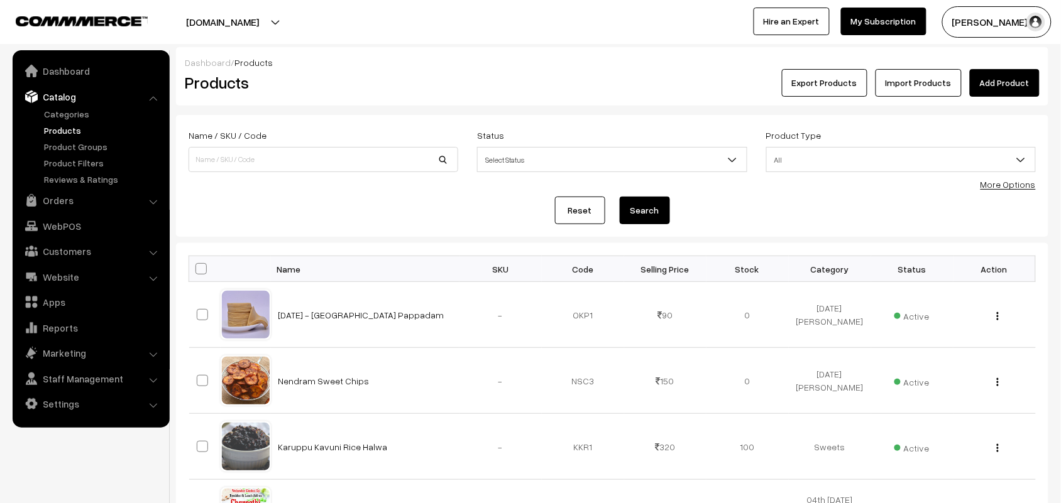
click at [1009, 184] on link "More Options" at bounding box center [1008, 184] width 55 height 11
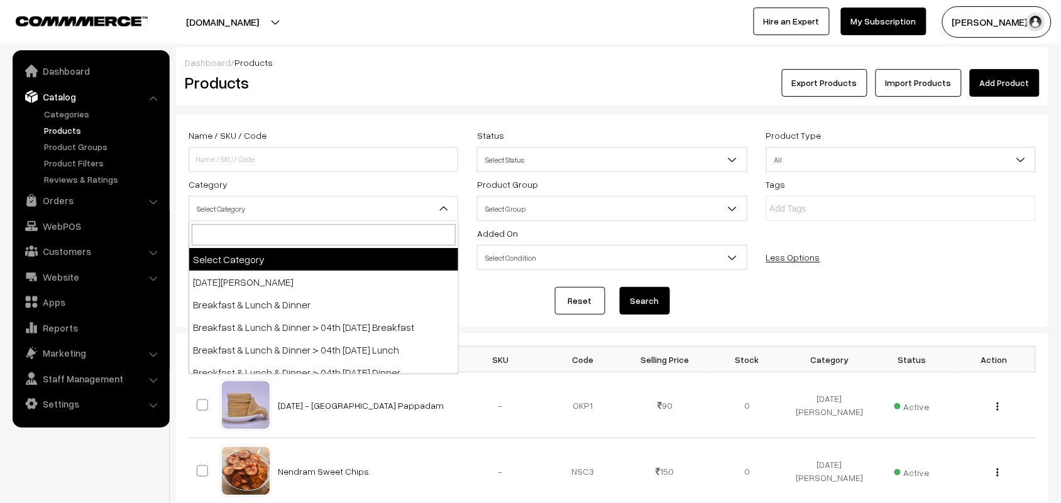
click at [265, 203] on span "Select Category" at bounding box center [323, 209] width 268 height 22
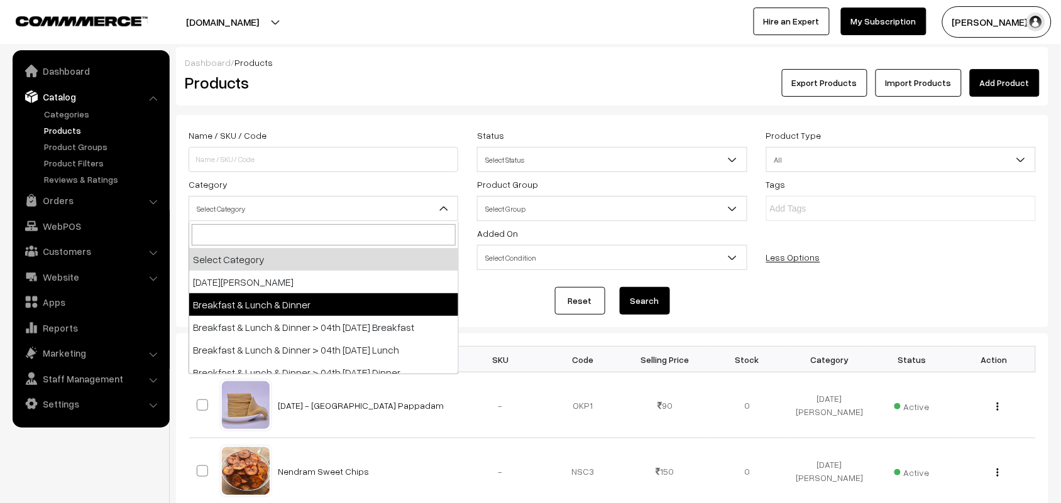
scroll to position [79, 0]
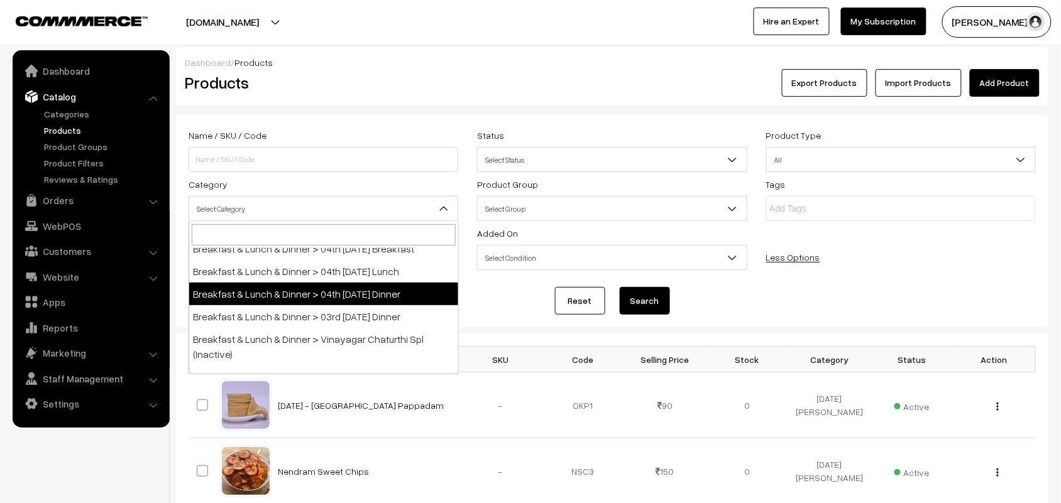
select select "68"
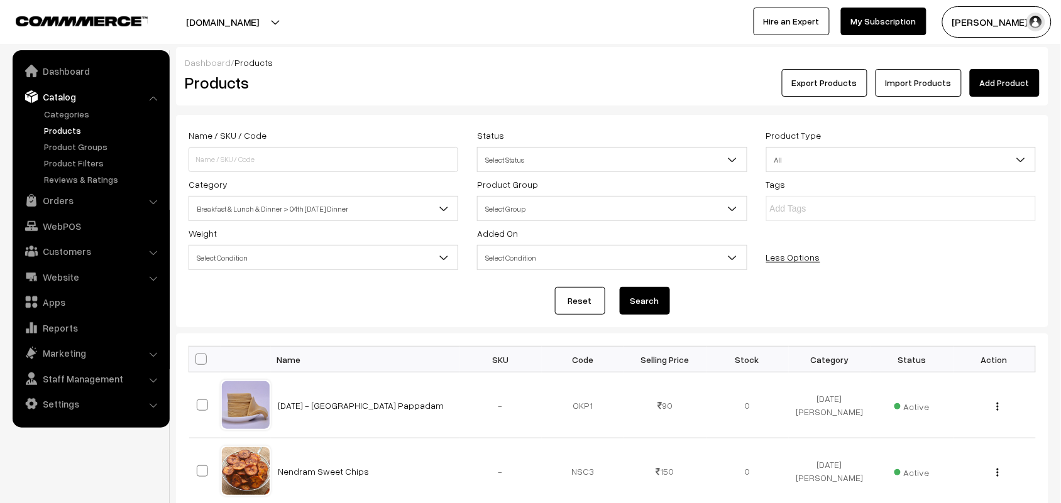
click at [622, 294] on button "Search" at bounding box center [645, 301] width 50 height 28
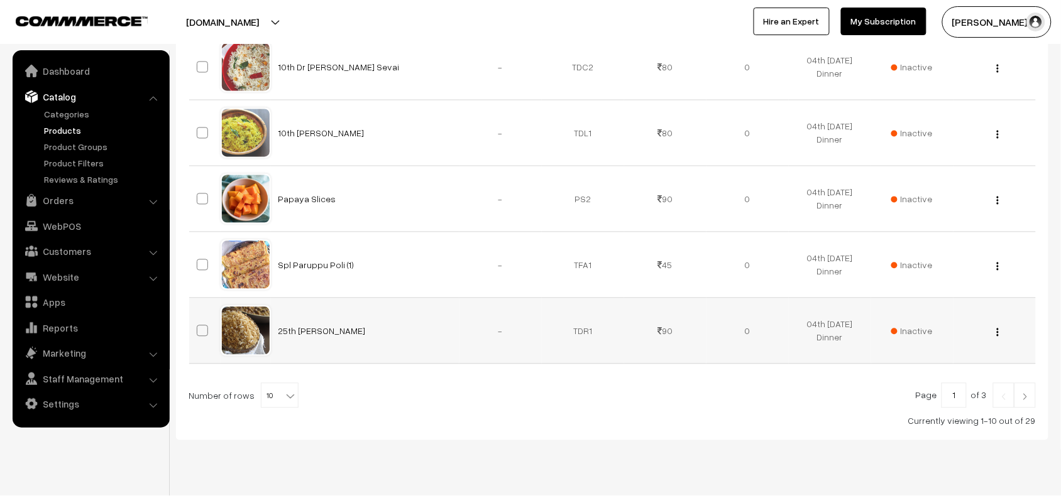
scroll to position [690, 0]
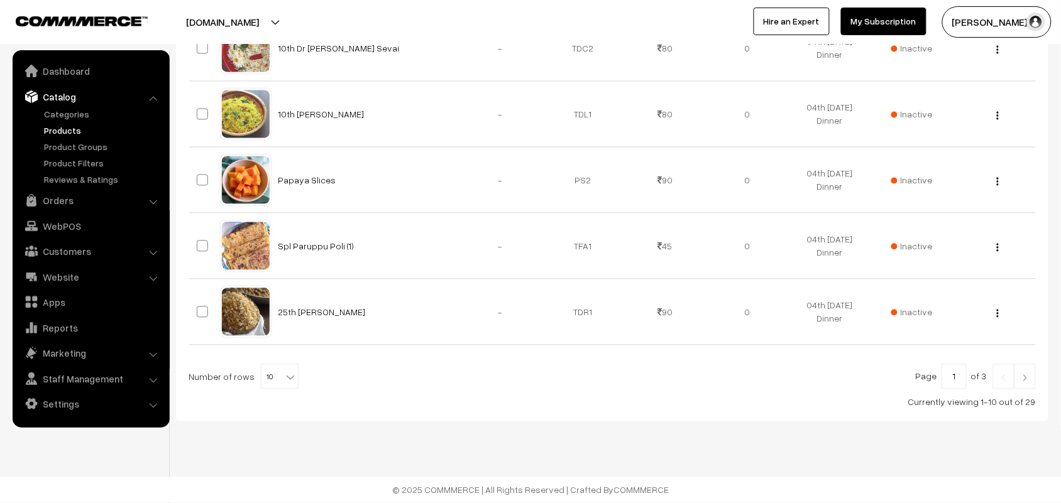
click at [283, 390] on span "10" at bounding box center [279, 377] width 36 height 25
select select "100"
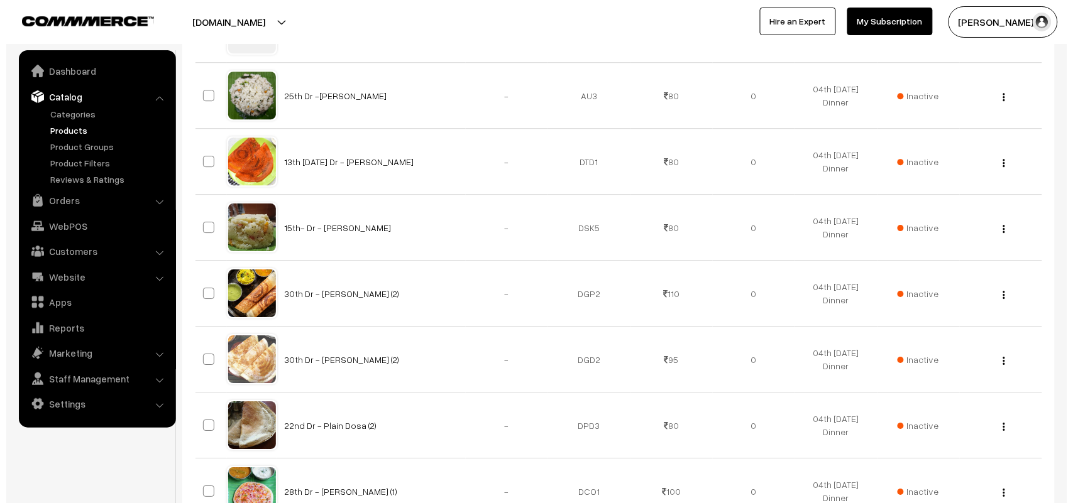
scroll to position [1257, 0]
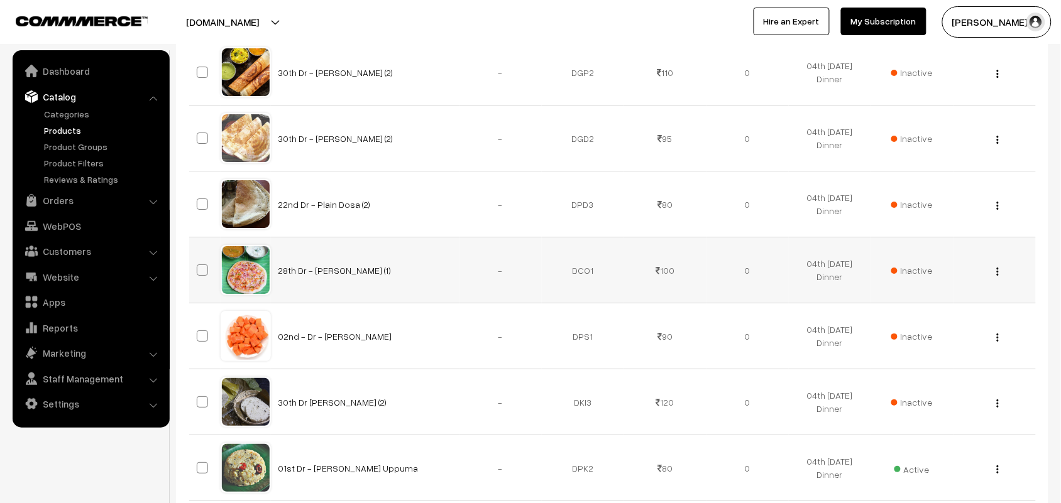
click at [925, 267] on td "Inactive" at bounding box center [912, 271] width 82 height 66
click at [906, 269] on span "Inactive" at bounding box center [911, 270] width 41 height 13
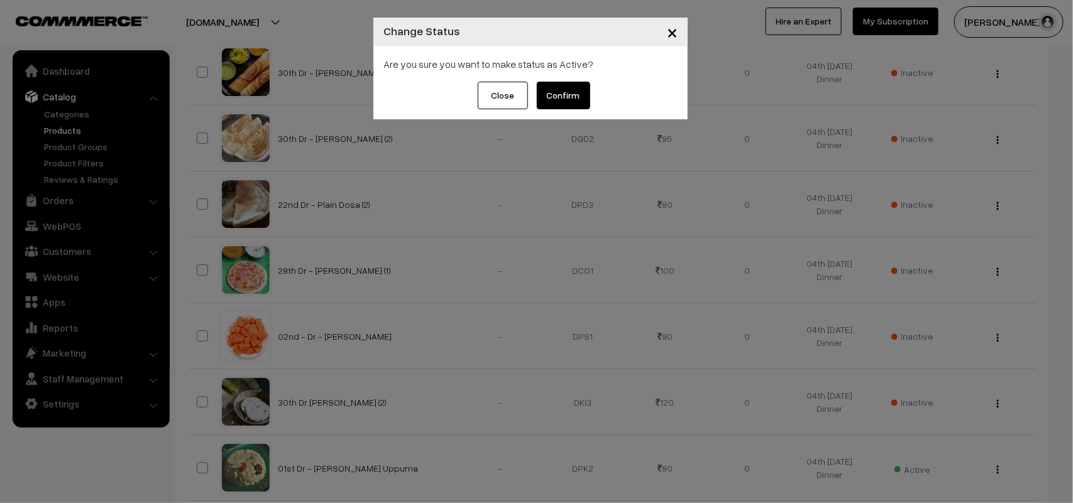
click at [564, 101] on button "Confirm" at bounding box center [563, 96] width 53 height 28
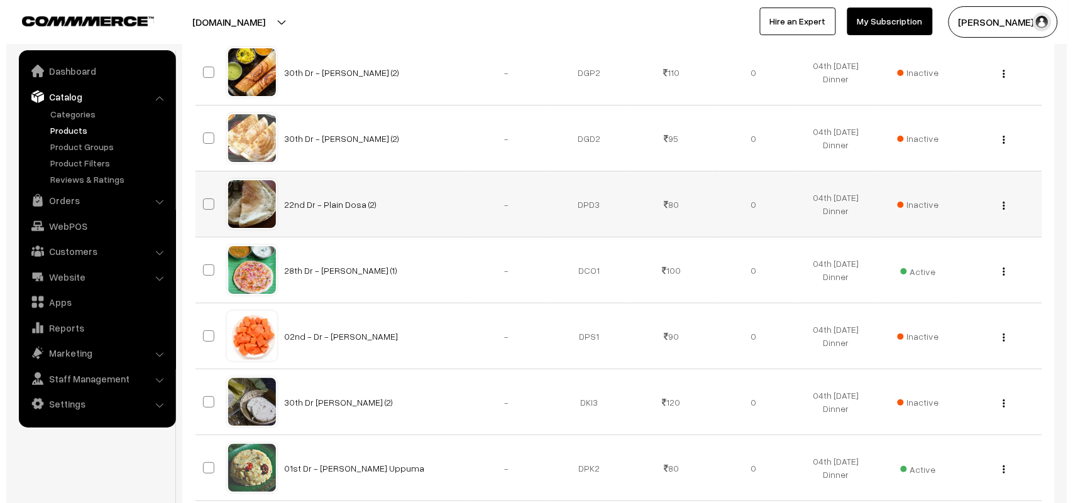
scroll to position [1336, 0]
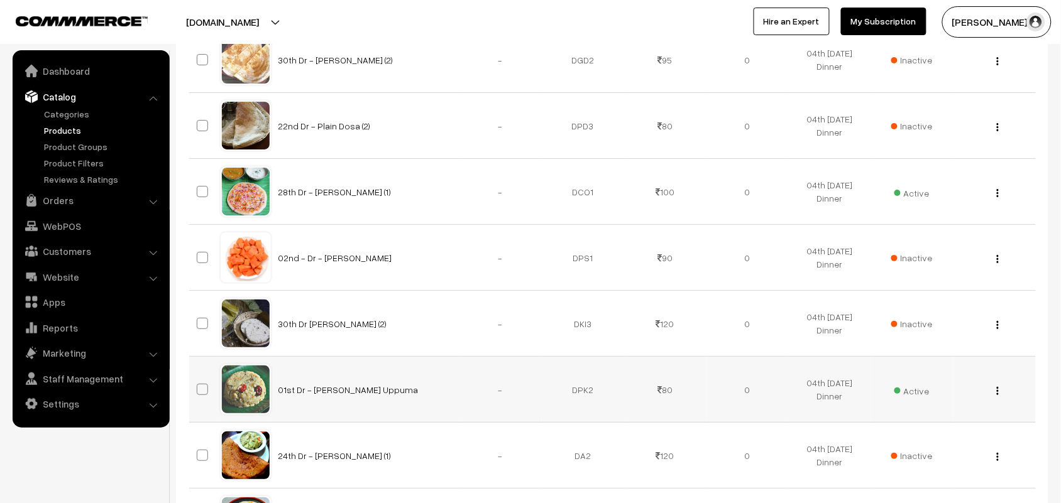
click at [925, 393] on span "Active" at bounding box center [911, 390] width 35 height 16
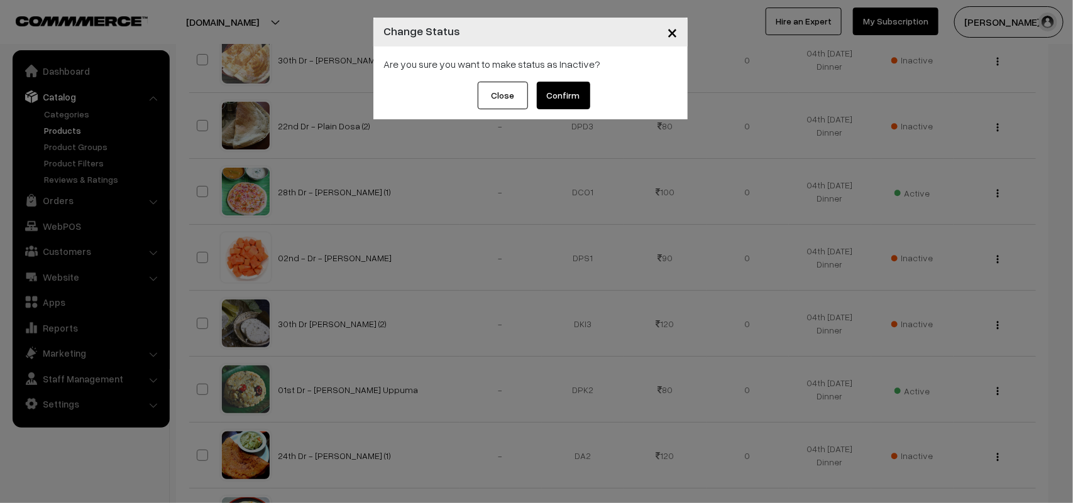
click at [577, 95] on button "Confirm" at bounding box center [563, 96] width 53 height 28
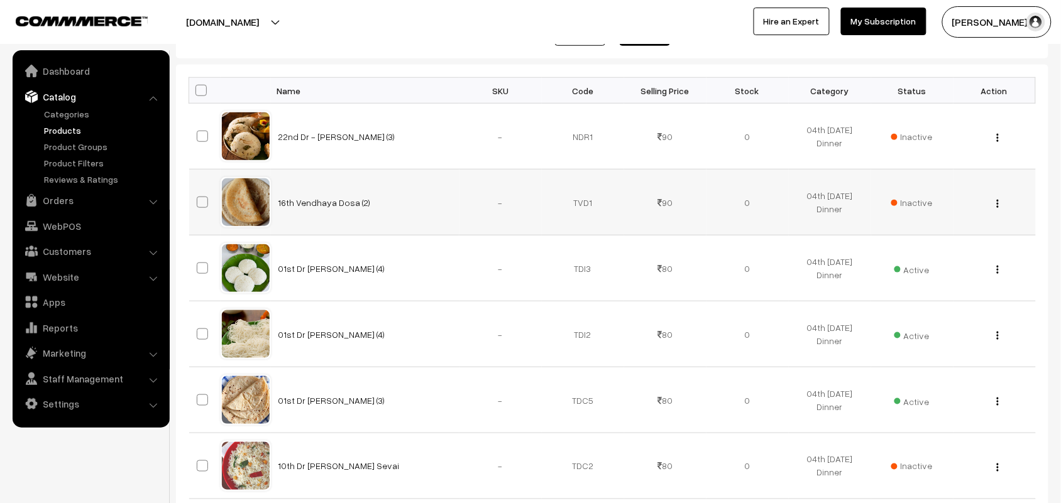
scroll to position [265, 0]
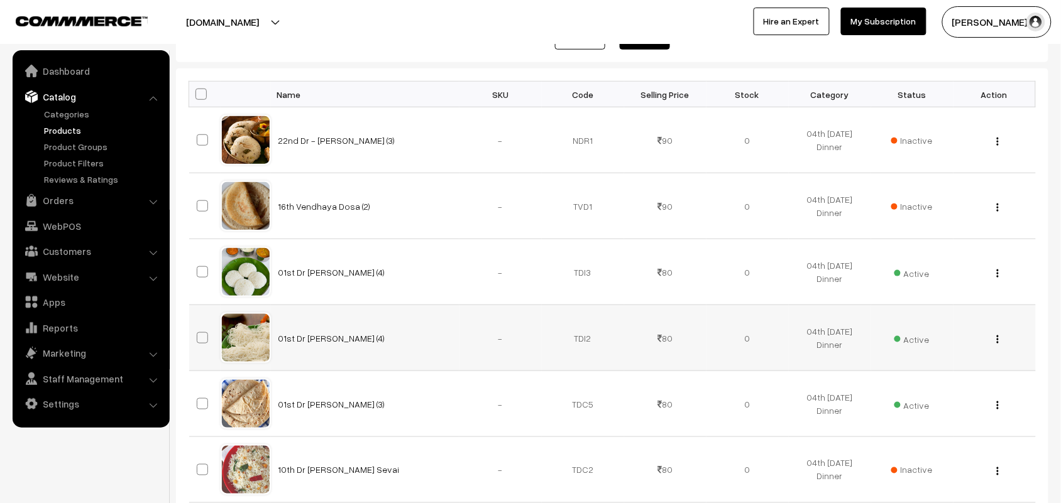
click at [1000, 338] on div "View Edit Delete" at bounding box center [994, 338] width 67 height 13
click at [998, 341] on img "button" at bounding box center [998, 340] width 2 height 8
click at [942, 378] on link "Edit" at bounding box center [941, 385] width 107 height 28
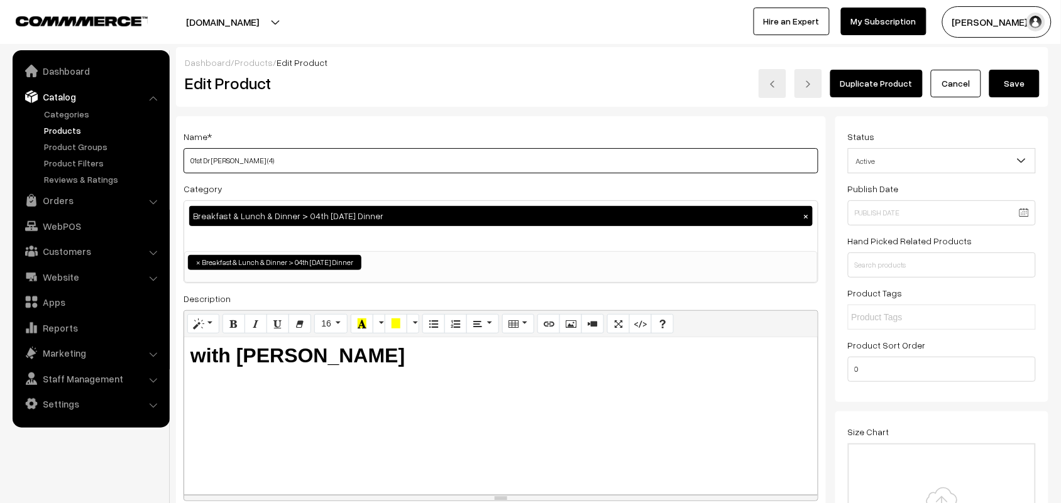
click at [311, 162] on input "01st Dr [PERSON_NAME] (4)" at bounding box center [501, 160] width 635 height 25
click at [195, 158] on input "01st Dr [PERSON_NAME] (4)" at bounding box center [501, 160] width 635 height 25
type input "04th Dr [PERSON_NAME] (4)"
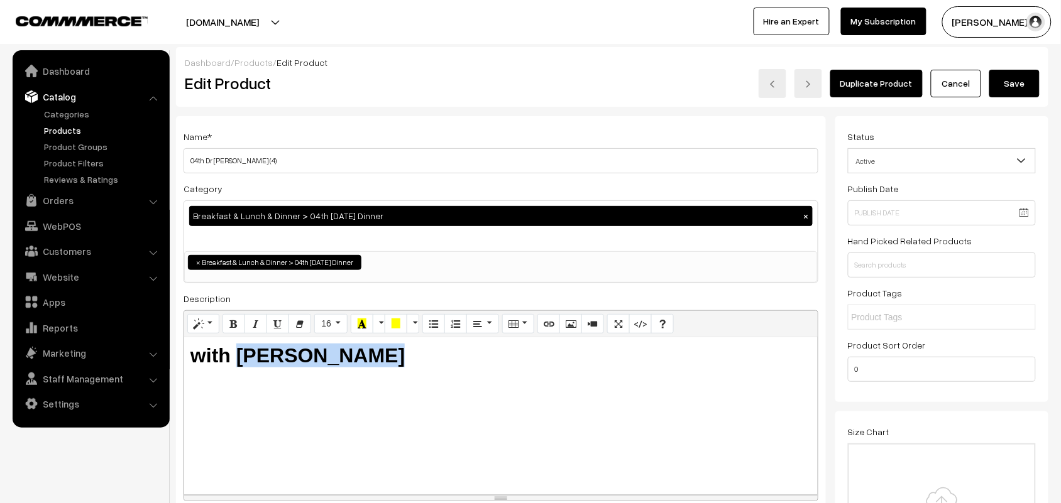
drag, startPoint x: 236, startPoint y: 355, endPoint x: 390, endPoint y: 350, distance: 153.4
click at [390, 350] on h2 "with [PERSON_NAME]" at bounding box center [500, 356] width 621 height 24
copy b "[PERSON_NAME]"
click at [1033, 94] on button "Save" at bounding box center [1014, 84] width 50 height 28
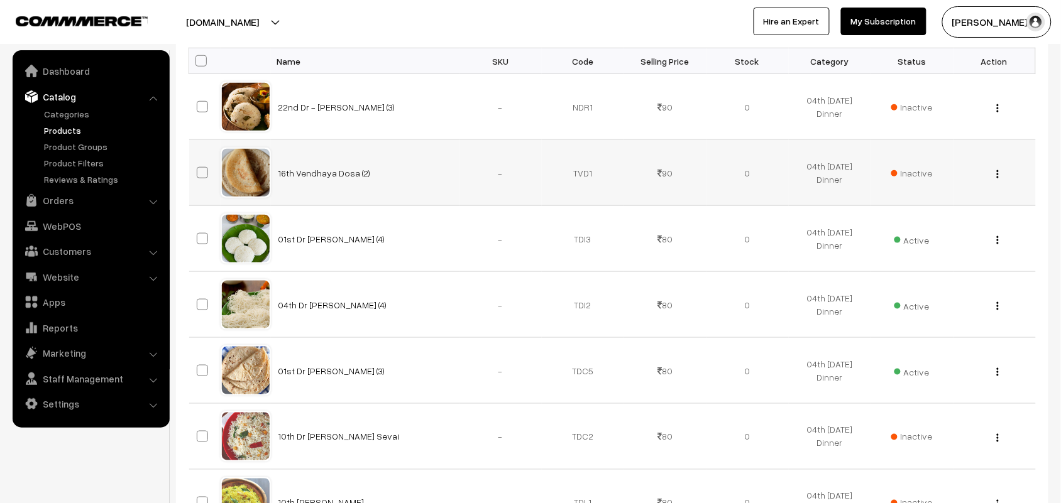
scroll to position [393, 0]
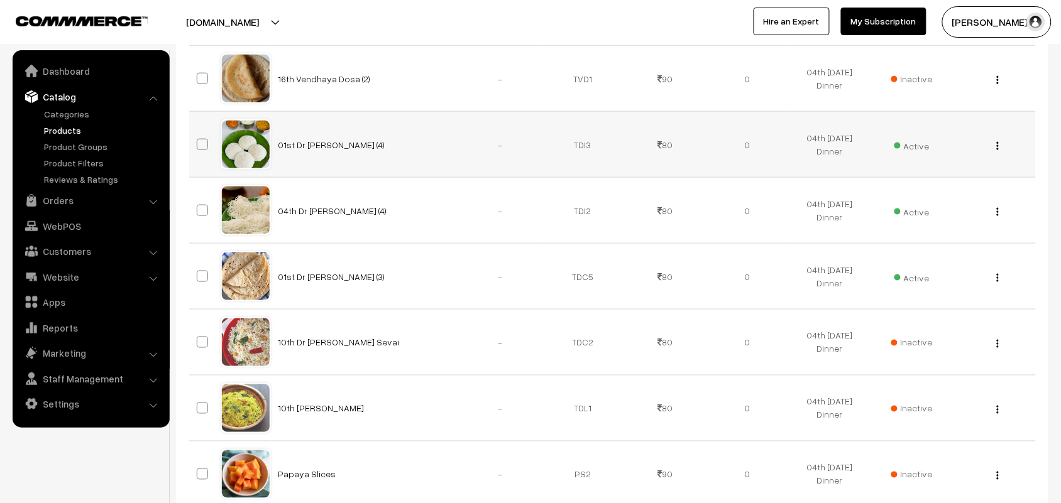
click at [996, 142] on button "button" at bounding box center [997, 146] width 3 height 10
click at [962, 192] on link "Edit" at bounding box center [941, 191] width 107 height 28
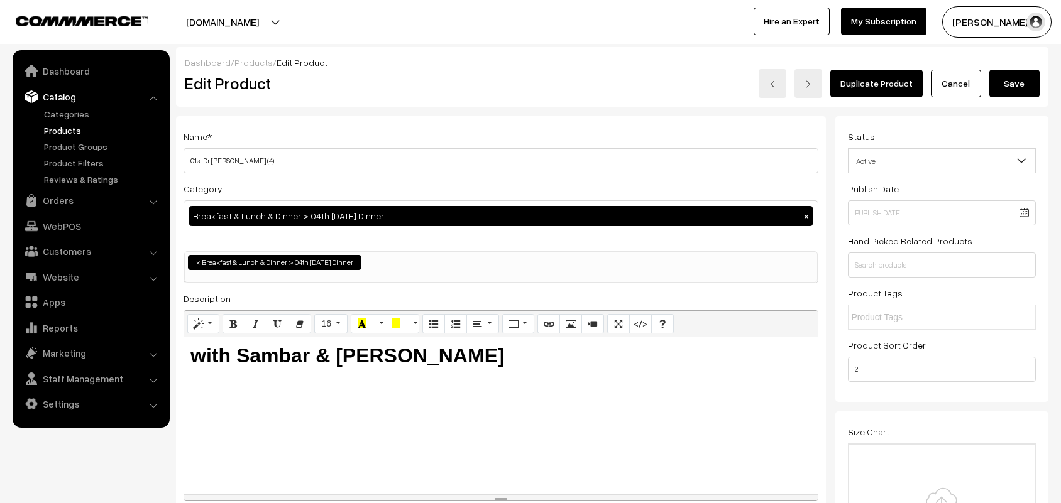
click at [322, 163] on input "01st Dr Idly (4)" at bounding box center [501, 160] width 635 height 25
click at [200, 158] on input "01st Dr Idly (4)" at bounding box center [501, 160] width 635 height 25
type input "04th Dr [PERSON_NAME] (4)"
click at [1008, 82] on button "Save" at bounding box center [1014, 84] width 50 height 28
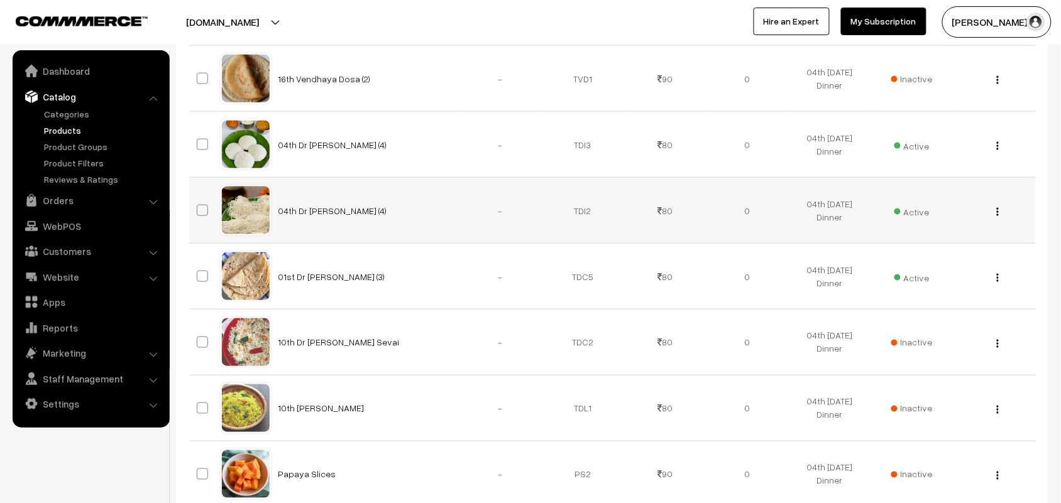
scroll to position [471, 0]
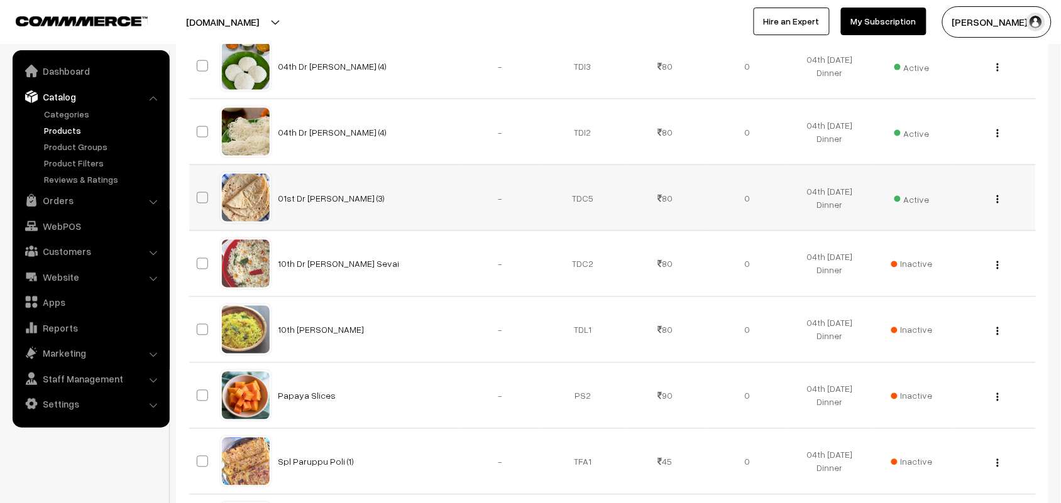
click at [998, 199] on img "button" at bounding box center [998, 199] width 2 height 8
click at [957, 250] on link "Edit" at bounding box center [941, 245] width 107 height 28
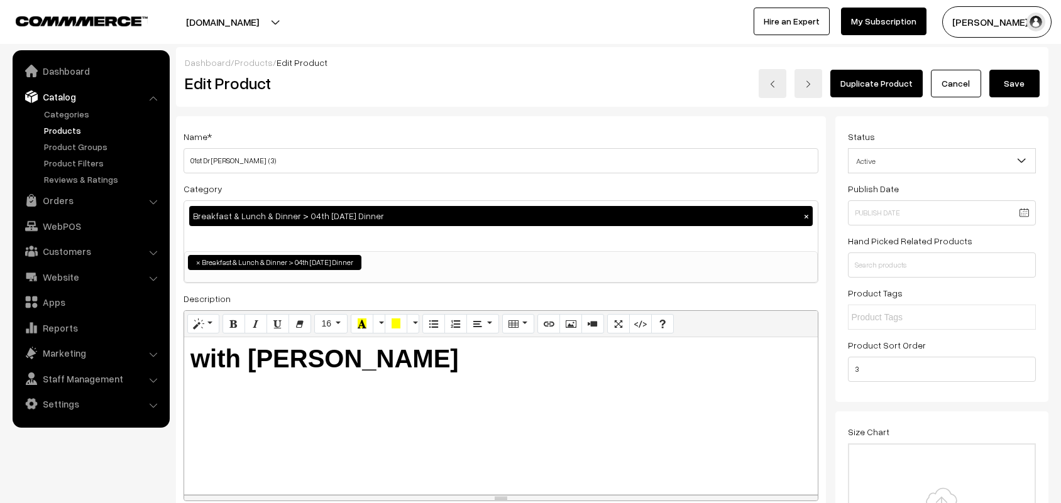
click at [337, 156] on input "01st Dr [PERSON_NAME] (3)" at bounding box center [501, 160] width 635 height 25
click at [196, 158] on input "01st Dr [PERSON_NAME] (3)" at bounding box center [501, 160] width 635 height 25
type input "04th Dr [PERSON_NAME] (3)"
click at [1021, 86] on button "Save" at bounding box center [1014, 84] width 50 height 28
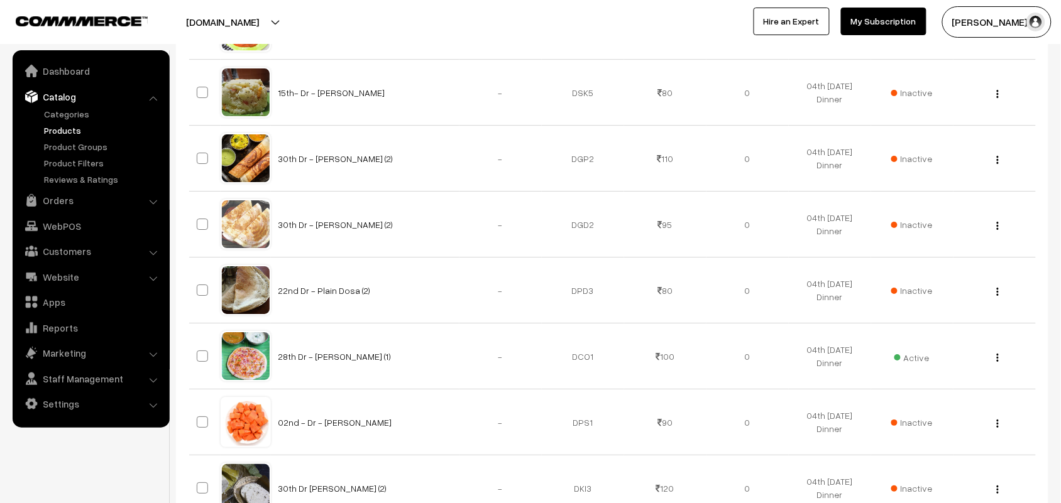
scroll to position [1257, 0]
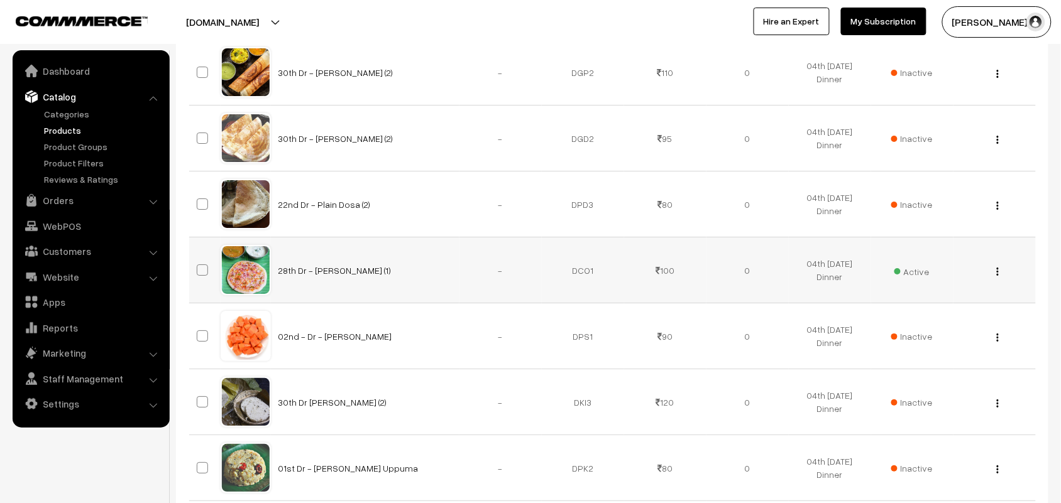
click at [1001, 272] on div "View Edit Delete" at bounding box center [994, 270] width 67 height 13
click at [991, 272] on div "View Edit Delete" at bounding box center [994, 270] width 67 height 13
click at [997, 272] on img "button" at bounding box center [998, 272] width 2 height 8
drag, startPoint x: 972, startPoint y: 313, endPoint x: 925, endPoint y: 309, distance: 47.3
click at [972, 313] on link "Edit" at bounding box center [941, 317] width 107 height 28
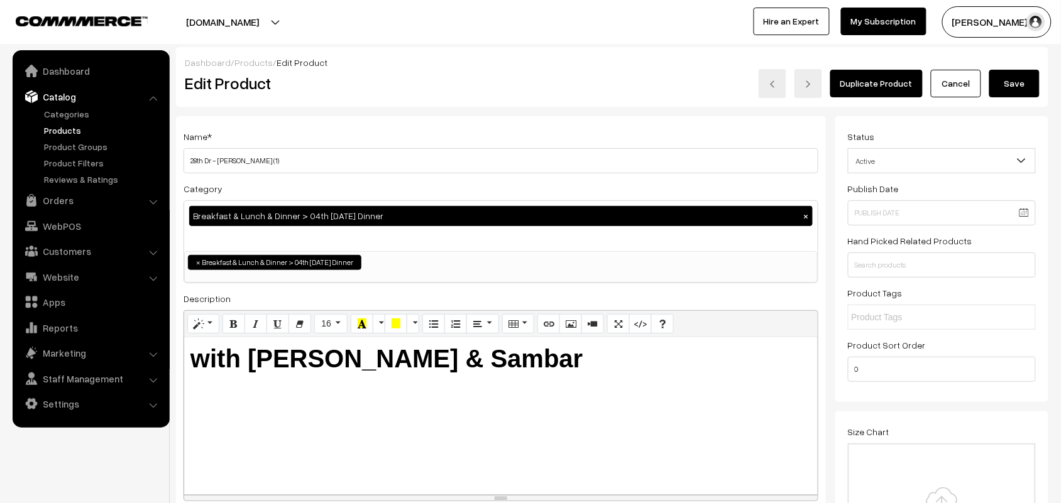
drag, startPoint x: 197, startPoint y: 156, endPoint x: 203, endPoint y: 158, distance: 6.6
click at [200, 156] on input "28th Dr - [PERSON_NAME] (1)" at bounding box center [501, 160] width 635 height 25
type input "04th Dr - onion Oothappam (1)"
click at [1011, 77] on button "Save" at bounding box center [1014, 84] width 50 height 28
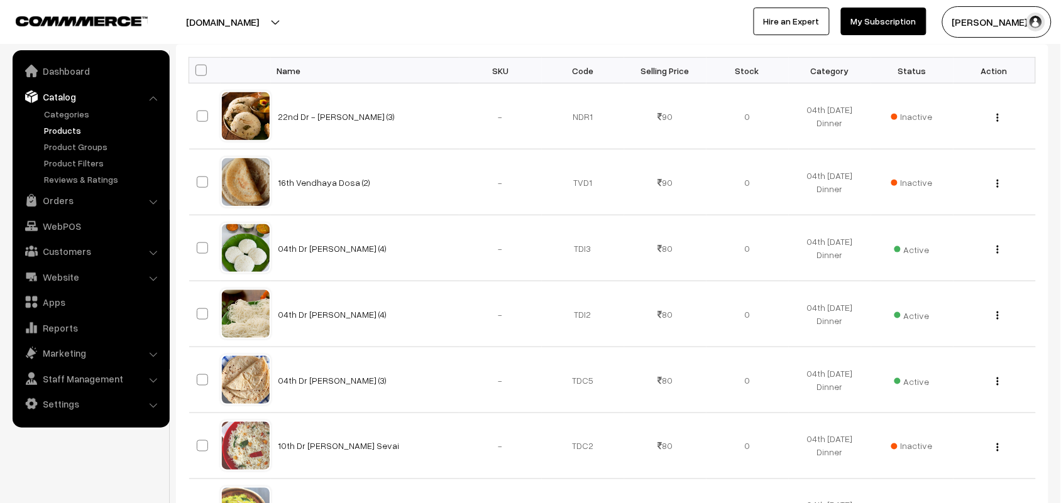
scroll to position [265, 0]
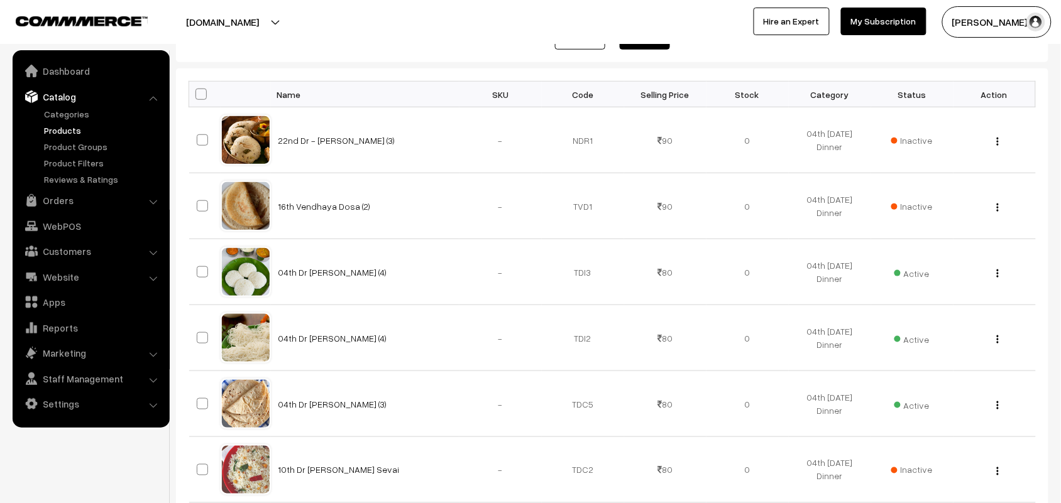
click at [202, 89] on th at bounding box center [204, 95] width 31 height 26
click at [201, 96] on span at bounding box center [200, 94] width 11 height 11
click at [197, 96] on input "checkbox" at bounding box center [193, 94] width 8 height 8
checkbox input "true"
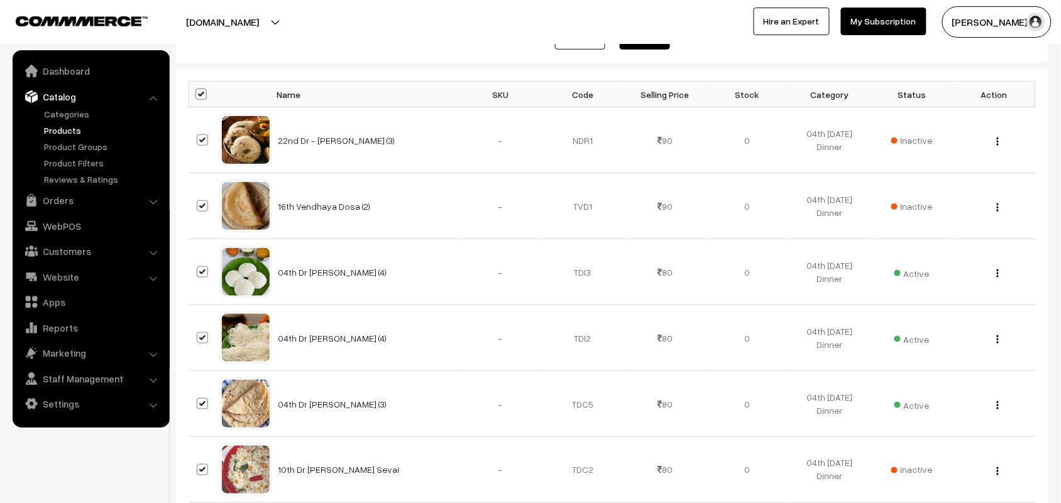
checkbox input "true"
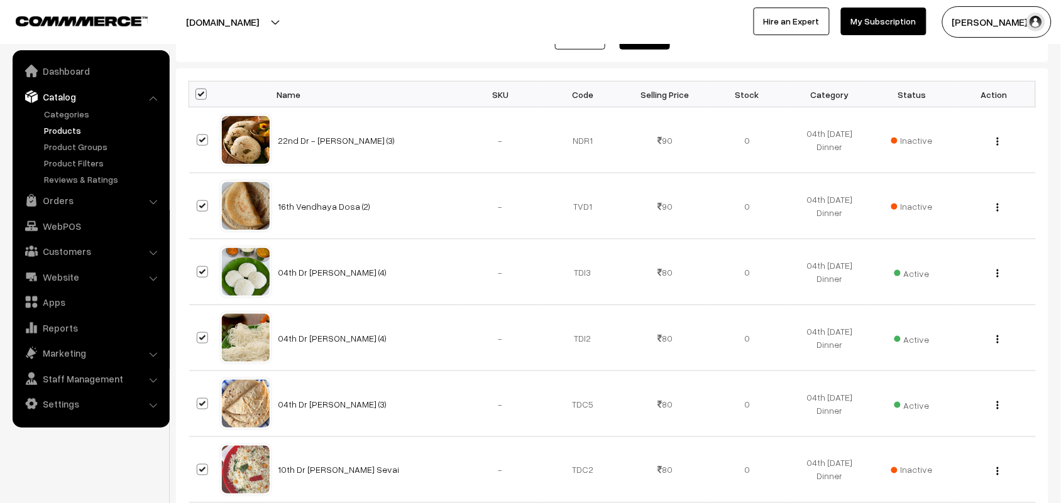
checkbox input "true"
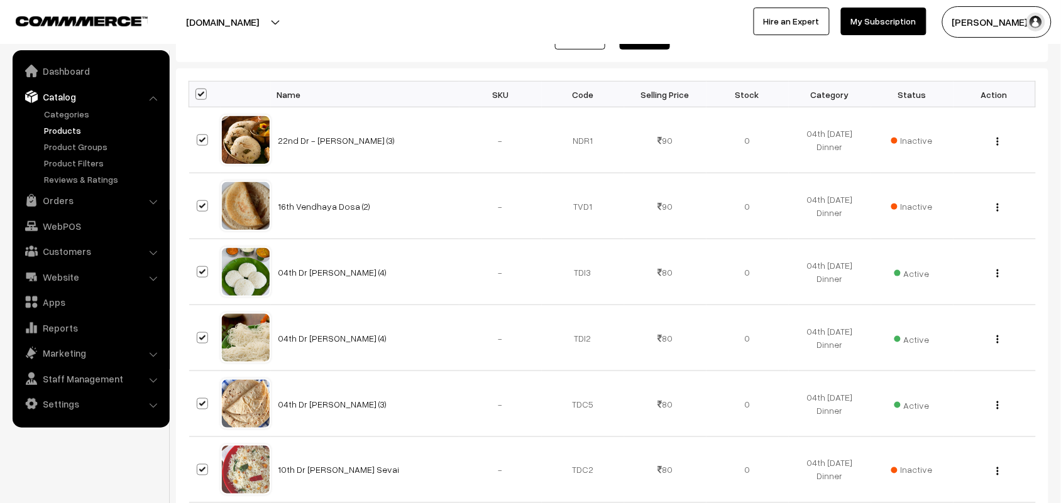
checkbox input "true"
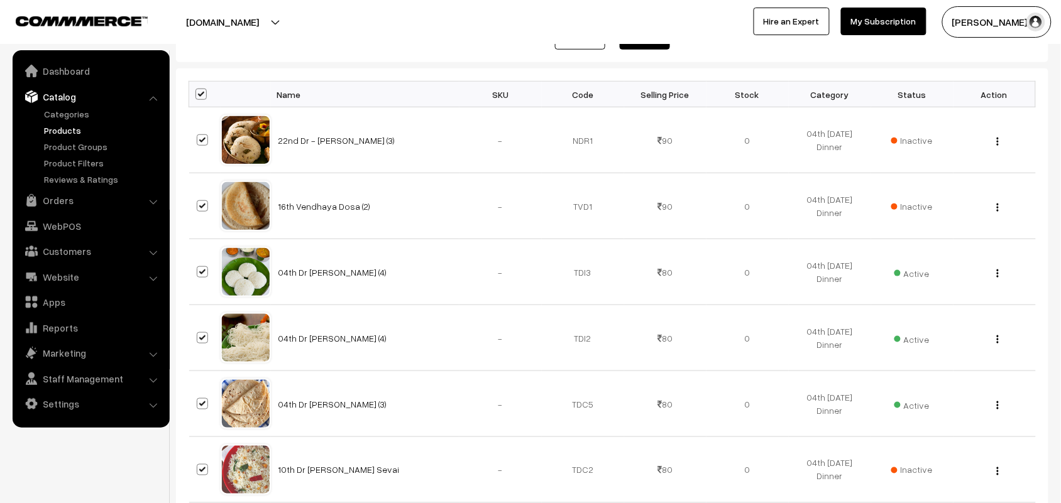
checkbox input "true"
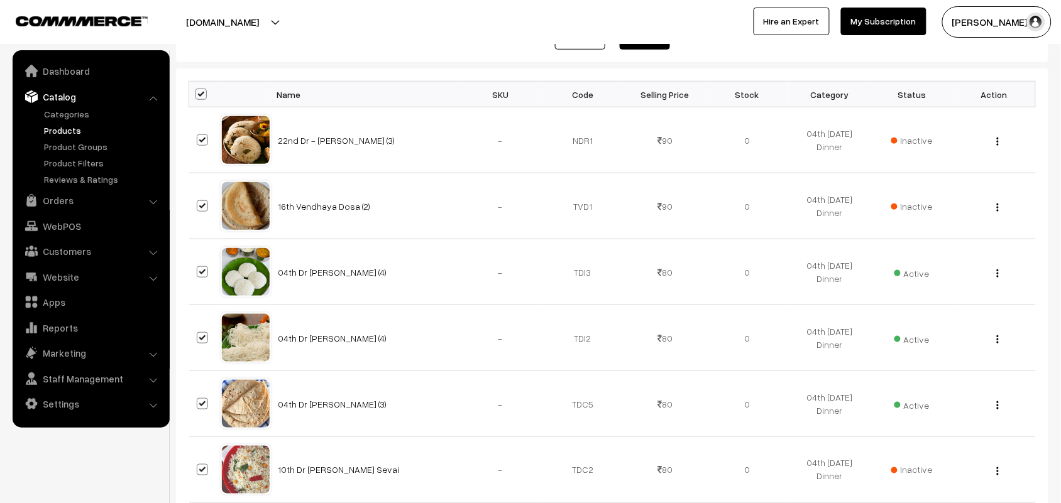
checkbox input "true"
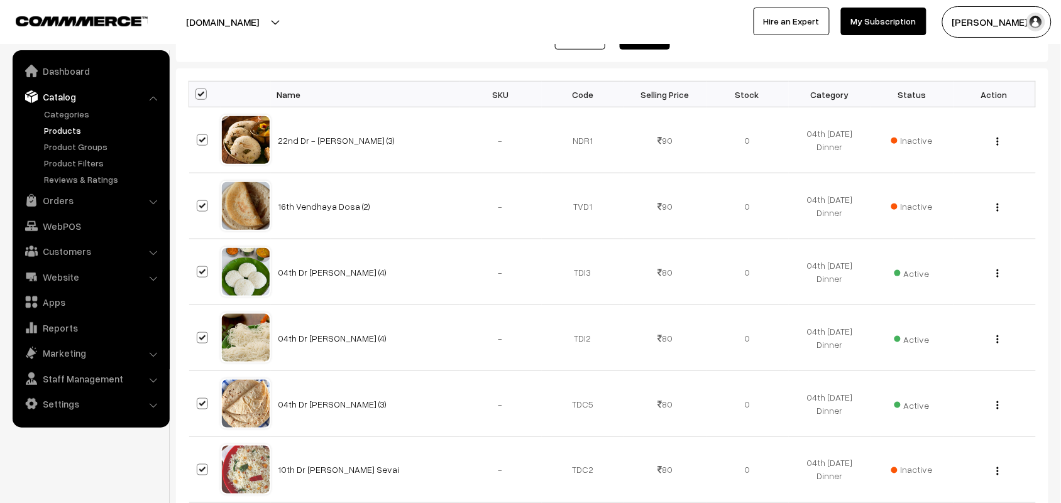
checkbox input "true"
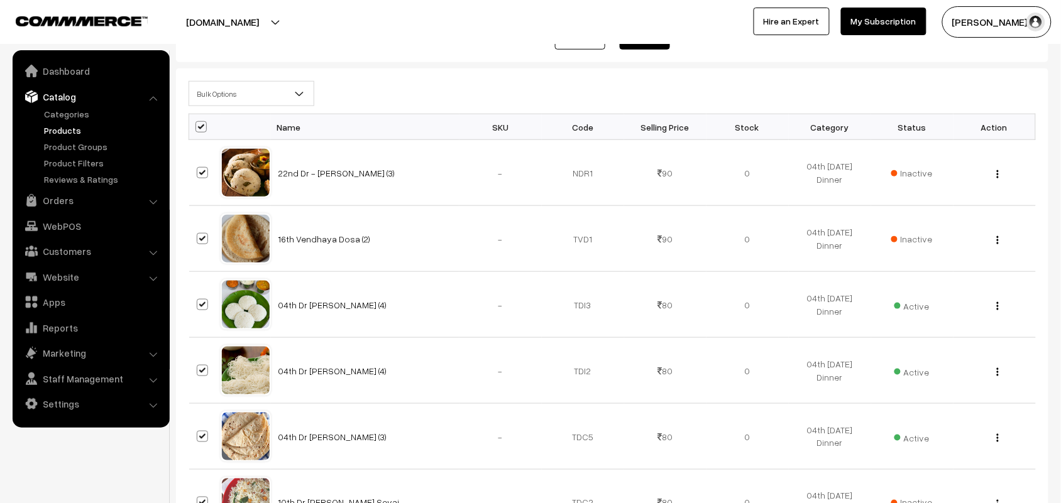
click at [216, 99] on span "Bulk Options" at bounding box center [251, 94] width 124 height 22
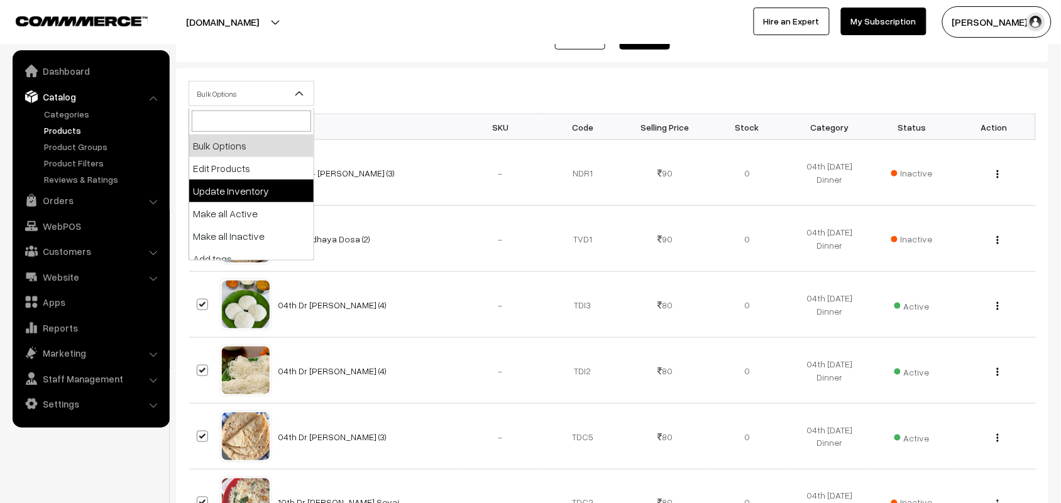
select select "updateInventory"
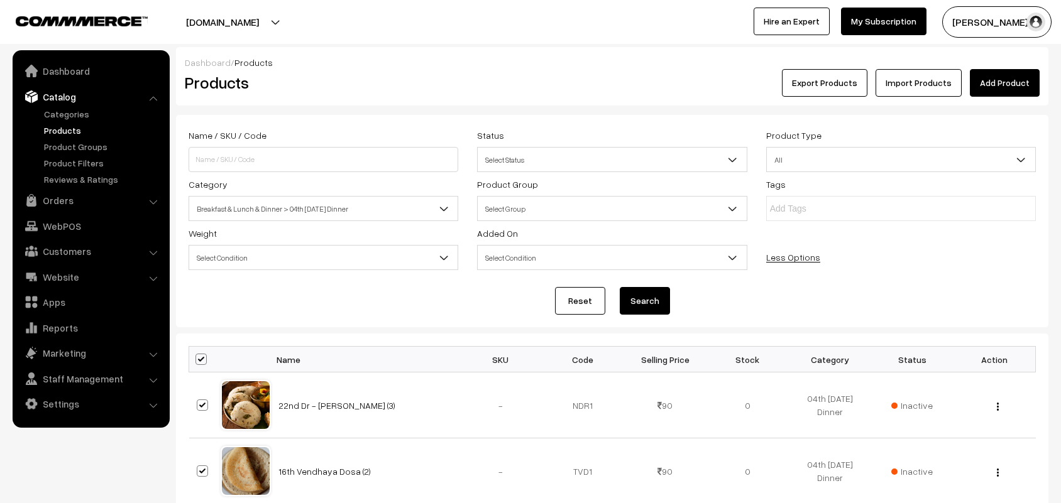
select select "updateInventory"
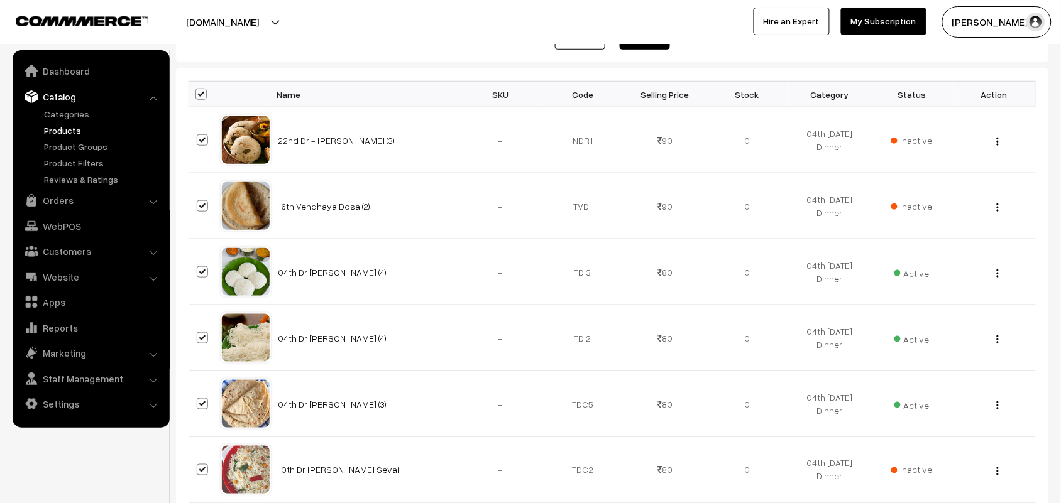
click at [196, 89] on th at bounding box center [204, 95] width 31 height 26
click at [199, 92] on span at bounding box center [200, 94] width 11 height 11
click at [197, 92] on input "checkbox" at bounding box center [193, 94] width 8 height 8
checkbox input "false"
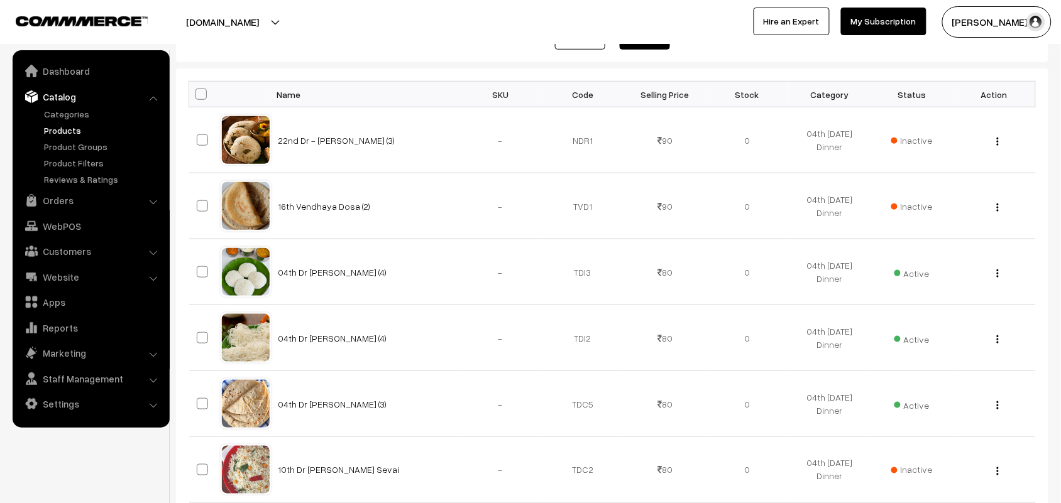
checkbox input "false"
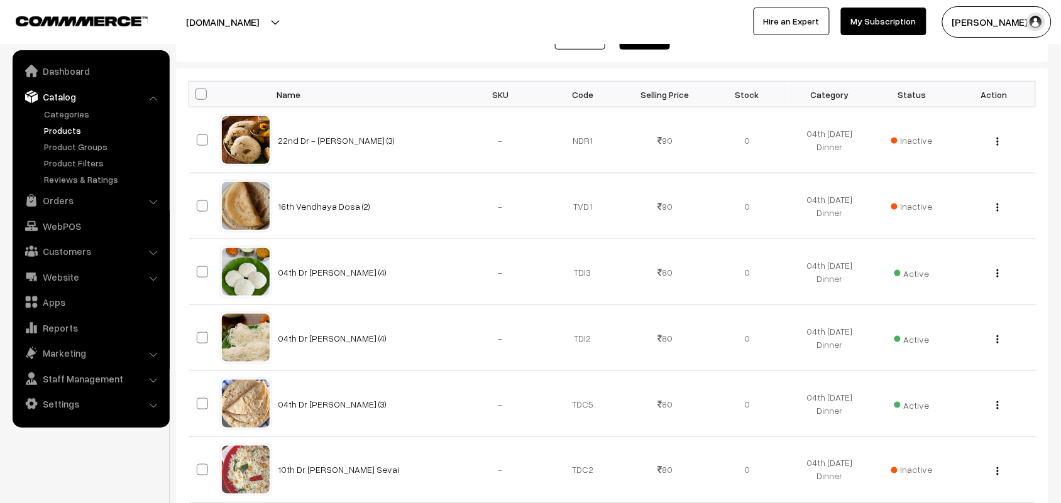
checkbox input "false"
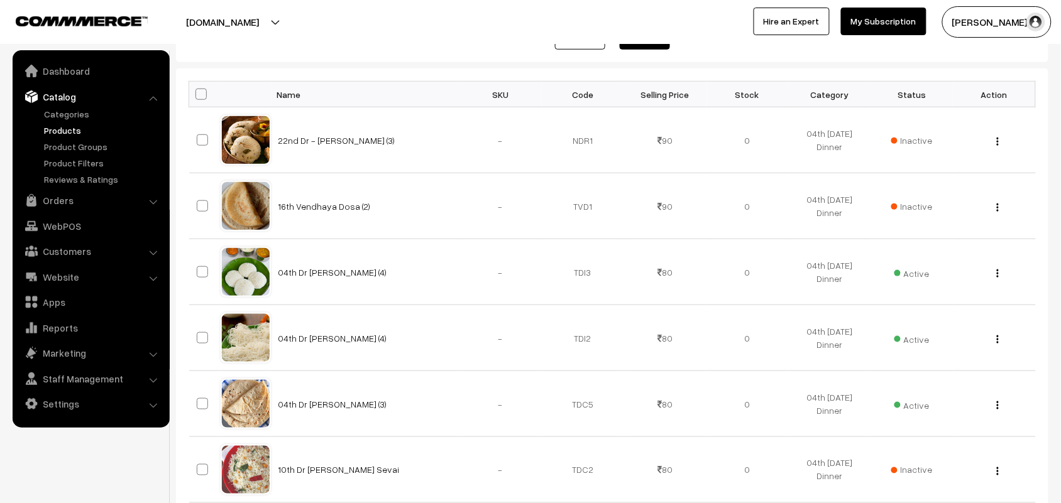
checkbox input "false"
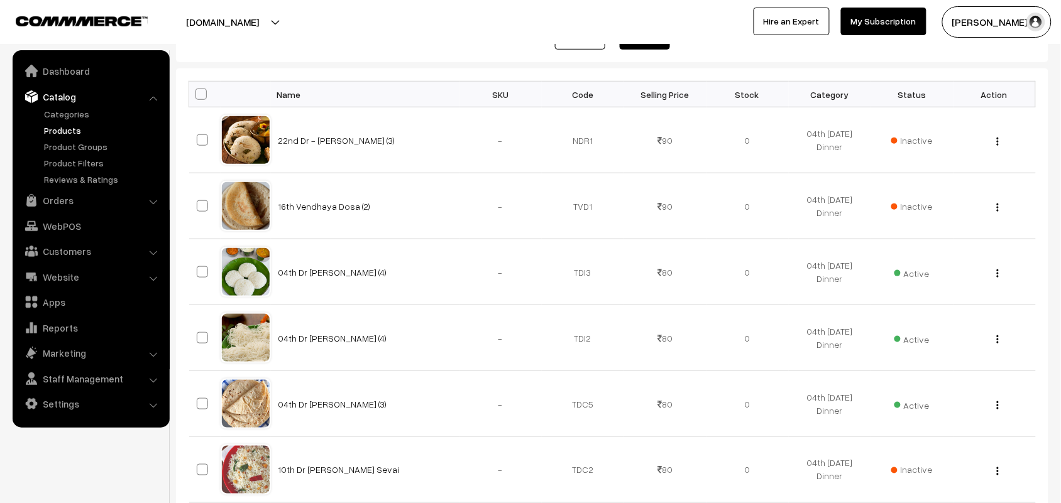
checkbox input "false"
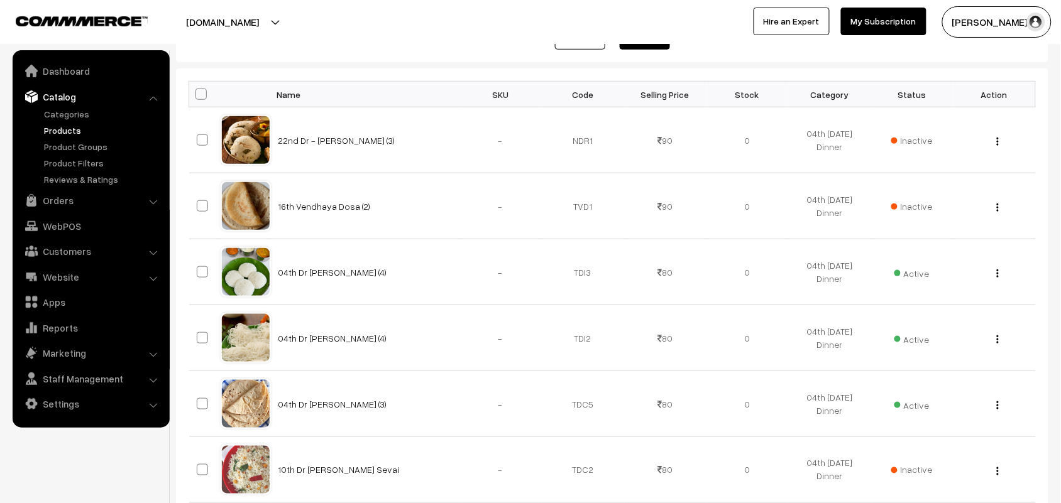
checkbox input "false"
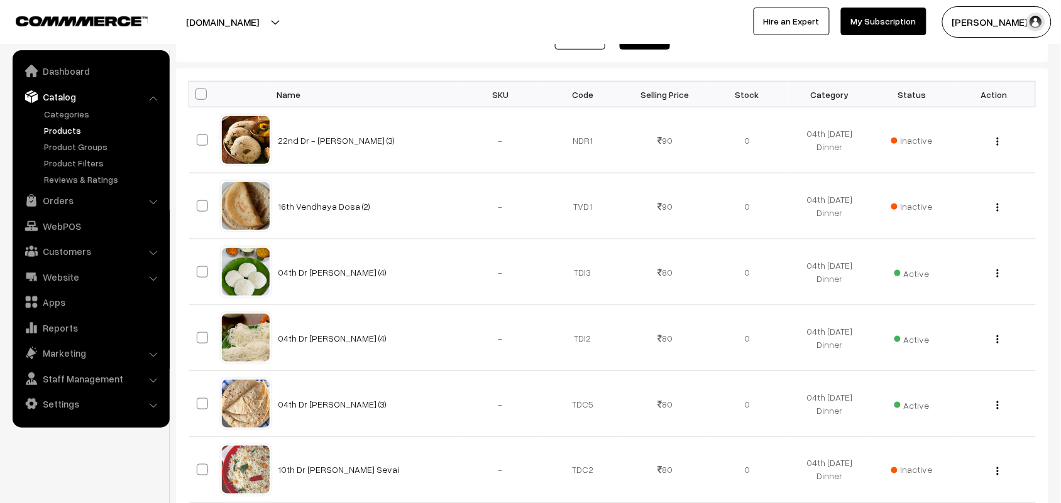
checkbox input "false"
click at [201, 95] on span at bounding box center [200, 94] width 11 height 11
click at [197, 95] on input "checkbox" at bounding box center [193, 94] width 8 height 8
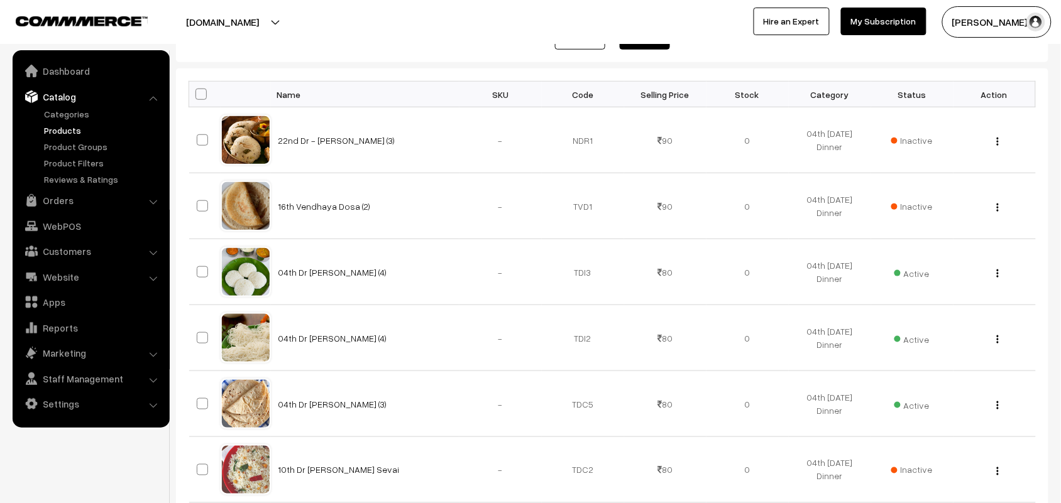
checkbox input "true"
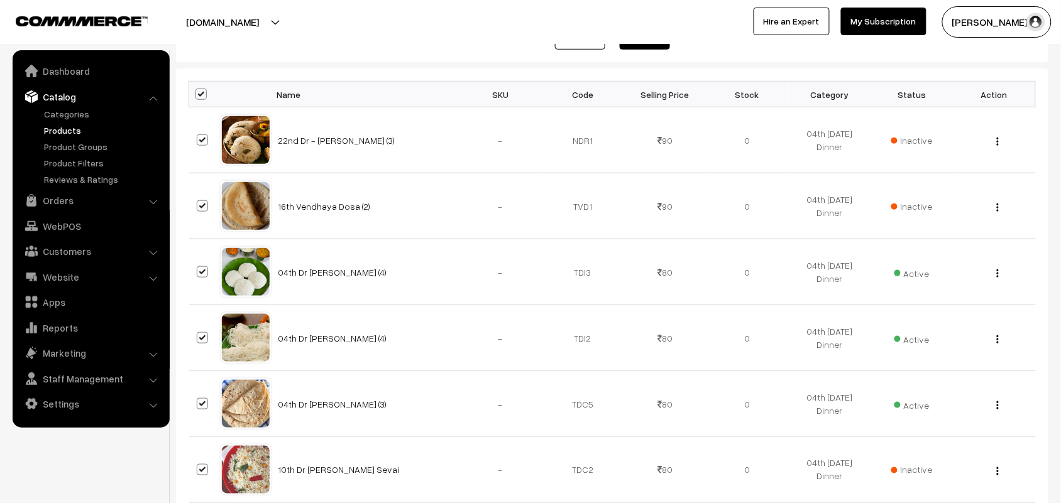
checkbox input "true"
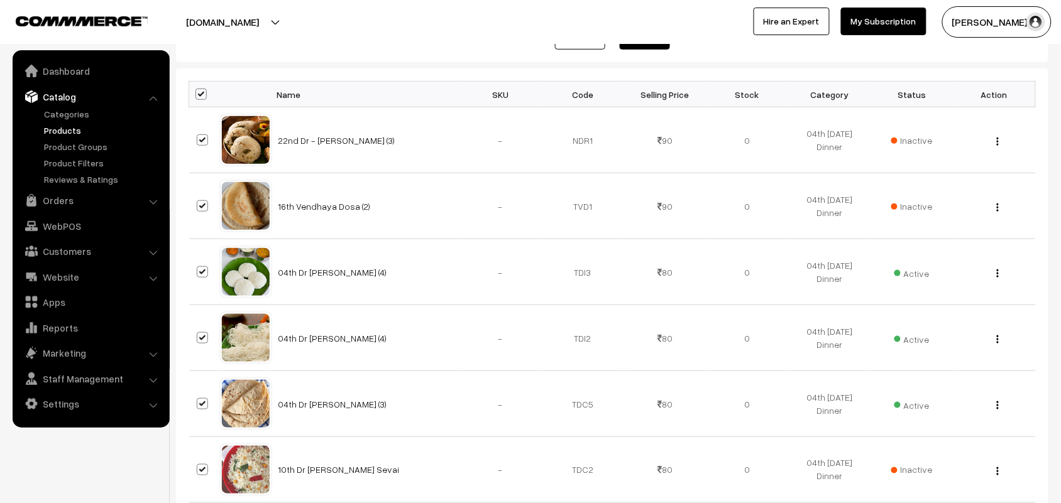
checkbox input "true"
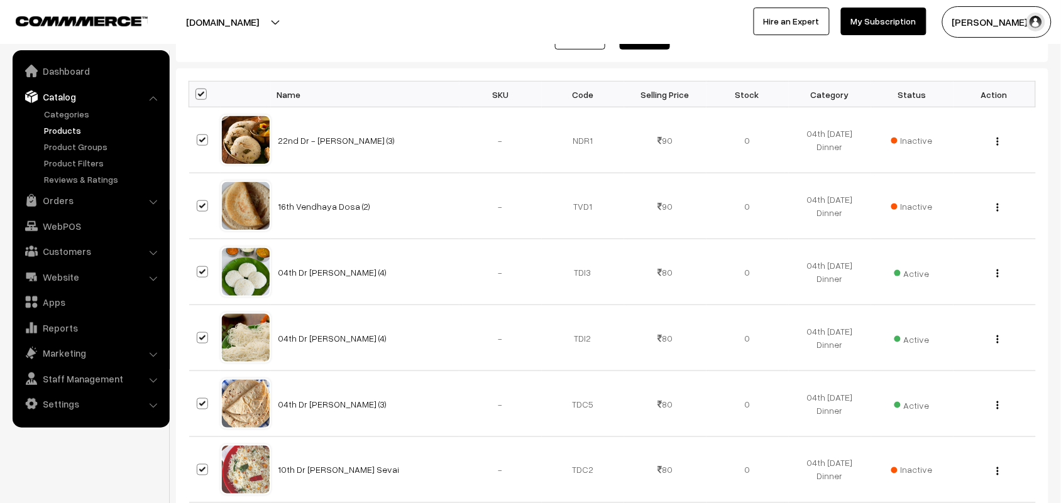
checkbox input "true"
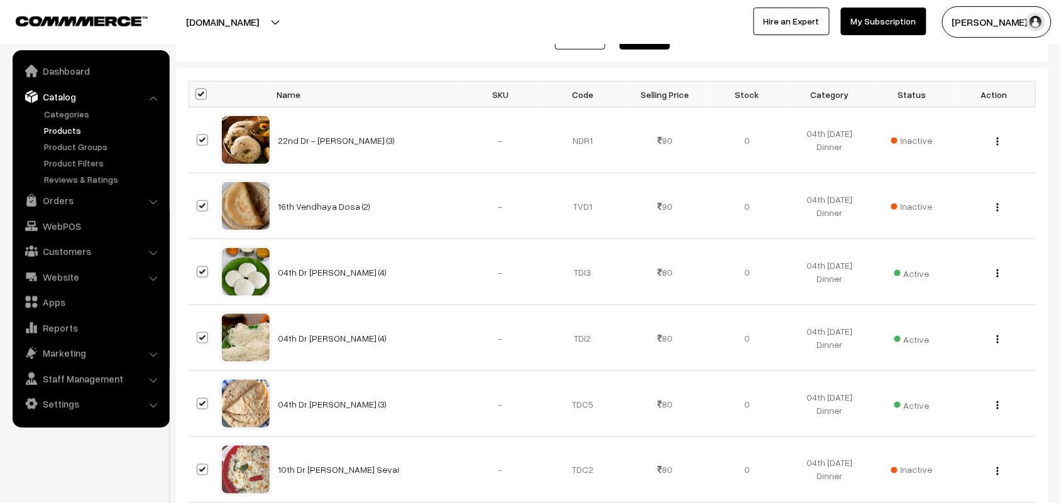
checkbox input "true"
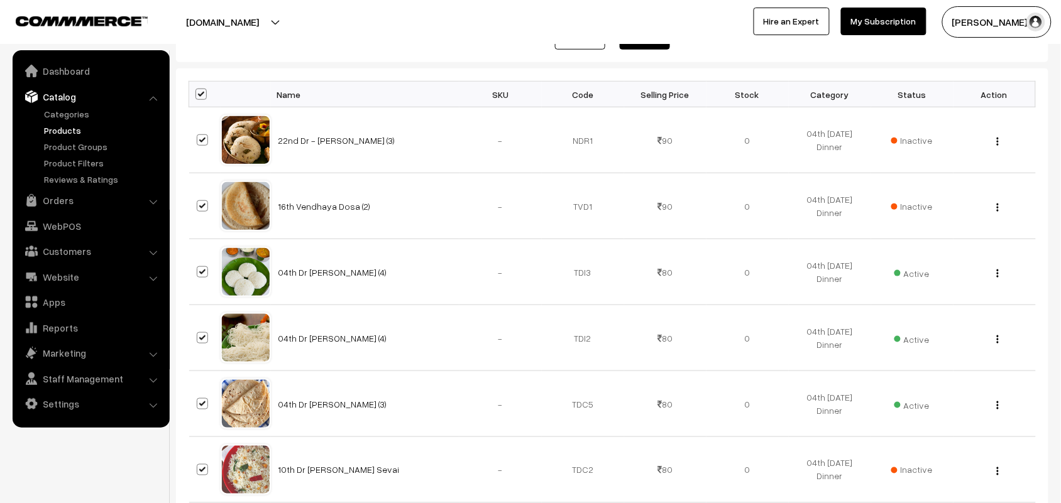
checkbox input "true"
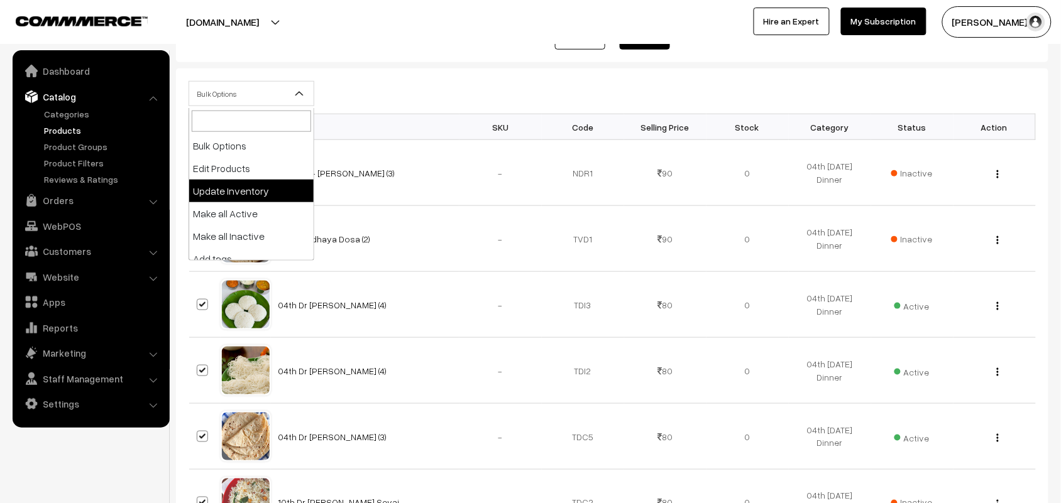
click at [233, 96] on span "Bulk Options" at bounding box center [251, 94] width 124 height 22
select select "editProduct"
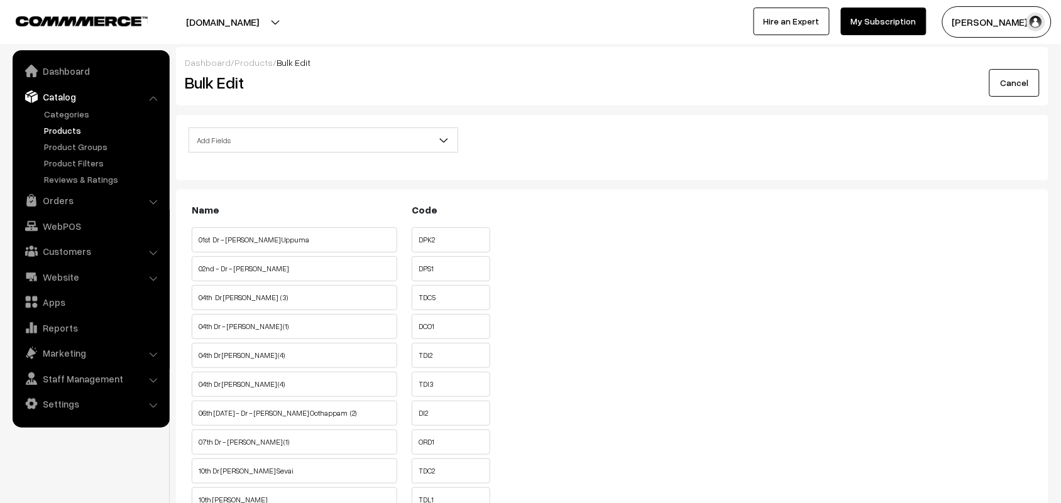
click at [239, 143] on span "Add Fields" at bounding box center [323, 140] width 268 height 22
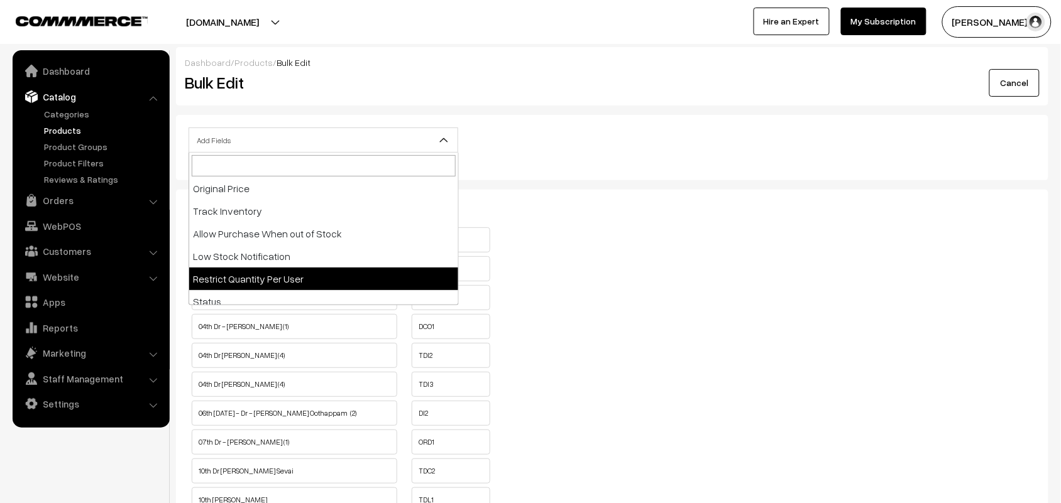
scroll to position [157, 0]
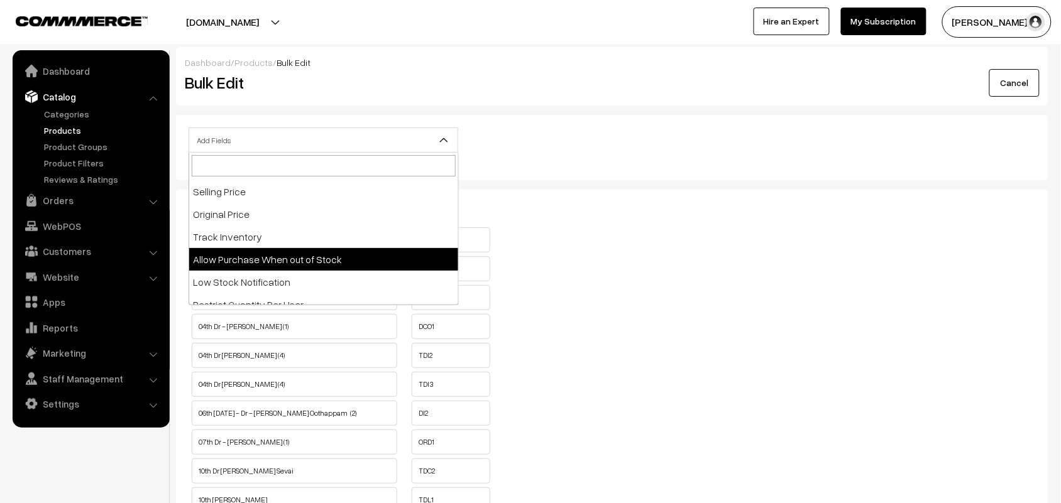
select select "allow-purchase"
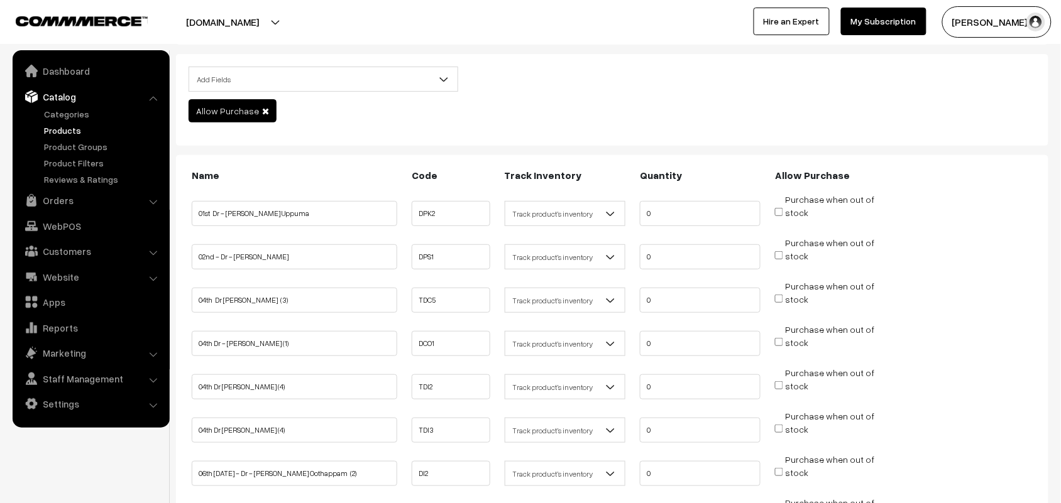
scroll to position [157, 0]
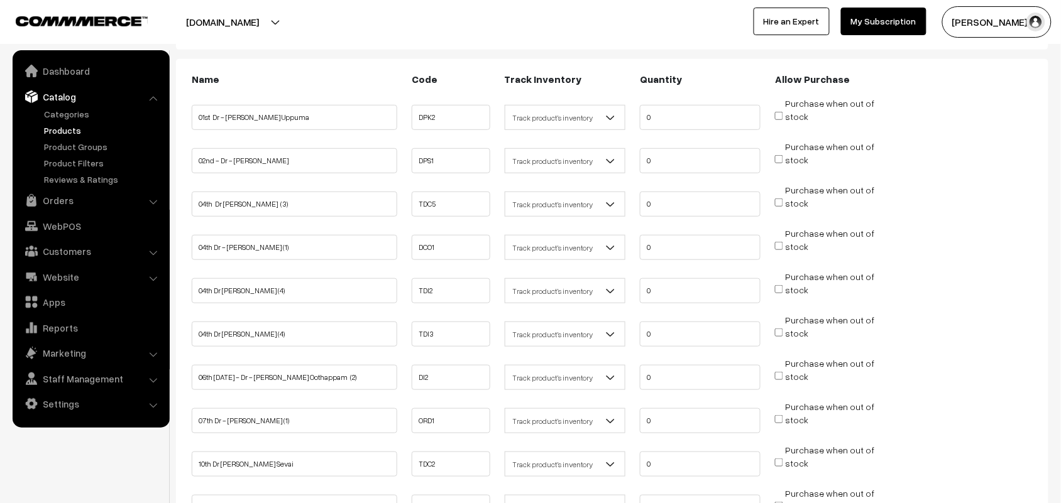
click at [784, 199] on span "Purchase when out of stock" at bounding box center [824, 203] width 99 height 13
click at [781, 199] on input "Purchase when out of stock" at bounding box center [779, 203] width 8 height 8
checkbox input "true"
click at [779, 242] on input "Purchase when out of stock" at bounding box center [779, 246] width 8 height 8
checkbox input "true"
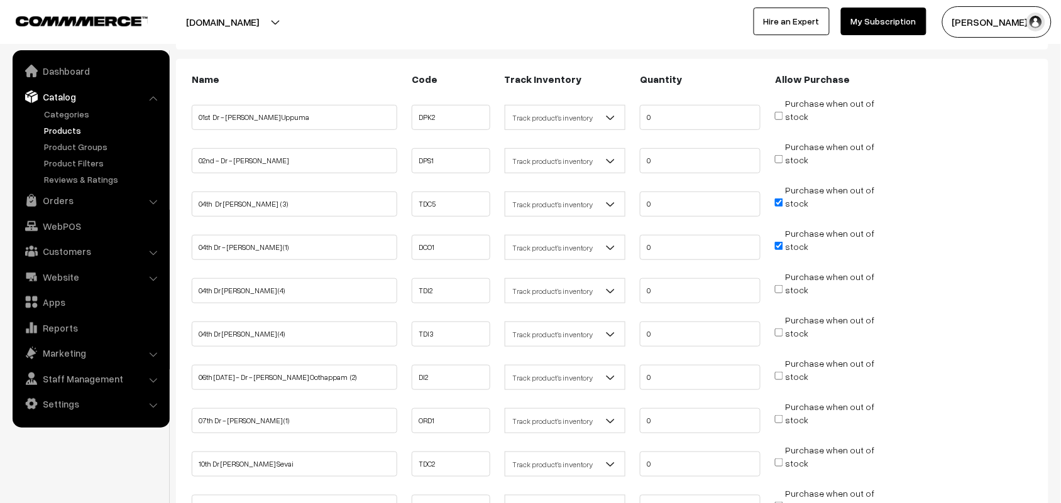
click at [781, 286] on input "Purchase when out of stock" at bounding box center [779, 289] width 8 height 8
checkbox input "true"
click at [779, 329] on input "Purchase when out of stock" at bounding box center [779, 333] width 8 height 8
checkbox input "true"
click at [780, 199] on input "Purchase when out of stock" at bounding box center [779, 203] width 8 height 8
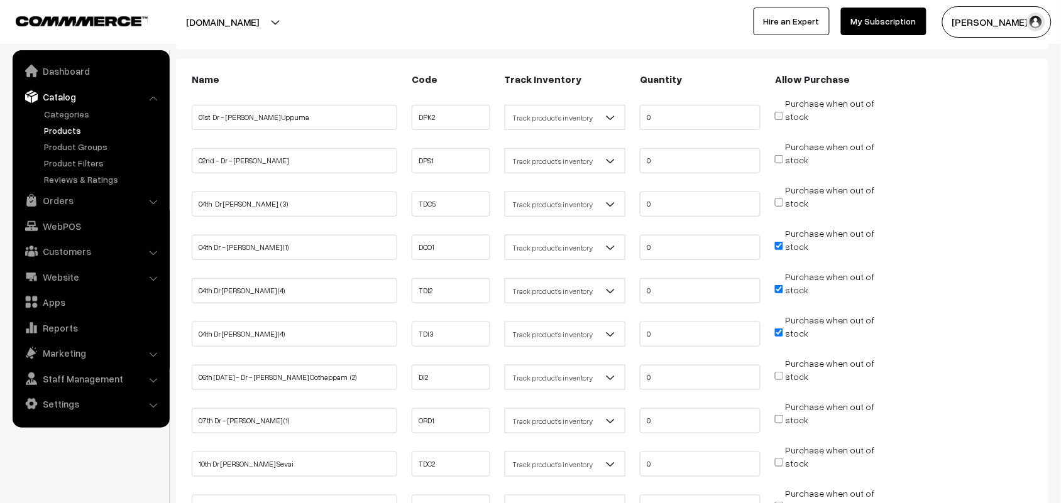
click at [780, 199] on input "Purchase when out of stock" at bounding box center [779, 203] width 8 height 8
checkbox input "true"
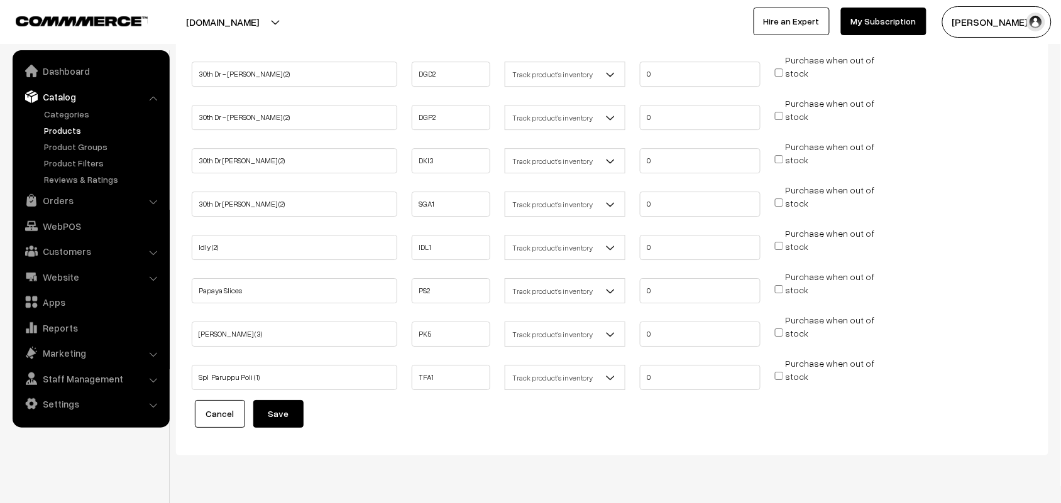
scroll to position [1127, 0]
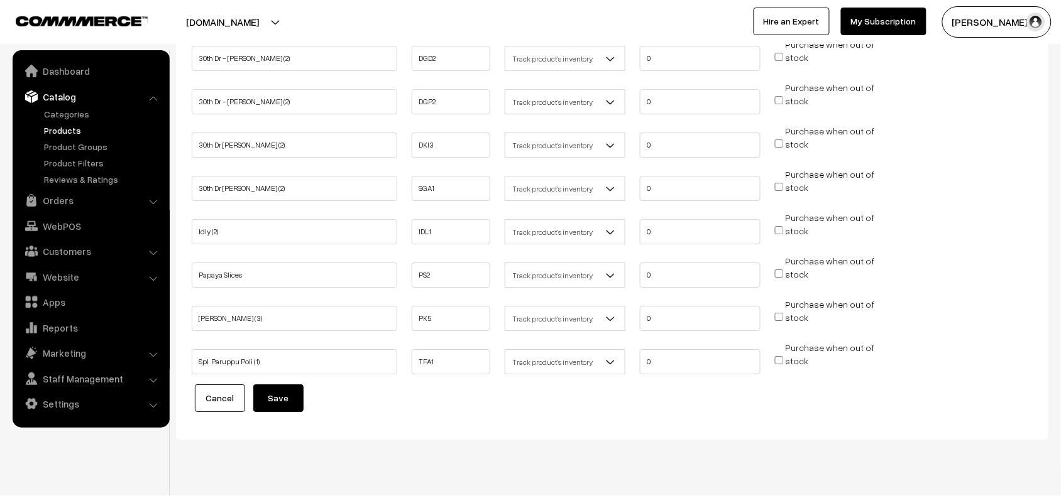
click at [275, 385] on button "Save" at bounding box center [278, 399] width 50 height 28
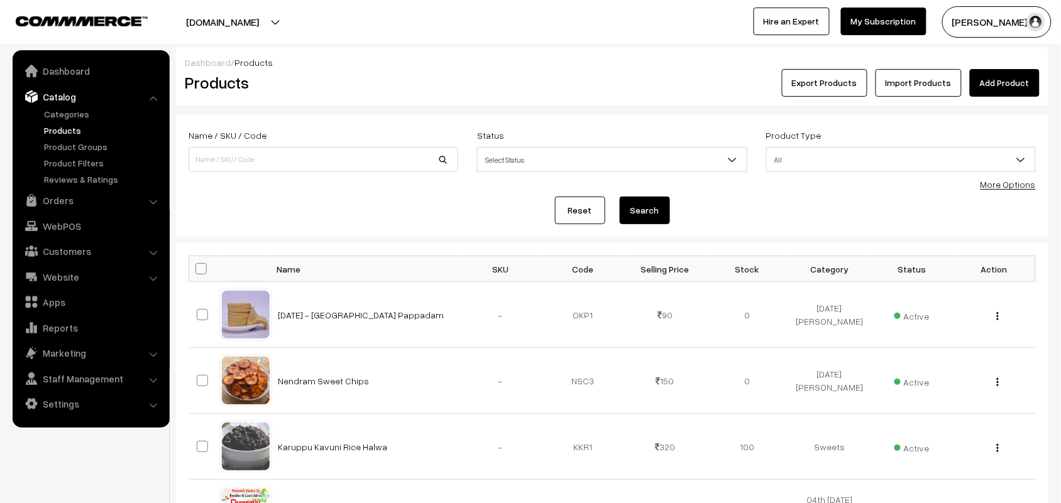
drag, startPoint x: 991, startPoint y: 182, endPoint x: 877, endPoint y: 195, distance: 115.2
click at [992, 182] on link "More Options" at bounding box center [1008, 184] width 55 height 11
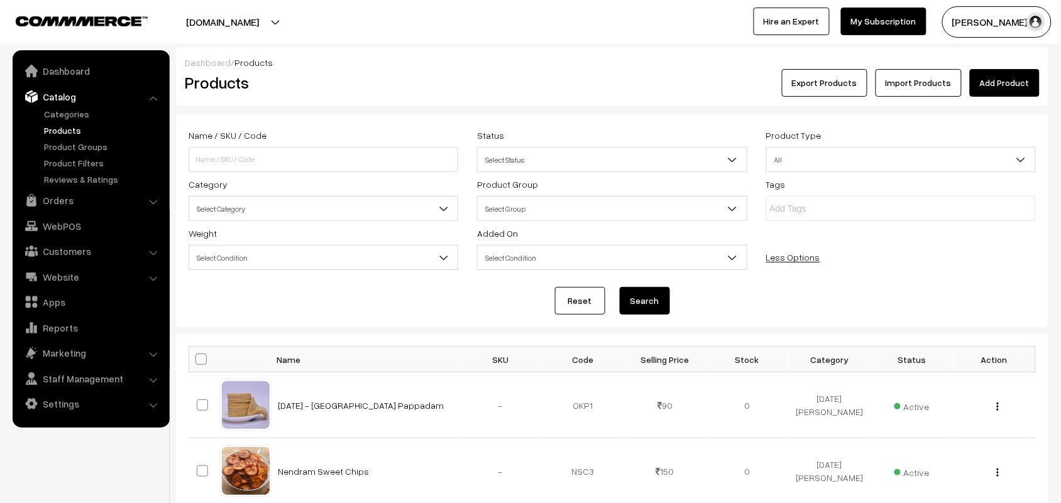
click at [326, 212] on span "Select Category" at bounding box center [323, 209] width 268 height 22
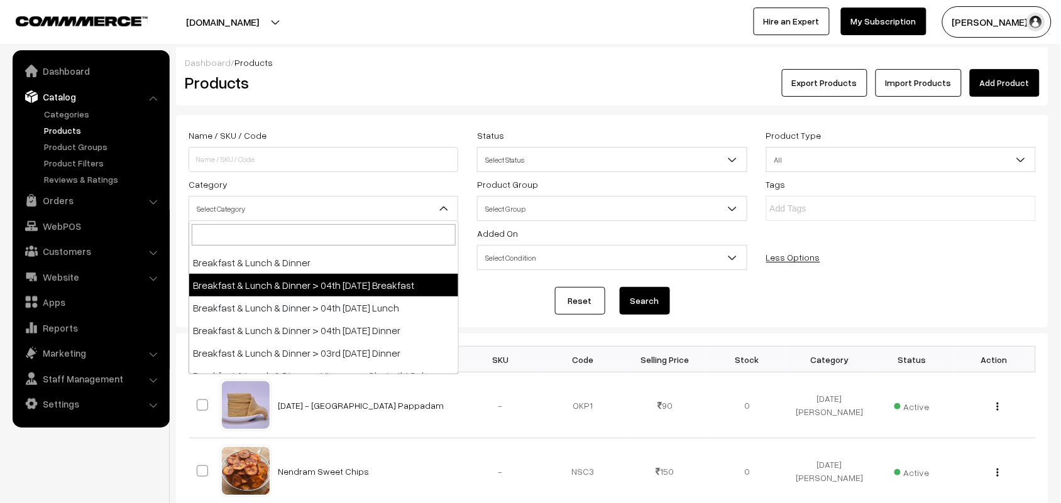
scroll to position [79, 0]
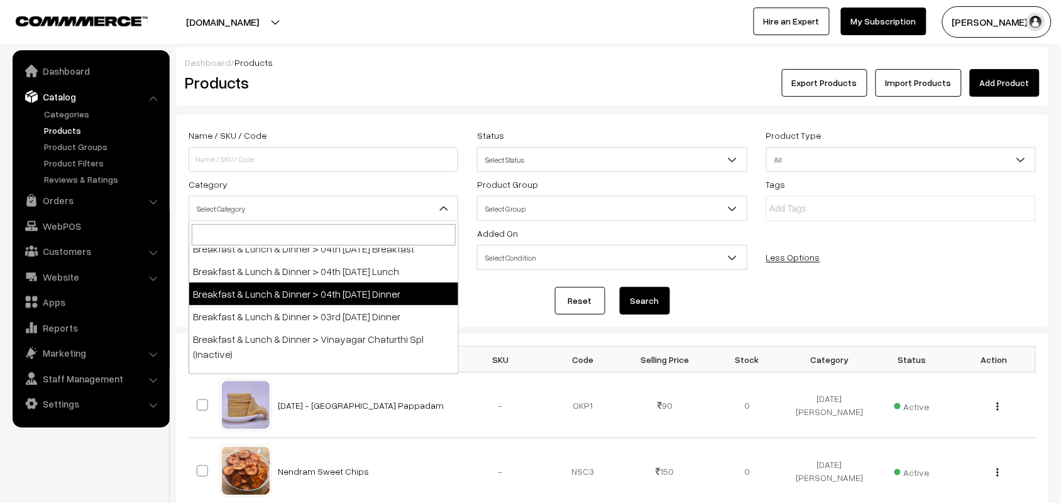
select select "68"
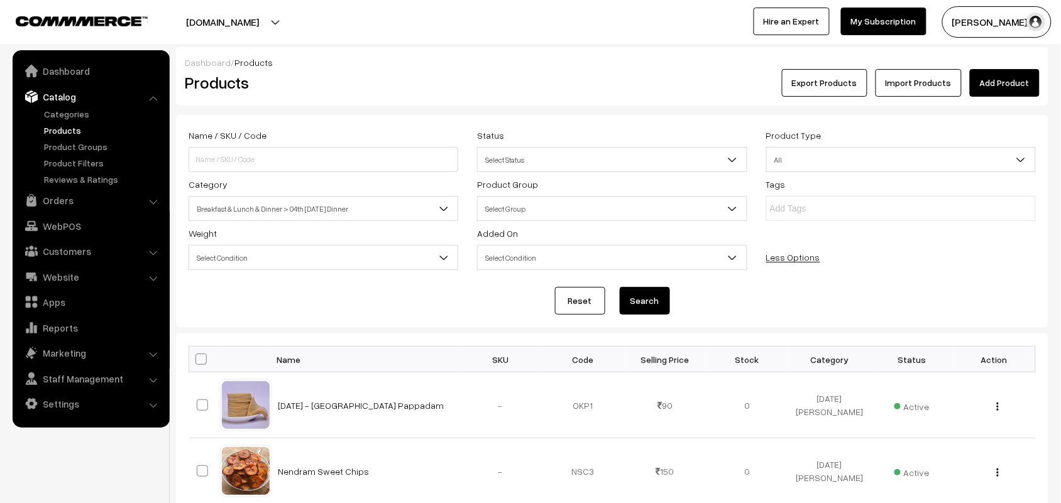
click at [629, 297] on button "Search" at bounding box center [645, 301] width 50 height 28
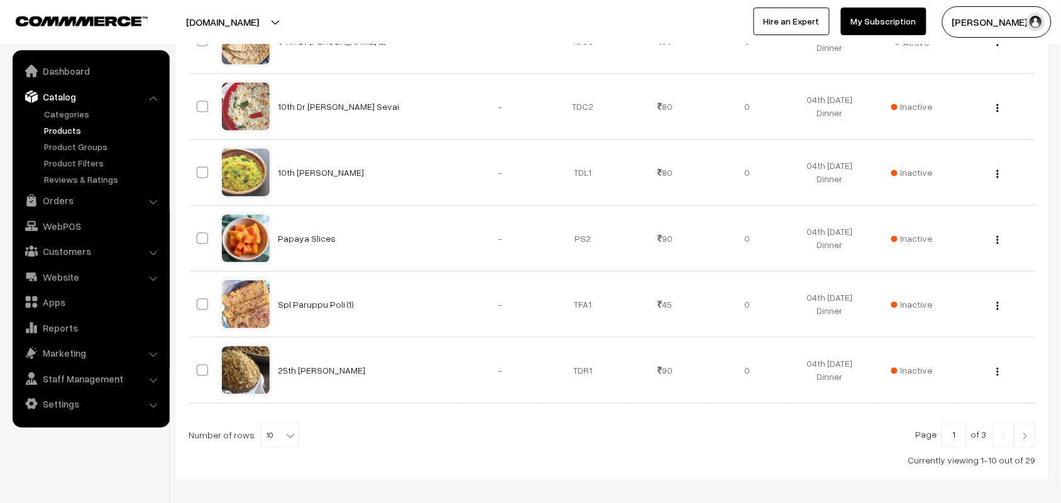
scroll to position [690, 0]
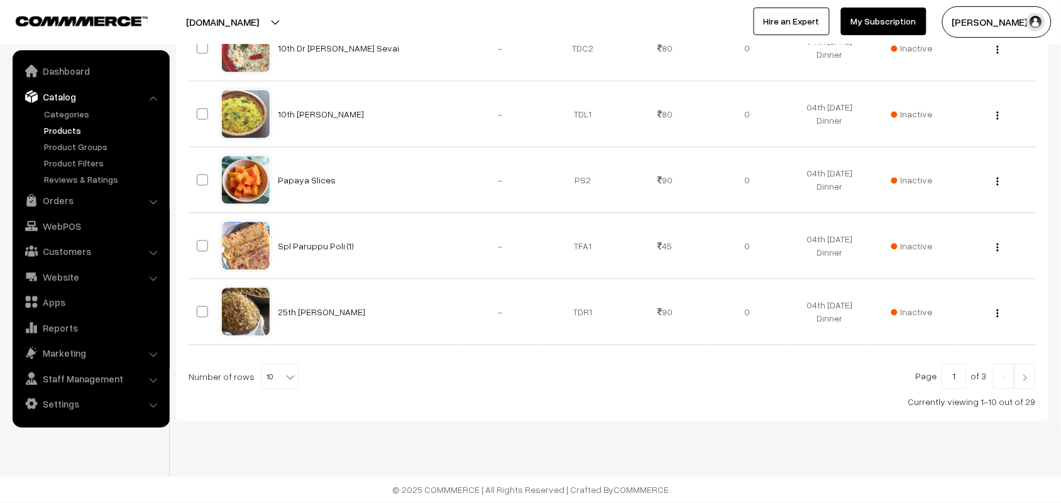
click at [265, 372] on span "10" at bounding box center [279, 377] width 36 height 25
select select "100"
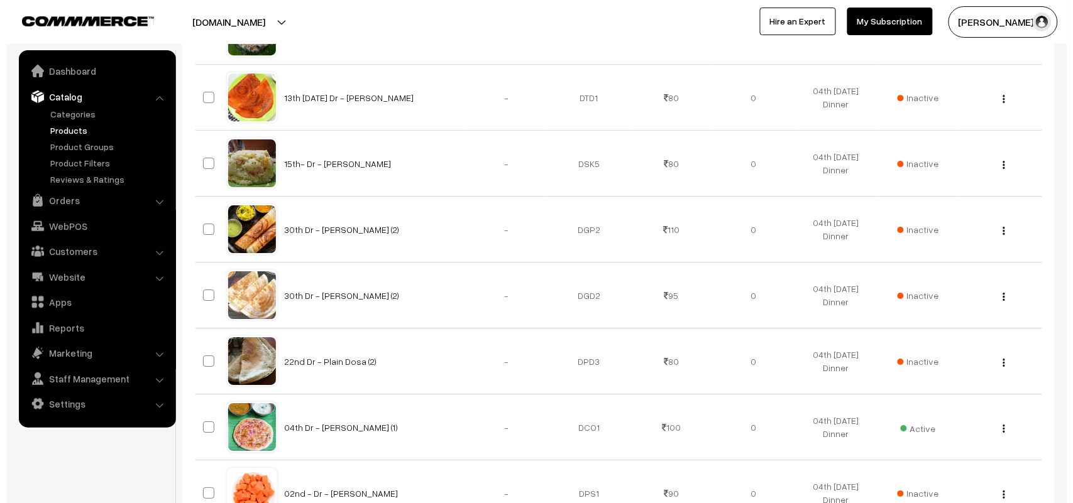
scroll to position [1336, 0]
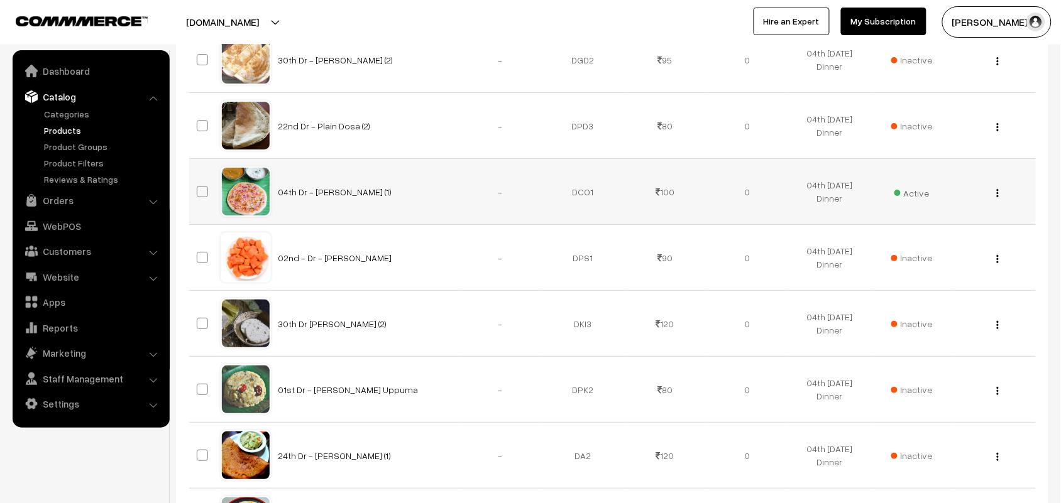
click at [897, 200] on span "Active" at bounding box center [911, 192] width 35 height 16
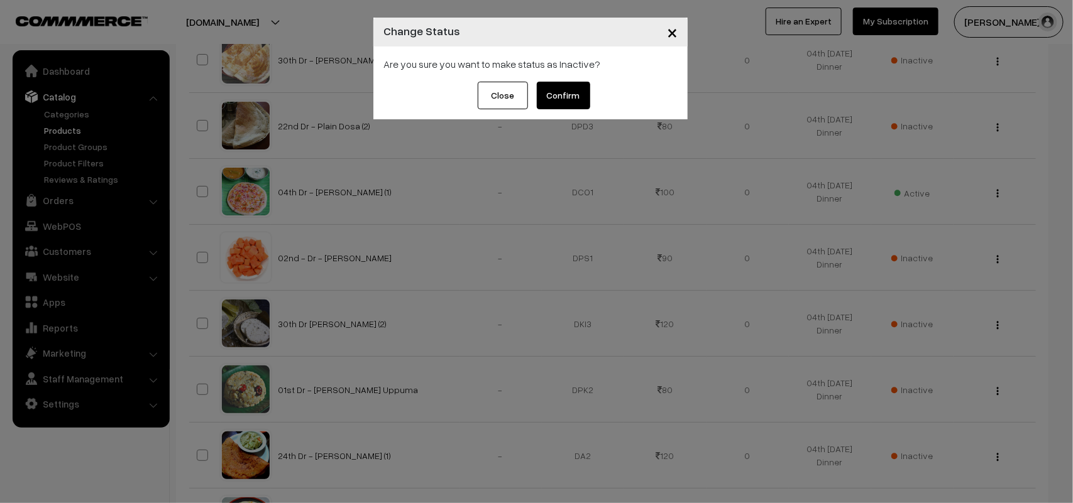
click at [555, 93] on button "Confirm" at bounding box center [563, 96] width 53 height 28
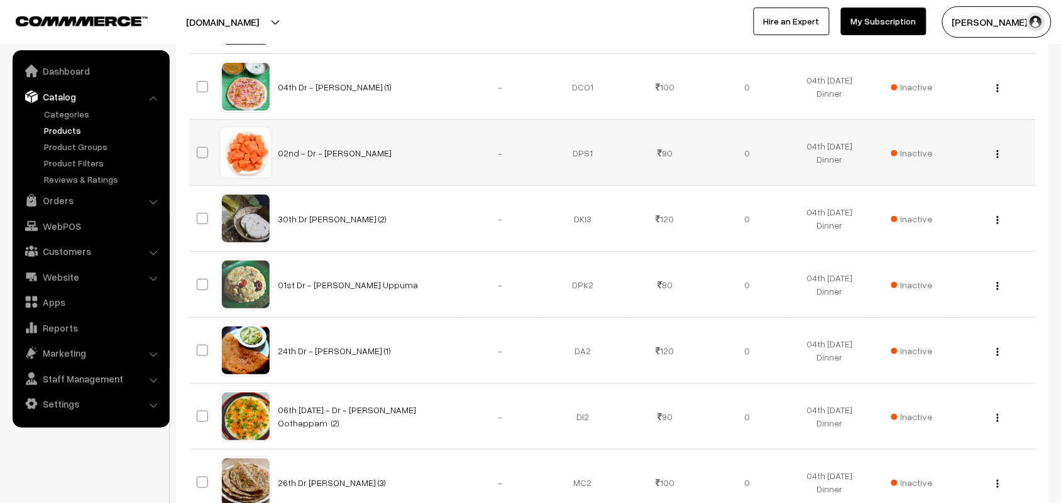
scroll to position [1650, 0]
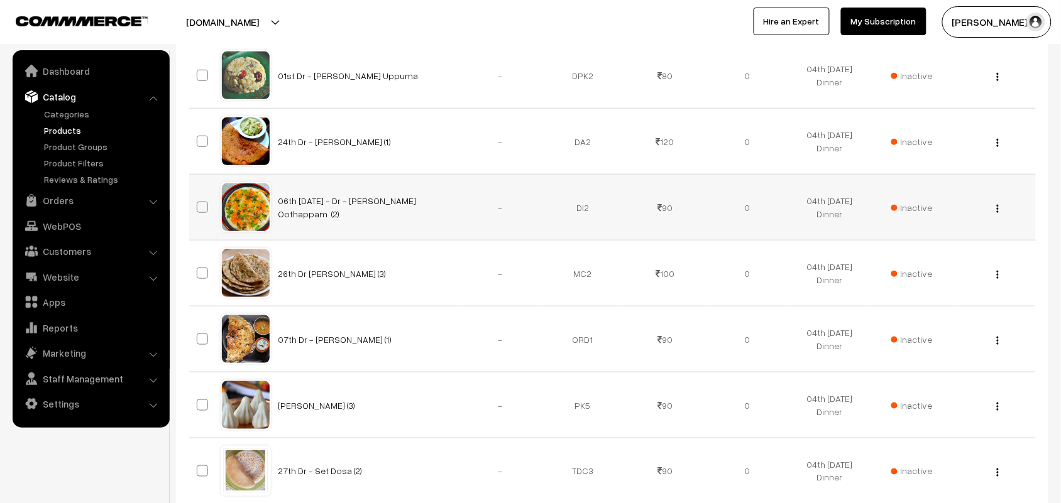
click at [932, 212] on td "Inactive" at bounding box center [912, 208] width 82 height 66
click at [906, 214] on span "Inactive" at bounding box center [911, 207] width 41 height 13
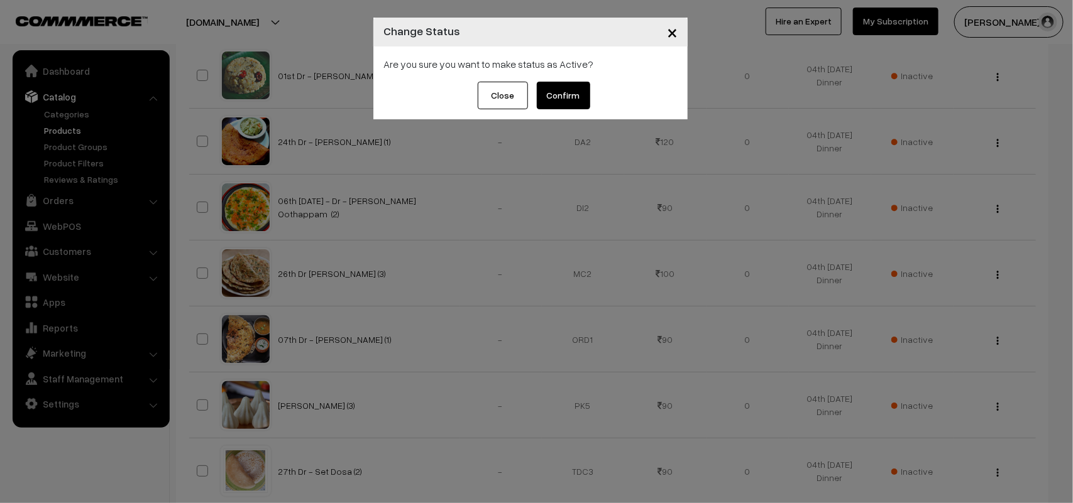
click at [1042, 222] on div "× Change Status Are you sure you want to make status as Active? Close Confirm" at bounding box center [536, 251] width 1073 height 503
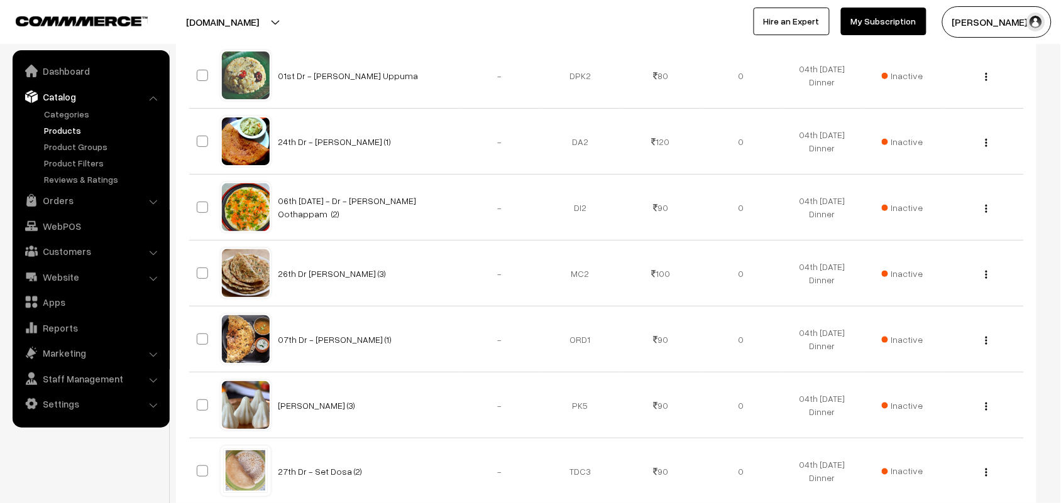
click at [987, 213] on img "button" at bounding box center [987, 209] width 2 height 8
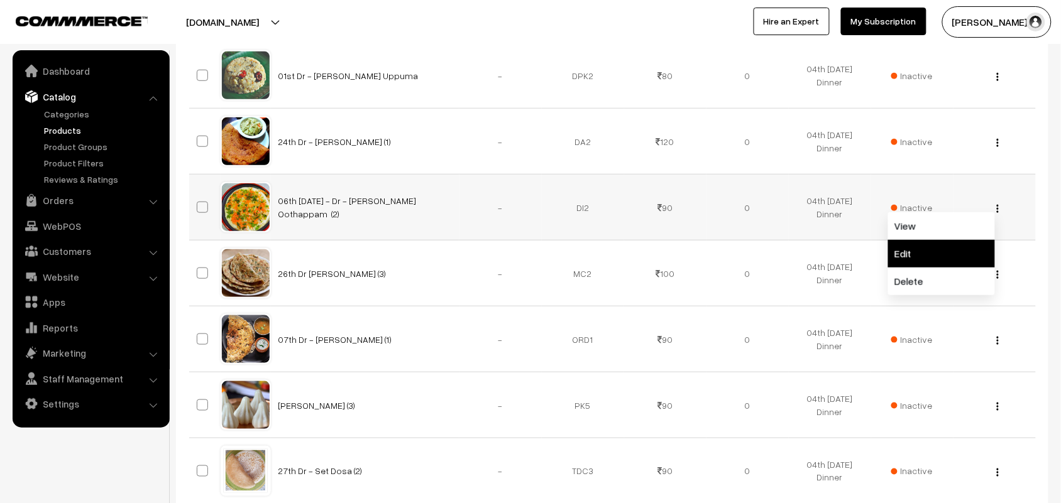
click at [963, 255] on link "Edit" at bounding box center [941, 254] width 107 height 28
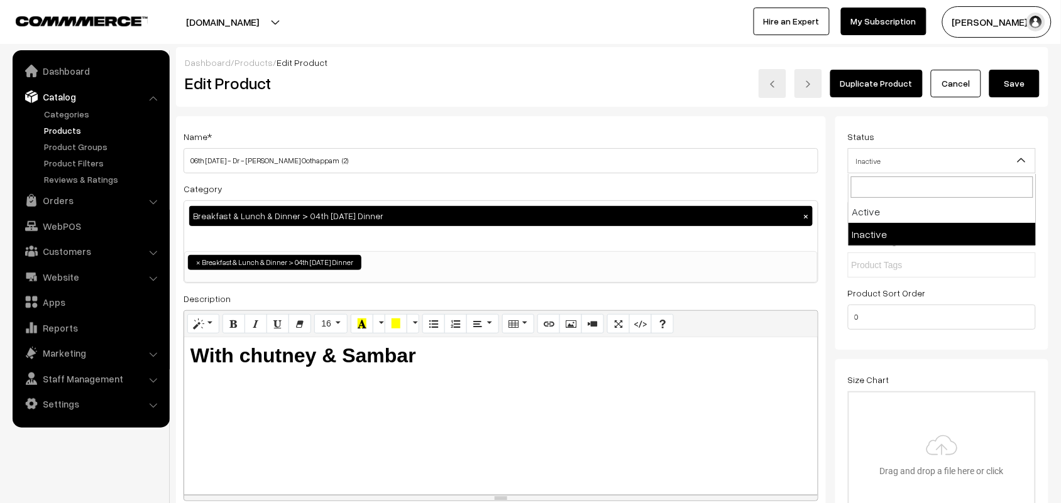
select select "1"
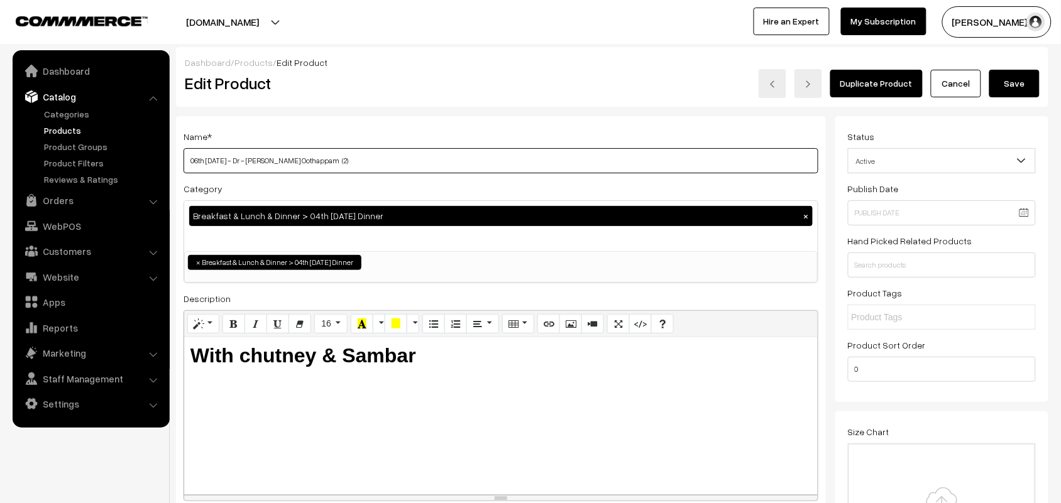
drag, startPoint x: 438, startPoint y: 162, endPoint x: 403, endPoint y: 158, distance: 35.4
click at [435, 162] on input "06th Wednesday - Dr - Carrot Oothappam (2)" at bounding box center [501, 160] width 635 height 25
click at [195, 162] on input "06th Wednesday - Dr - Carrot Oothappam (2)" at bounding box center [501, 160] width 635 height 25
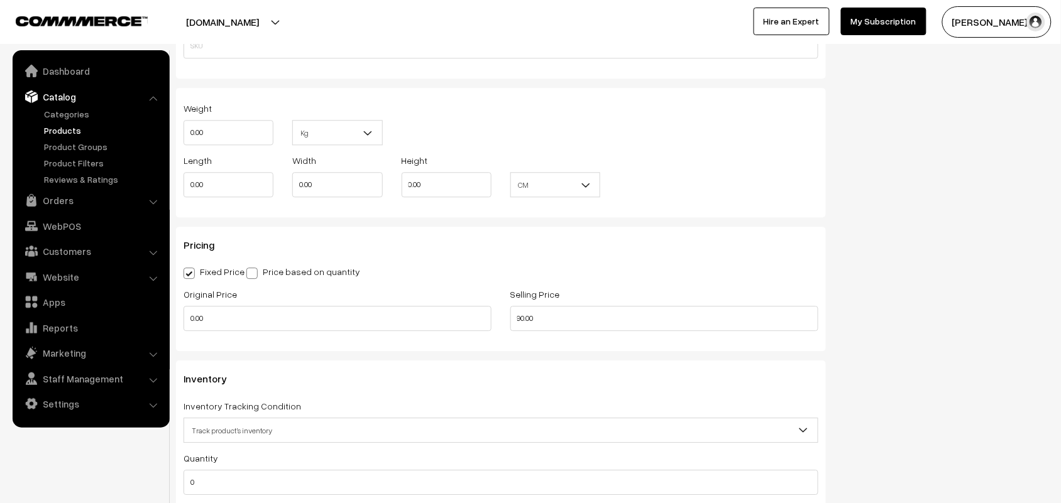
scroll to position [1100, 0]
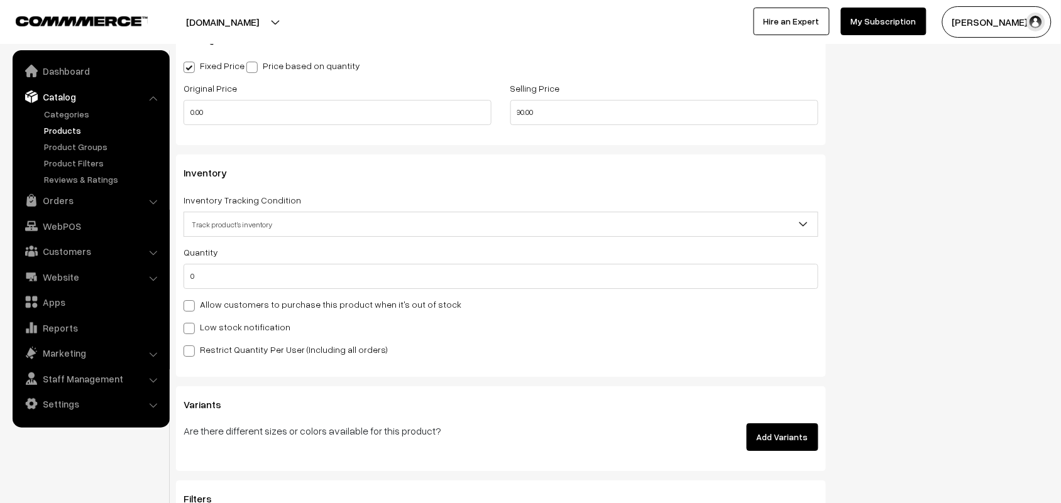
type input "04th [DATE] - Dr - [PERSON_NAME] Oothappam (2)"
click at [226, 309] on label "Allow customers to purchase this product when it's out of stock" at bounding box center [323, 304] width 278 height 13
click at [192, 308] on input "Allow customers to purchase this product when it's out of stock" at bounding box center [188, 304] width 8 height 8
checkbox input "true"
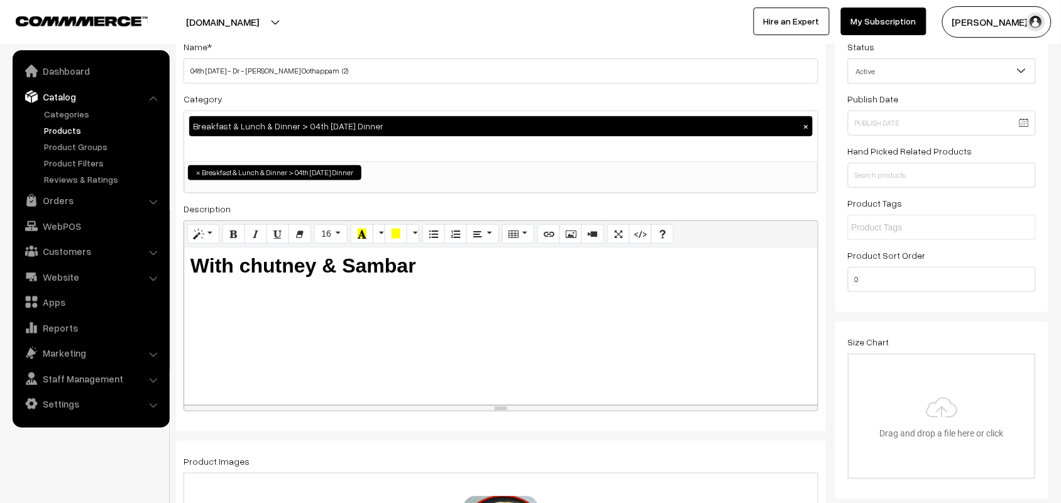
scroll to position [0, 0]
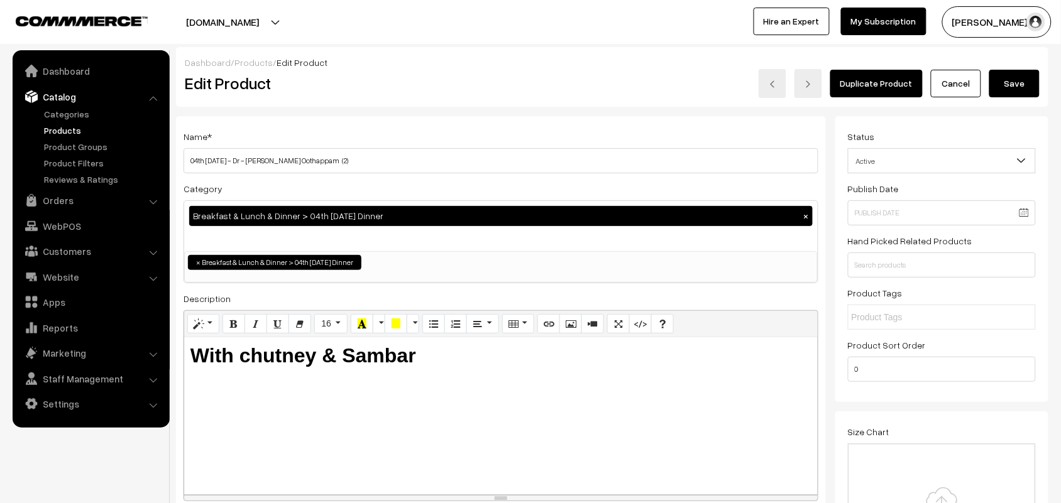
click at [1020, 96] on button "Save" at bounding box center [1014, 84] width 50 height 28
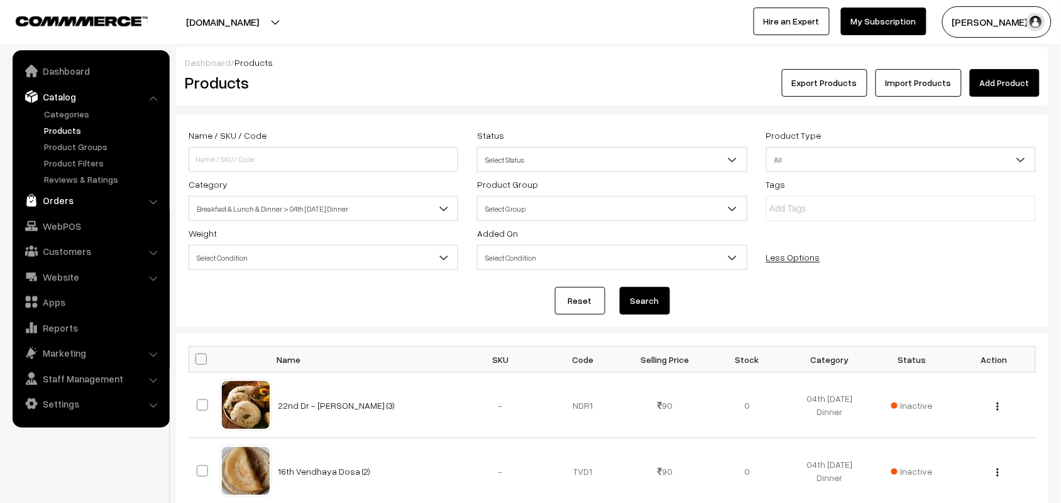
click at [67, 206] on link "Orders" at bounding box center [91, 200] width 150 height 23
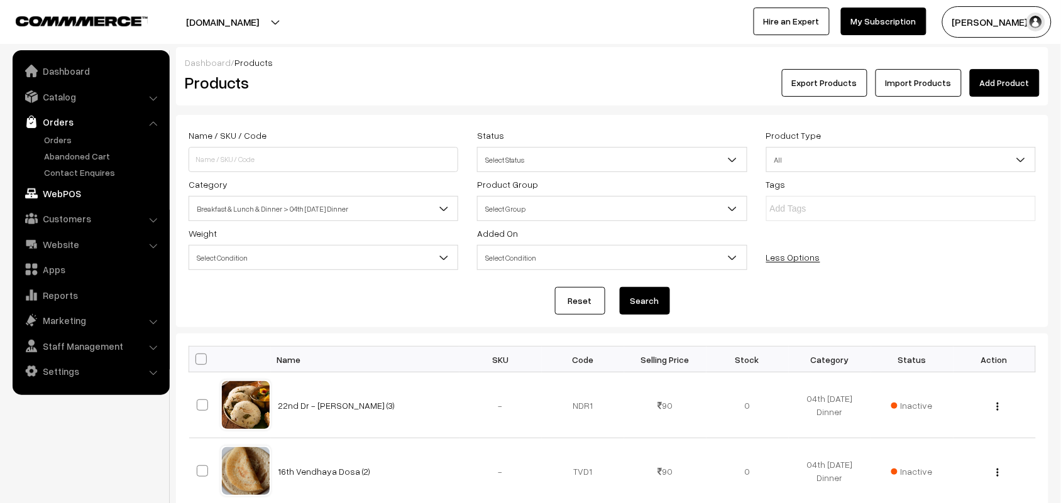
click at [76, 189] on link "WebPOS" at bounding box center [91, 193] width 150 height 23
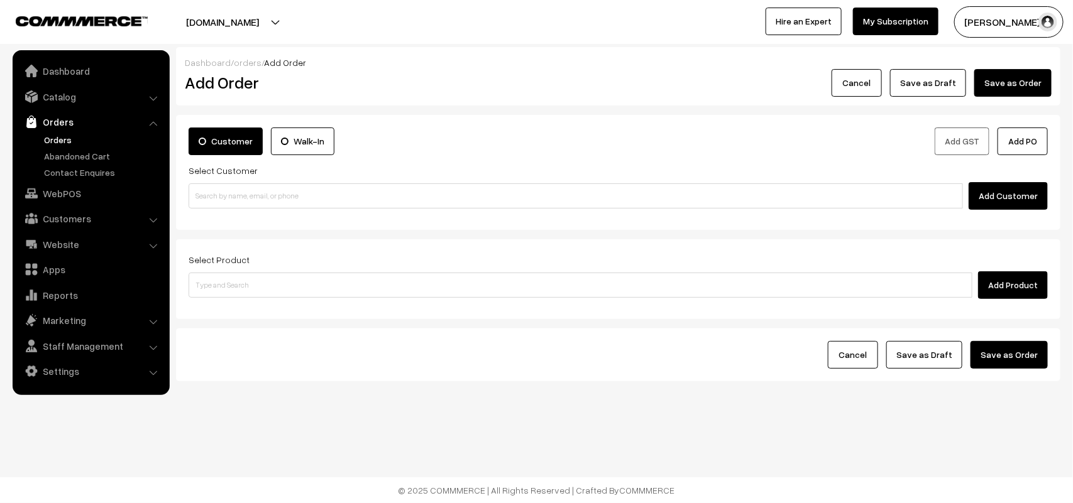
click at [252, 183] on div "Add Customer" at bounding box center [618, 196] width 859 height 28
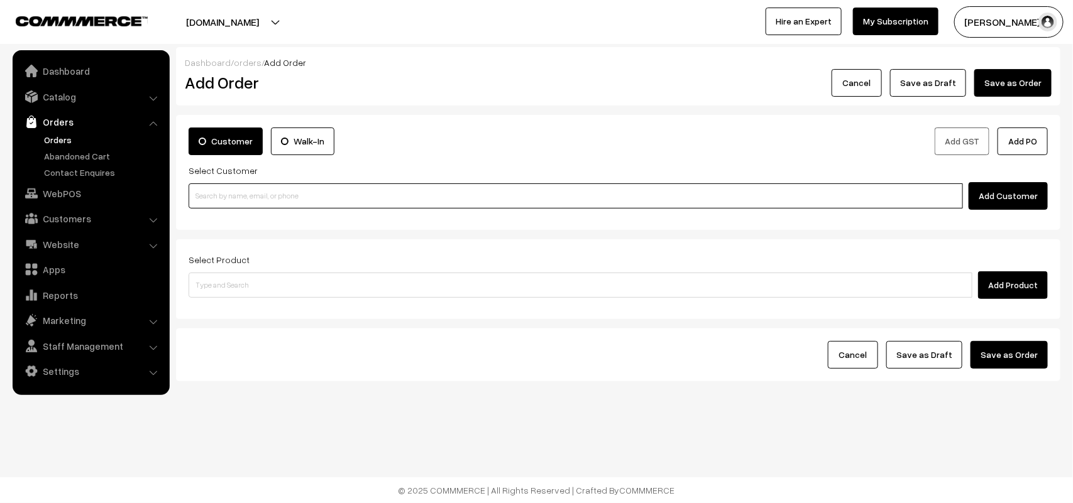
paste input "04th Without Rice..."
click at [245, 192] on input "04th Without Rice..." at bounding box center [576, 196] width 774 height 25
click at [211, 216] on ul "No customers found." at bounding box center [578, 218] width 778 height 16
drag, startPoint x: 243, startPoint y: 200, endPoint x: 130, endPoint y: 201, distance: 112.5
click at [130, 201] on body "Thank you for showing interest. Our team will call you shortly. Close annamfood…" at bounding box center [536, 251] width 1073 height 503
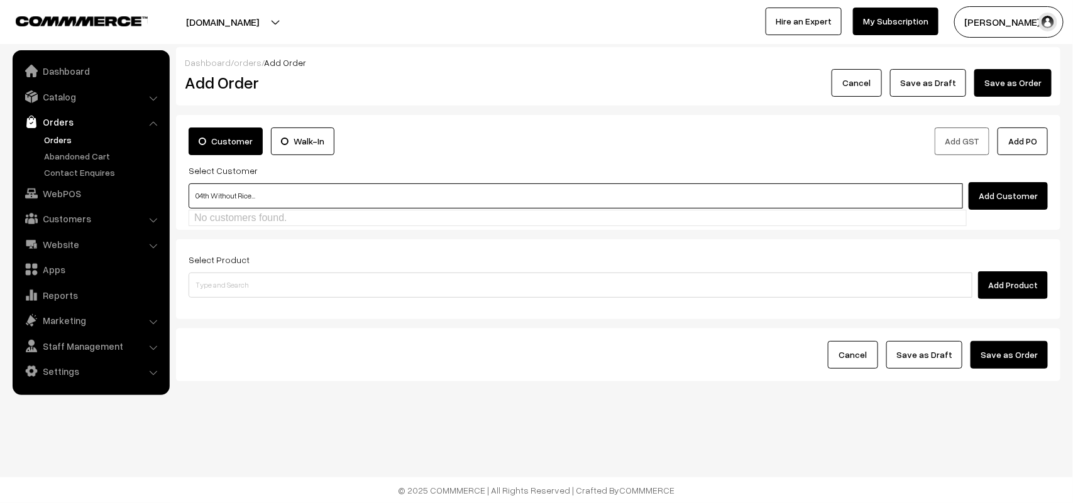
type input "04th Without Rice..."
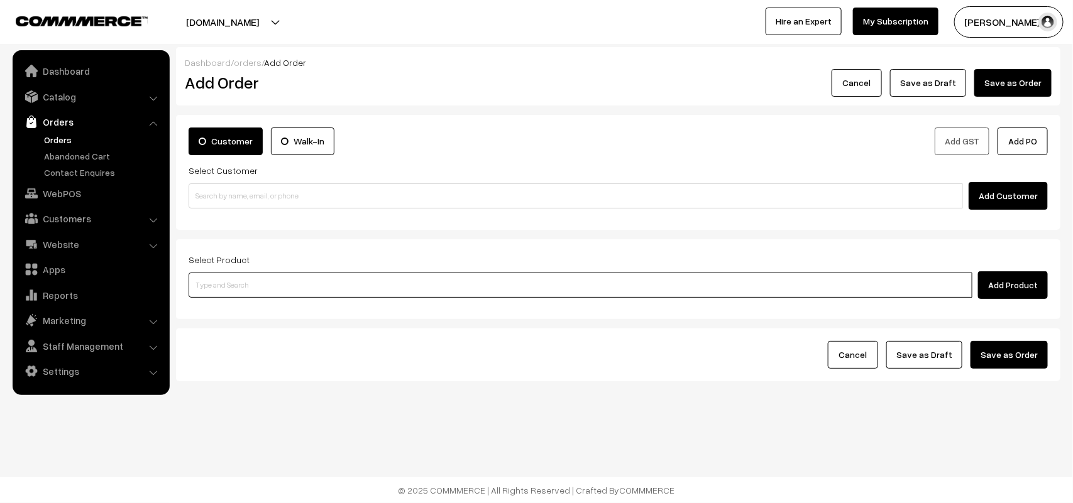
click at [263, 296] on input at bounding box center [581, 285] width 784 height 25
paste input "04th Without Rice..."
type input "04th Without Rice..."
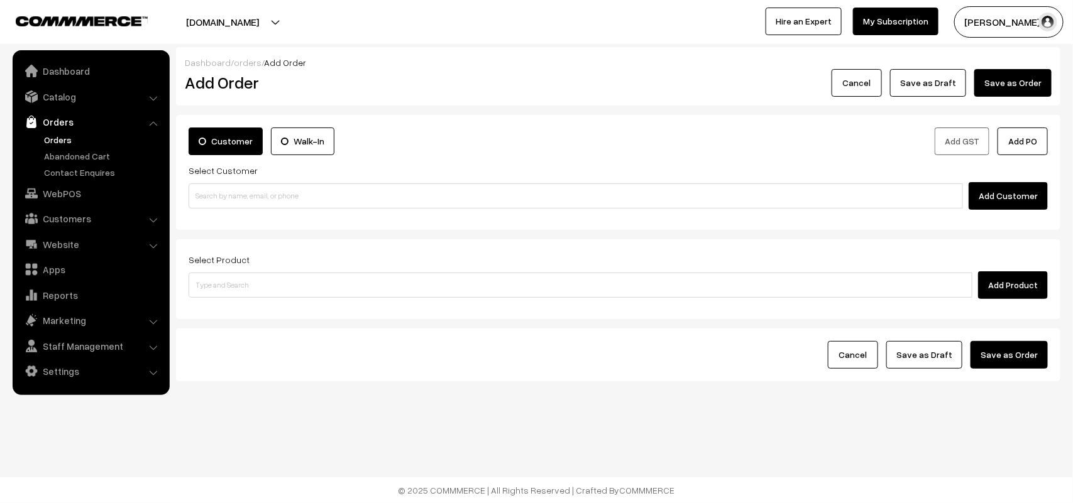
click at [222, 322] on form "Customer Walk-In Add GST Add PO Select Customer Add Customer Select Product Add…" at bounding box center [618, 248] width 884 height 267
click at [243, 330] on div "Cancel Save as Draft Save as Order" at bounding box center [618, 355] width 884 height 53
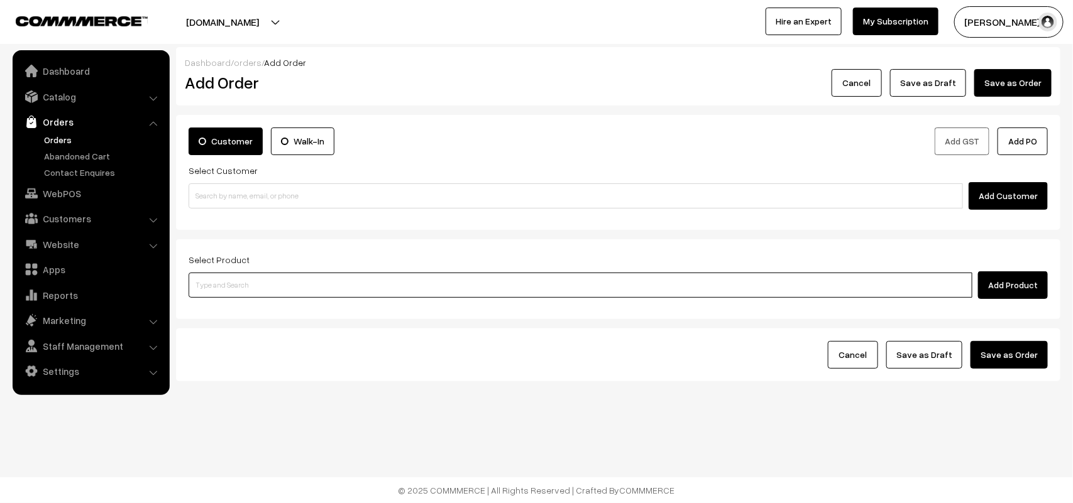
click at [251, 296] on input at bounding box center [581, 285] width 784 height 25
paste input "04th Without Rice..."
type input "04th Without Rice..."
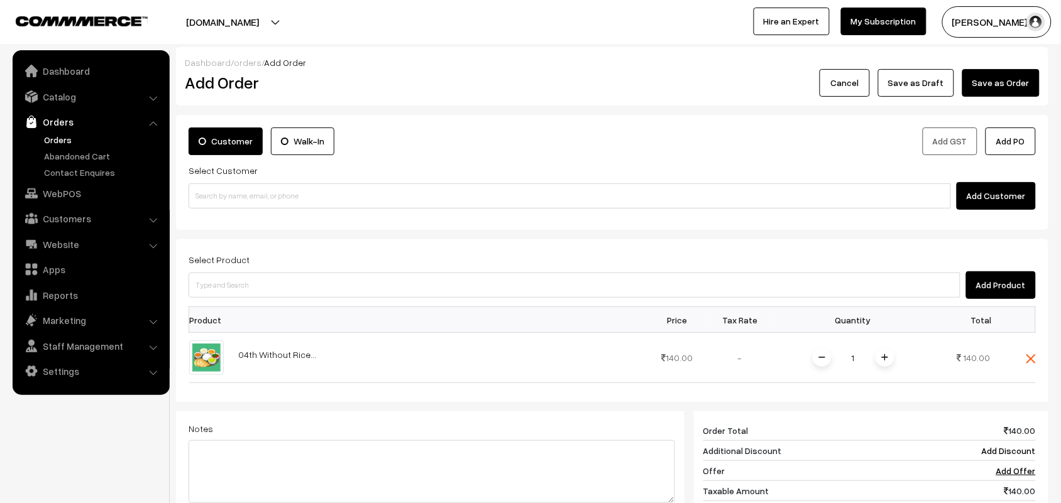
click at [260, 176] on div "Select Customer Add Customer" at bounding box center [612, 186] width 847 height 47
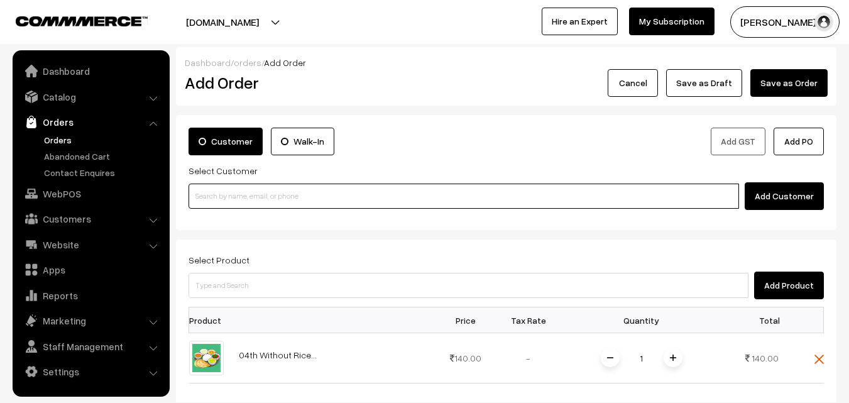
paste input "86809 60025"
click at [268, 199] on input "86809 60025" at bounding box center [464, 196] width 551 height 25
click at [223, 207] on input "86809 60025" at bounding box center [464, 196] width 551 height 25
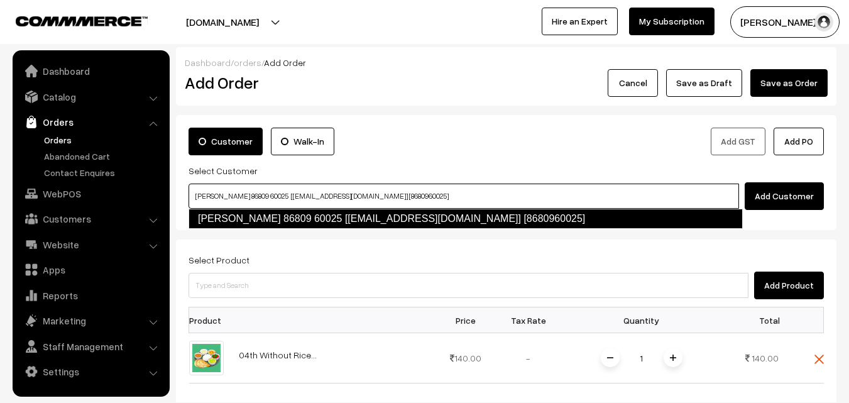
type input "Rengaswamy 86809 60025 [test434@gmail.com] [8680960025]"
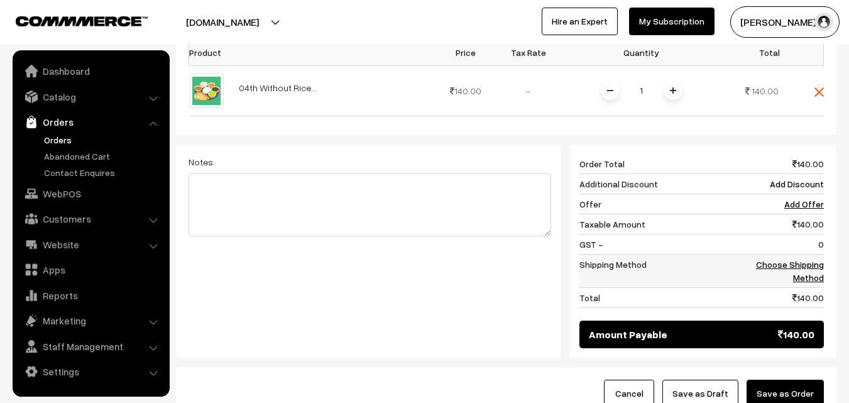
scroll to position [535, 0]
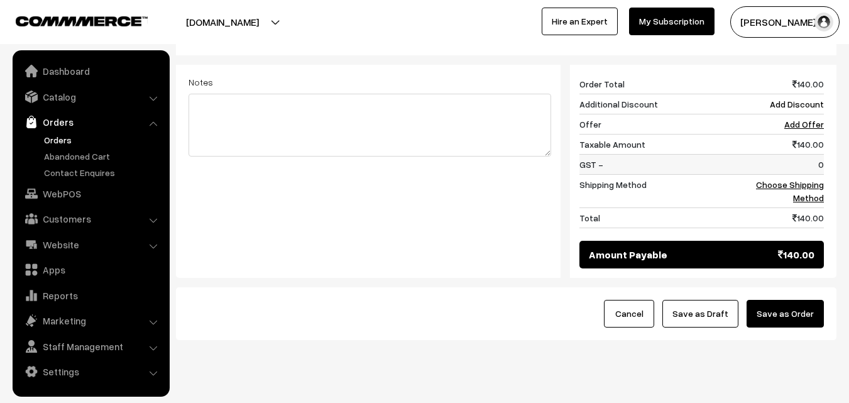
drag, startPoint x: 813, startPoint y: 129, endPoint x: 811, endPoint y: 144, distance: 14.7
click at [813, 154] on td "0" at bounding box center [785, 164] width 78 height 20
click at [811, 174] on td "Choose Shipping Method" at bounding box center [785, 190] width 78 height 33
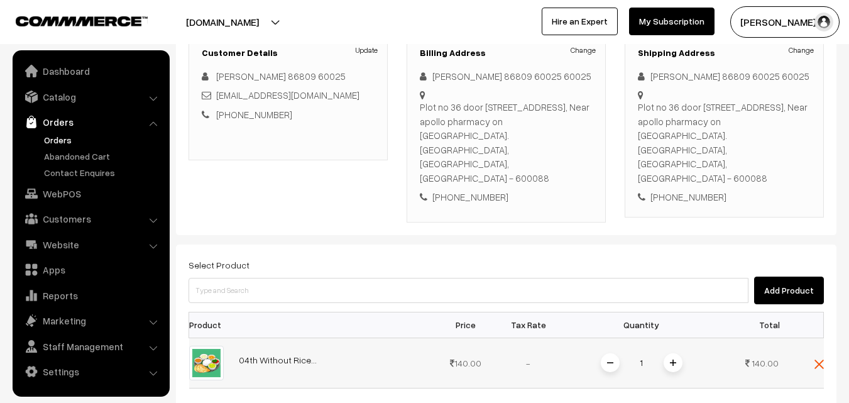
click at [677, 353] on span at bounding box center [673, 362] width 19 height 19
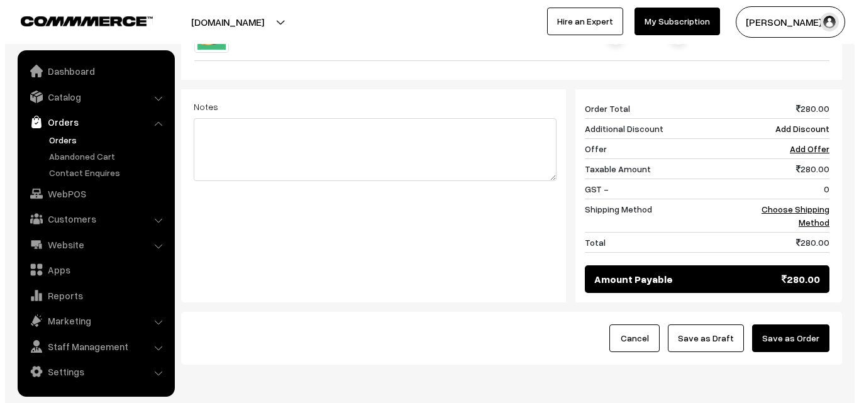
scroll to position [535, 0]
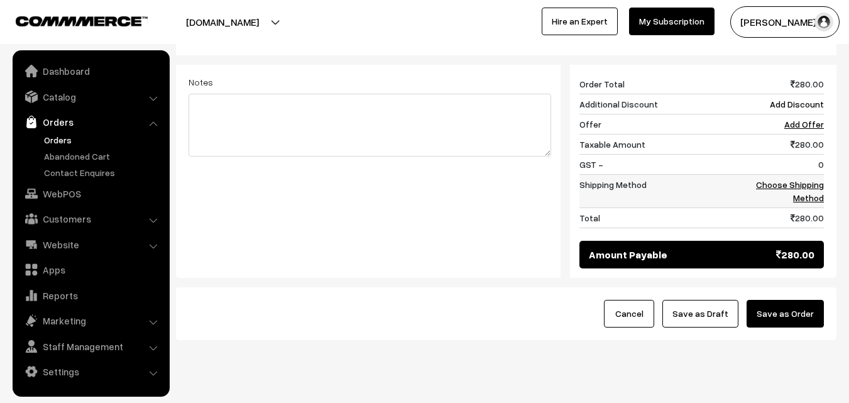
click at [804, 179] on link "Choose Shipping Method" at bounding box center [790, 191] width 68 height 24
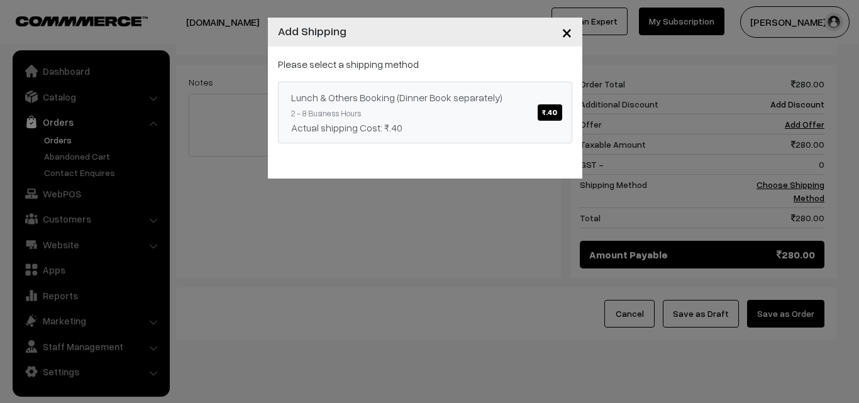
click at [422, 114] on link "Lunch & Others Booking (Dinner Book separately) ₹.40 2 - 8 Business Hours Actua…" at bounding box center [425, 113] width 294 height 62
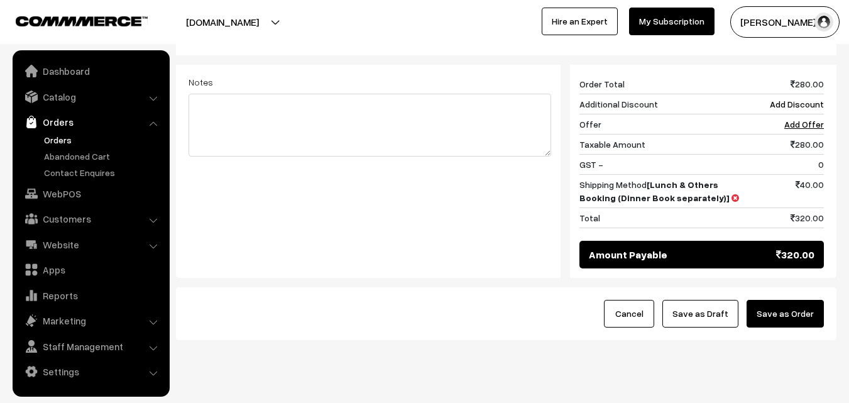
click at [801, 300] on button "Save as Order" at bounding box center [785, 314] width 77 height 28
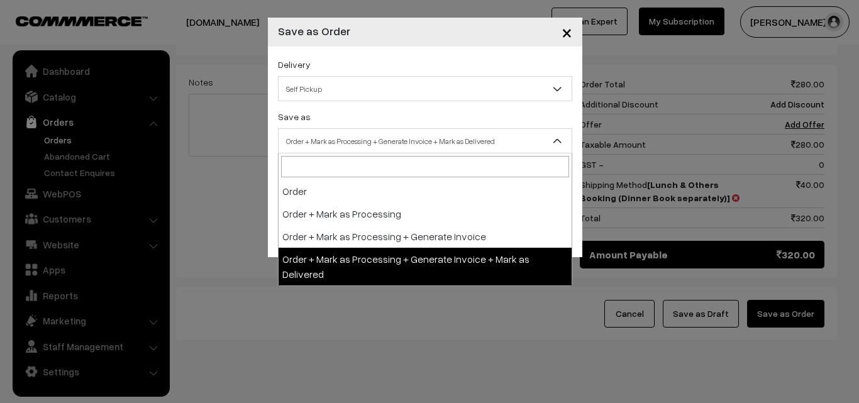
click at [422, 137] on span "Order + Mark as Processing + Generate Invoice + Mark as Delivered" at bounding box center [424, 141] width 293 height 22
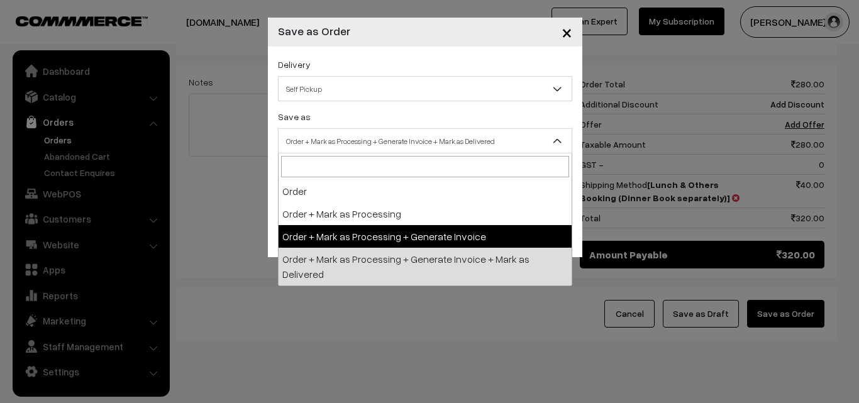
select select "3"
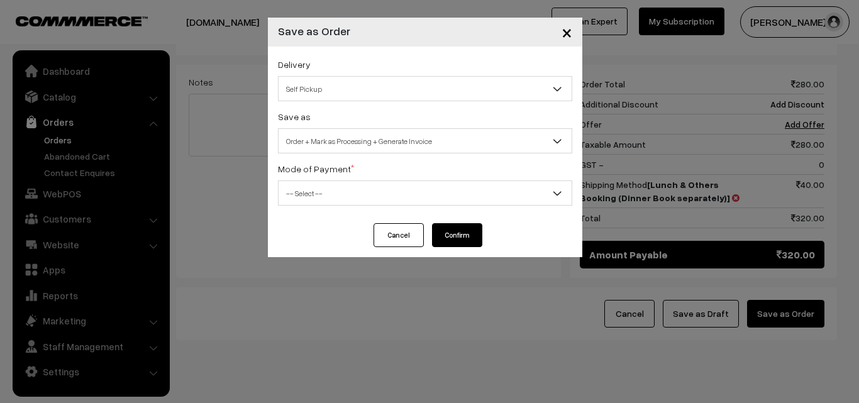
click at [342, 168] on label "Mode of Payment *" at bounding box center [316, 168] width 76 height 13
click at [335, 184] on span "-- Select --" at bounding box center [424, 193] width 293 height 22
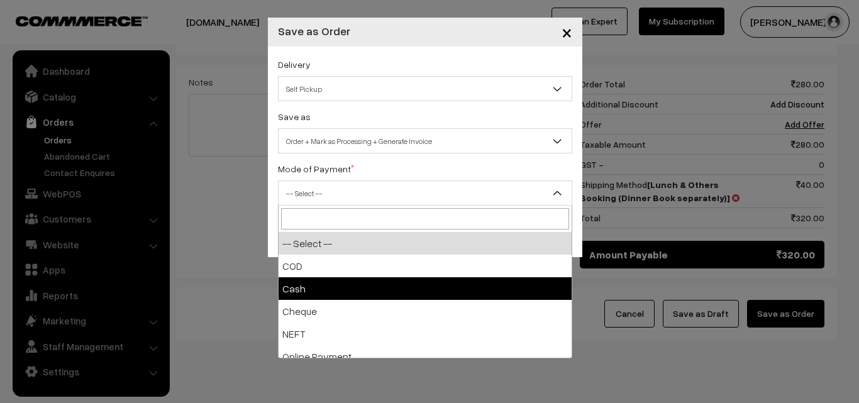
select select "2"
checkbox input "true"
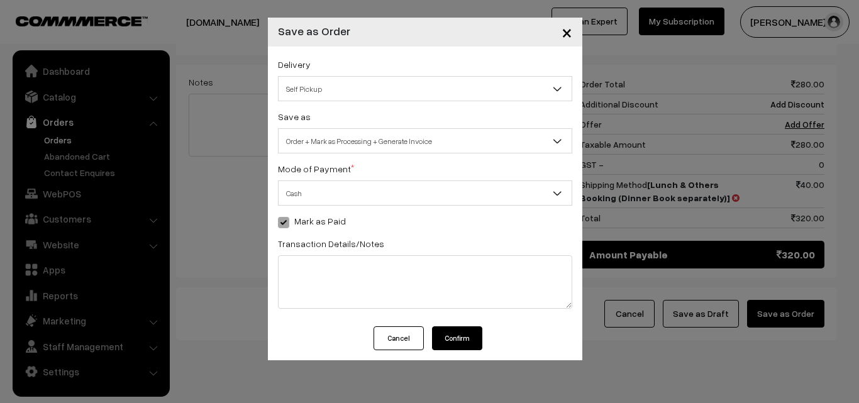
drag, startPoint x: 444, startPoint y: 346, endPoint x: 436, endPoint y: 344, distance: 8.3
click at [444, 345] on button "Confirm" at bounding box center [457, 338] width 50 height 24
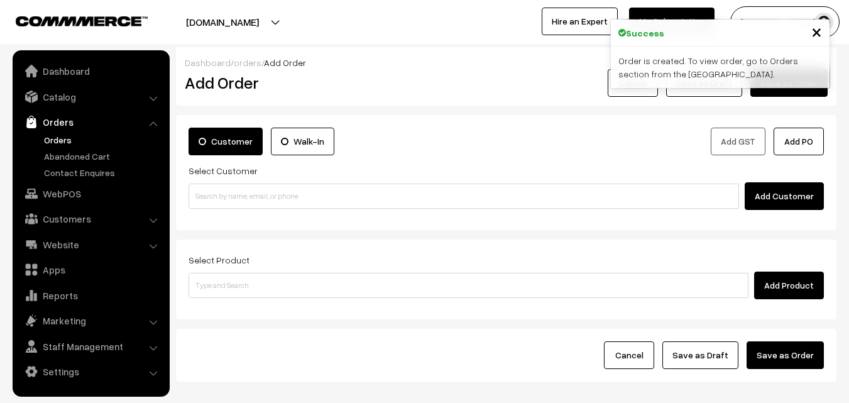
click at [70, 140] on link "Orders" at bounding box center [103, 139] width 124 height 13
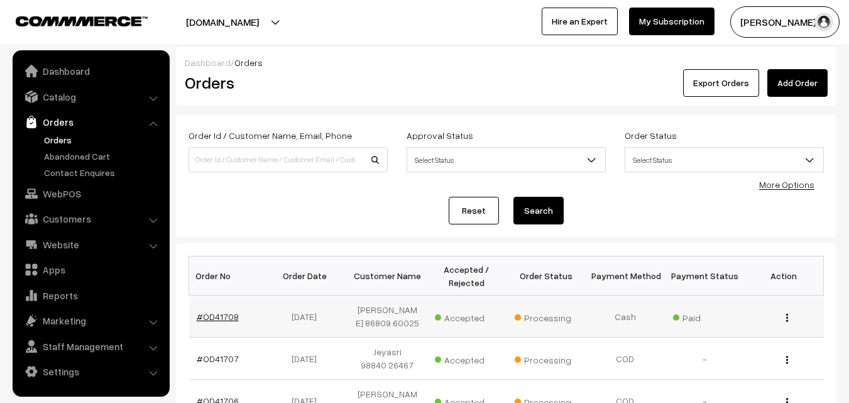
click at [211, 311] on link "#OD41708" at bounding box center [218, 316] width 42 height 11
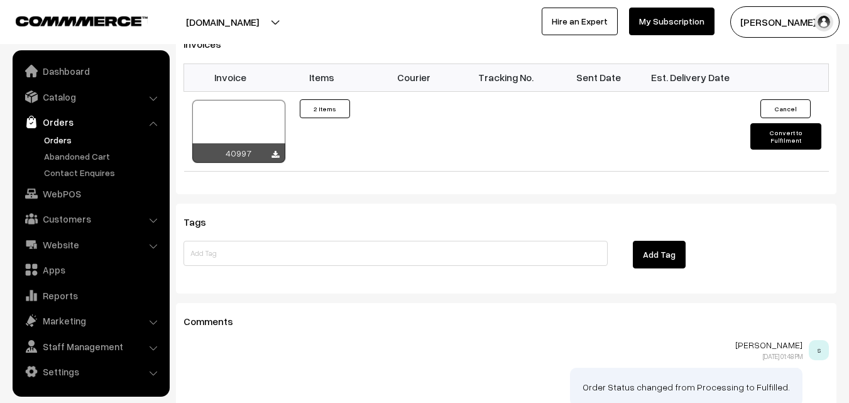
scroll to position [629, 0]
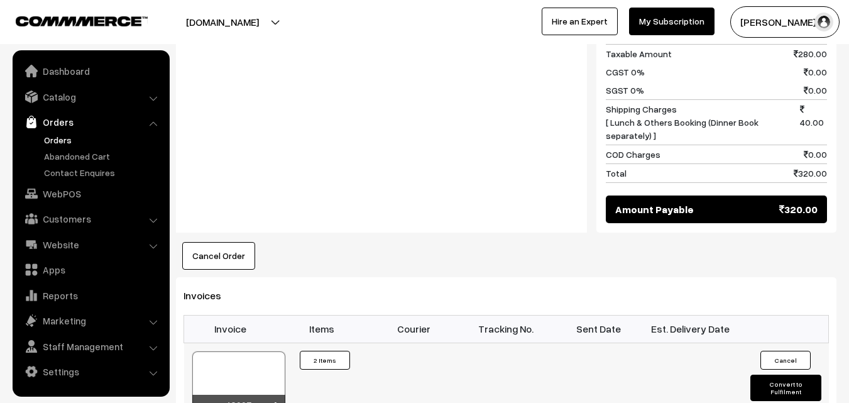
click at [239, 361] on div at bounding box center [238, 382] width 93 height 63
click at [71, 186] on link "WebPOS" at bounding box center [91, 193] width 150 height 23
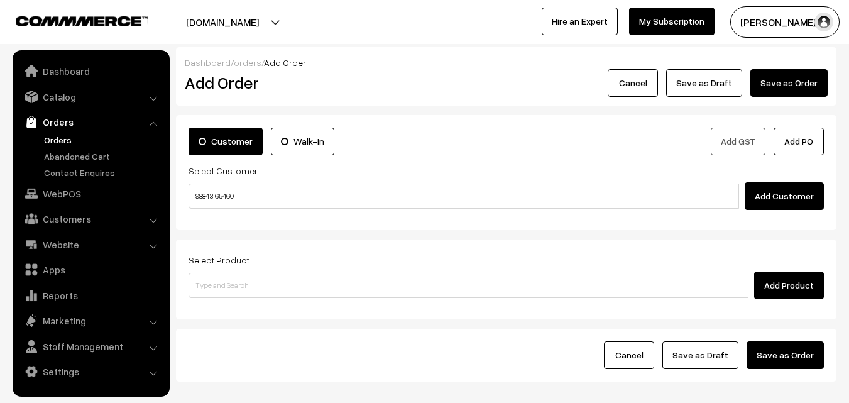
click at [219, 191] on input "98843 65460" at bounding box center [464, 196] width 551 height 25
type input "No customers found."
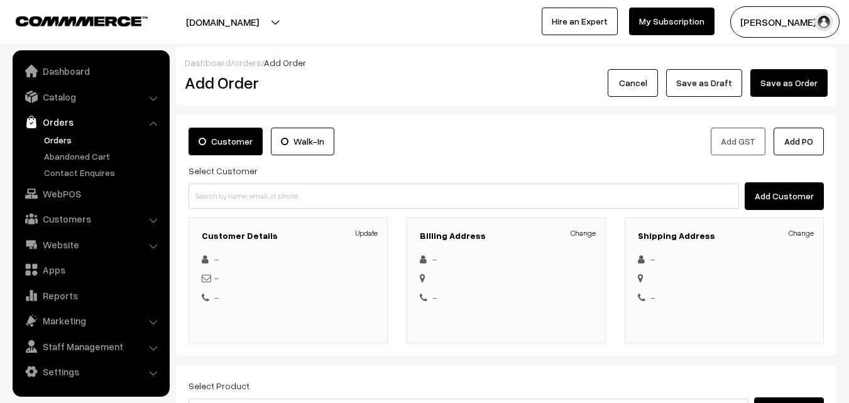
click at [54, 141] on link "Orders" at bounding box center [103, 139] width 124 height 13
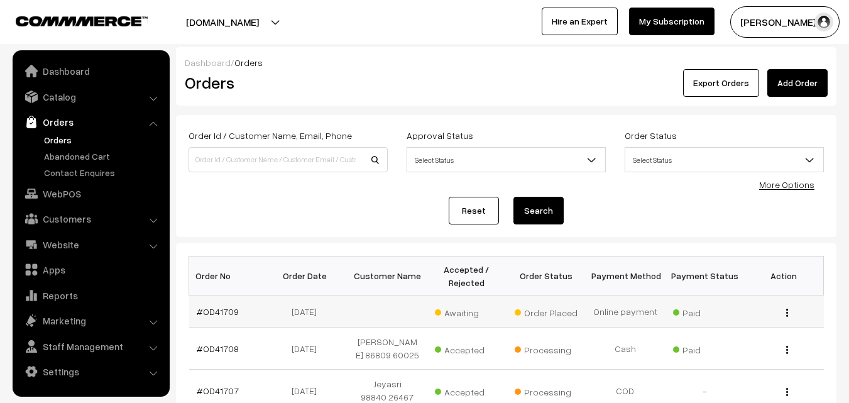
click at [223, 304] on td "#OD41709" at bounding box center [228, 311] width 79 height 32
click at [221, 307] on link "#OD41709" at bounding box center [218, 311] width 42 height 11
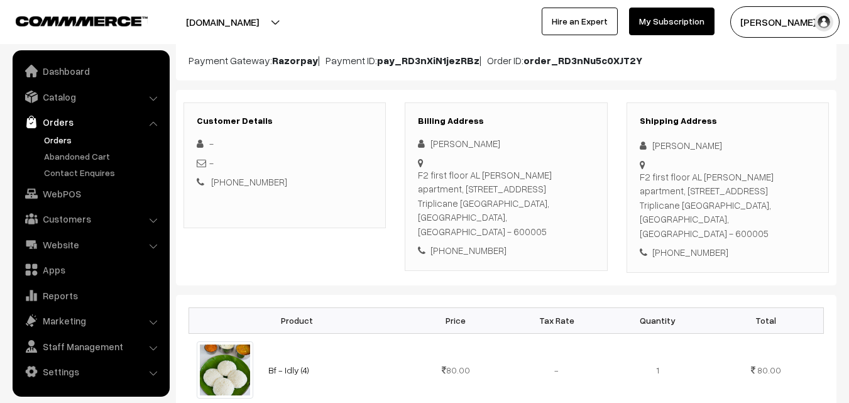
scroll to position [126, 0]
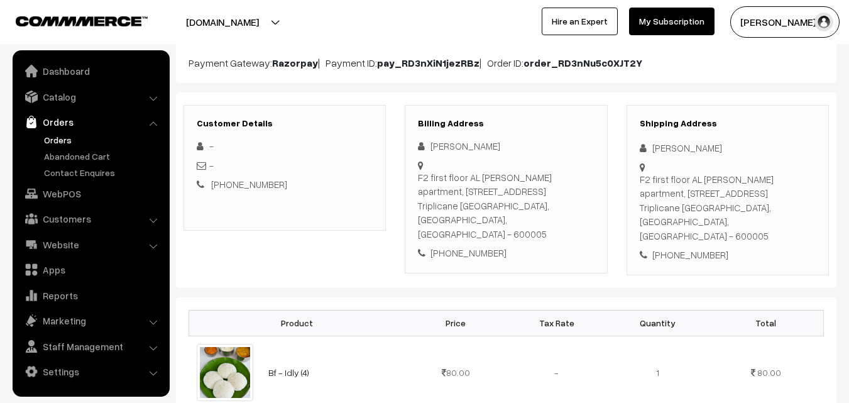
click at [468, 248] on div "Billing Address [PERSON_NAME] F2 first floor AL [PERSON_NAME] apartment, [STREE…" at bounding box center [506, 189] width 202 height 168
click at [477, 231] on div "Sridevi Venkatesh F2 first floor AL BAITH MARINA apartment, 2/35 neeliveerasamy…" at bounding box center [506, 199] width 176 height 121
copy div "7299955713"
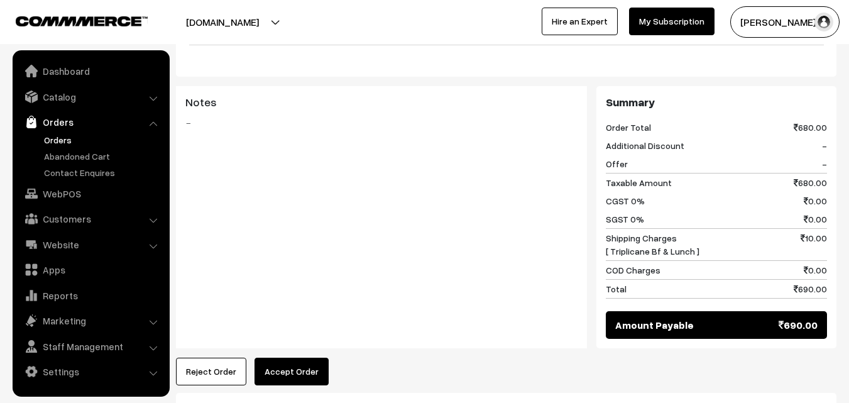
scroll to position [817, 0]
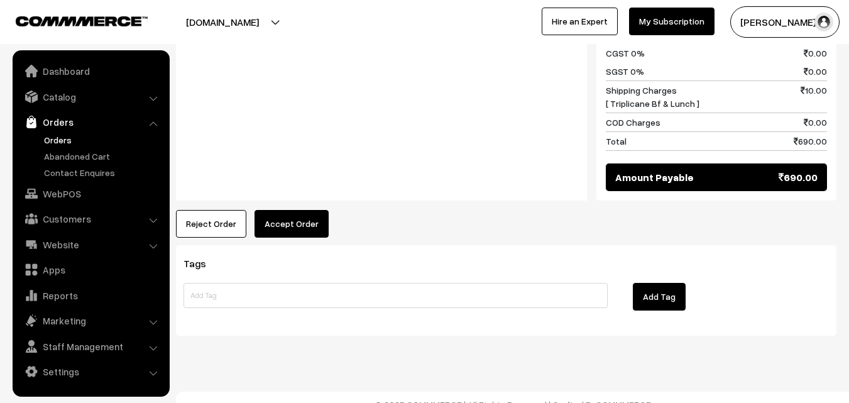
click at [300, 210] on button "Accept Order" at bounding box center [292, 224] width 74 height 28
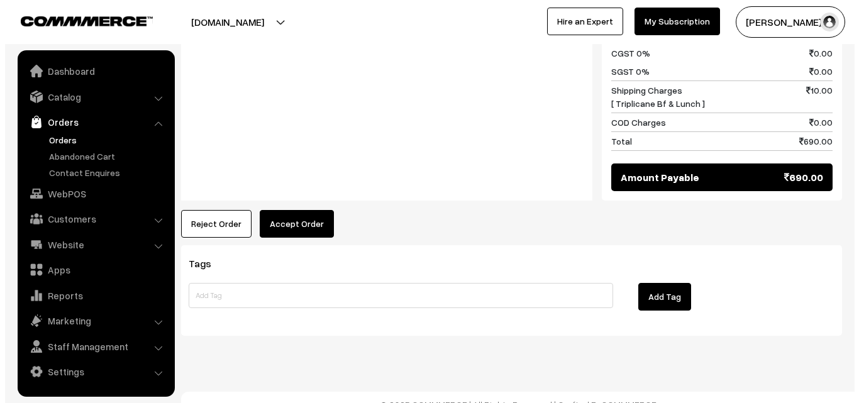
scroll to position [920, 0]
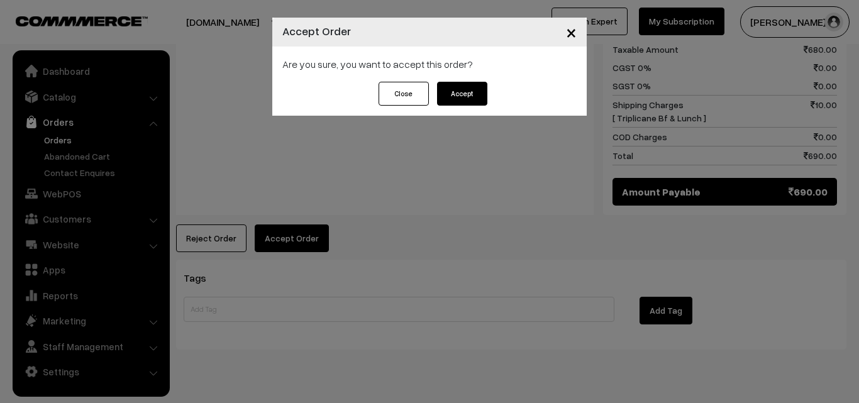
click at [468, 89] on button "Accept" at bounding box center [462, 94] width 50 height 24
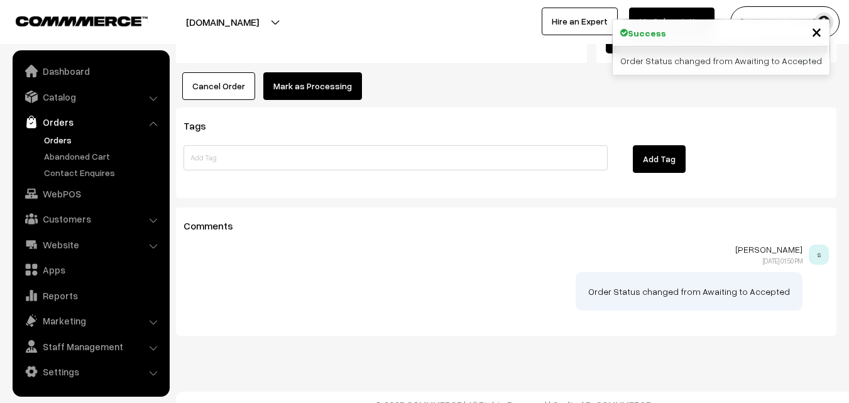
click at [297, 77] on button "Mark as Processing" at bounding box center [312, 86] width 99 height 28
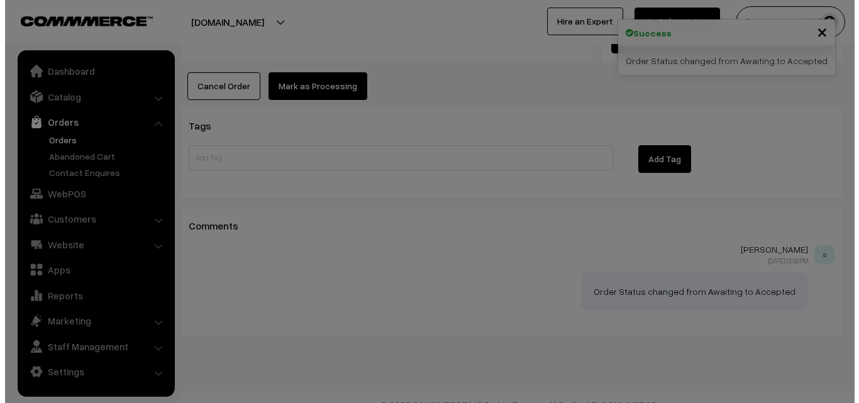
scroll to position [1057, 0]
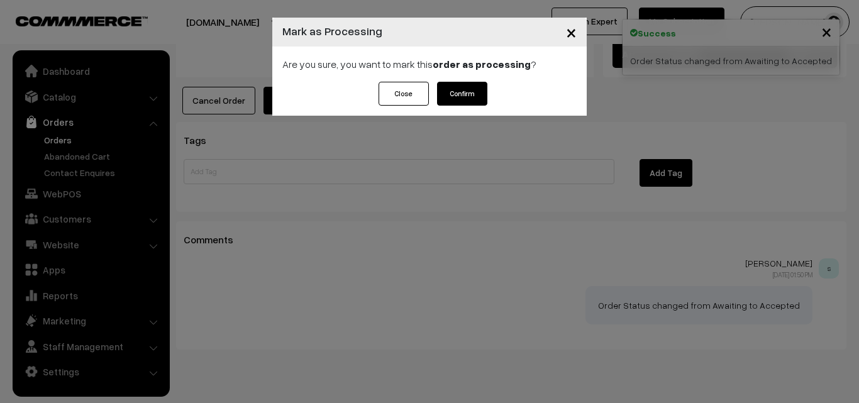
click at [459, 103] on button "Confirm" at bounding box center [462, 94] width 50 height 24
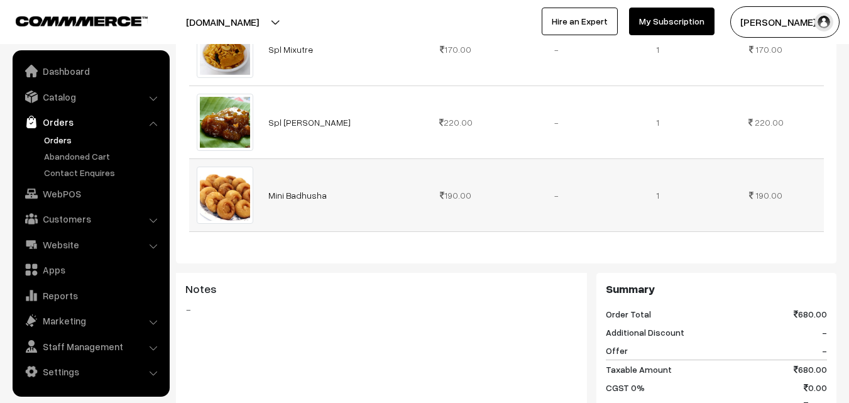
scroll to position [566, 0]
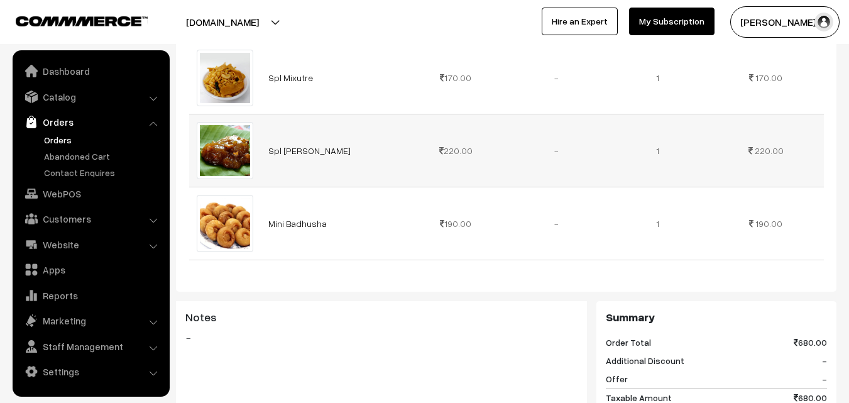
copy link "Spl [PERSON_NAME]"
drag, startPoint x: 265, startPoint y: 145, endPoint x: 376, endPoint y: 148, distance: 110.7
click at [376, 148] on td "Spl [PERSON_NAME]" at bounding box center [333, 150] width 145 height 73
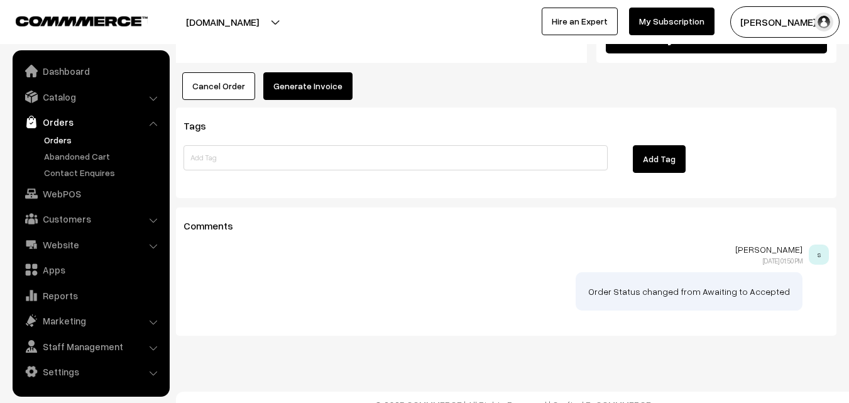
click at [316, 72] on button "Generate Invoice" at bounding box center [307, 86] width 89 height 28
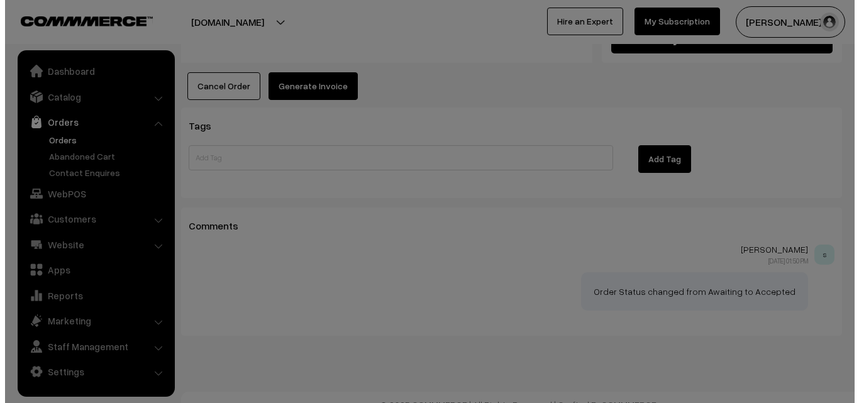
scroll to position [1057, 0]
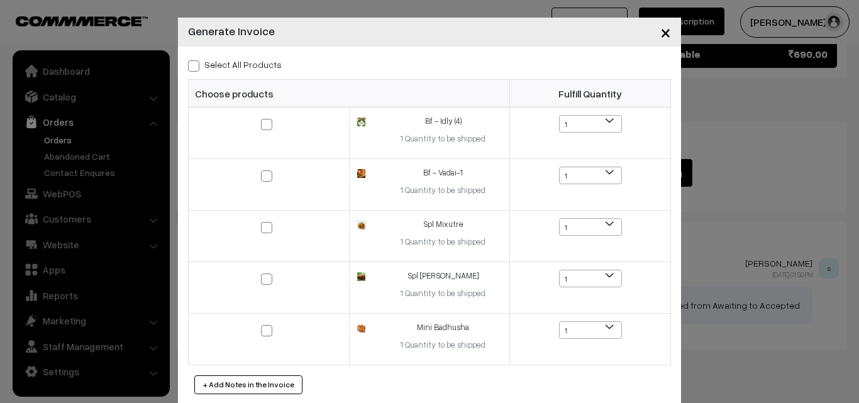
click at [209, 54] on div "Select All Products Choose products Fulfill Quantity 1 1 1 1 1" at bounding box center [429, 226] width 503 height 358
click at [206, 67] on label "Select All Products" at bounding box center [235, 64] width 94 height 13
click at [196, 67] on input "Select All Products" at bounding box center [192, 64] width 8 height 8
checkbox input "true"
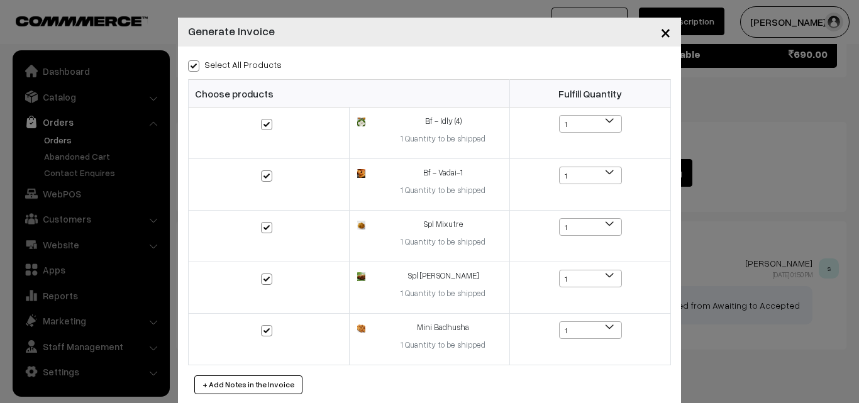
checkbox input "true"
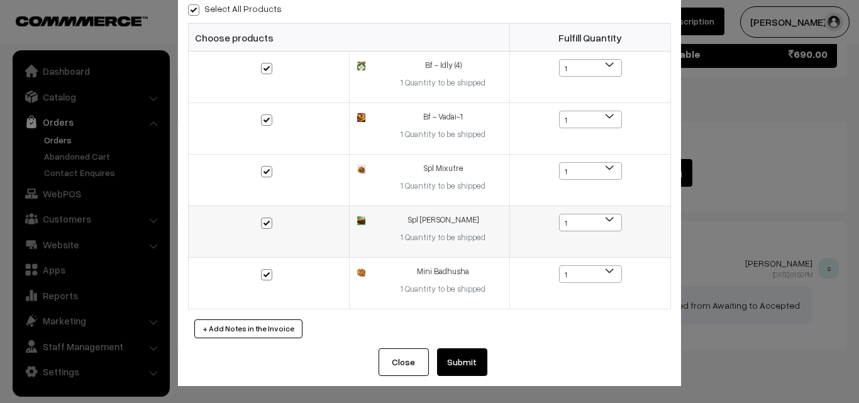
scroll to position [57, 0]
click at [461, 352] on button "Submit" at bounding box center [462, 362] width 50 height 28
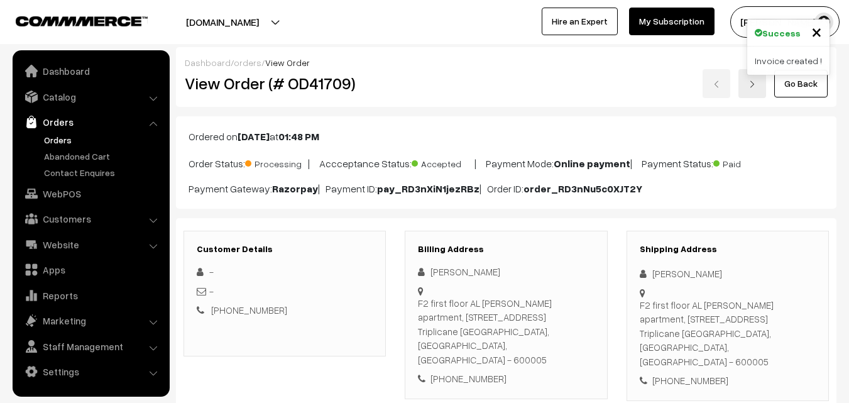
scroll to position [1066, 0]
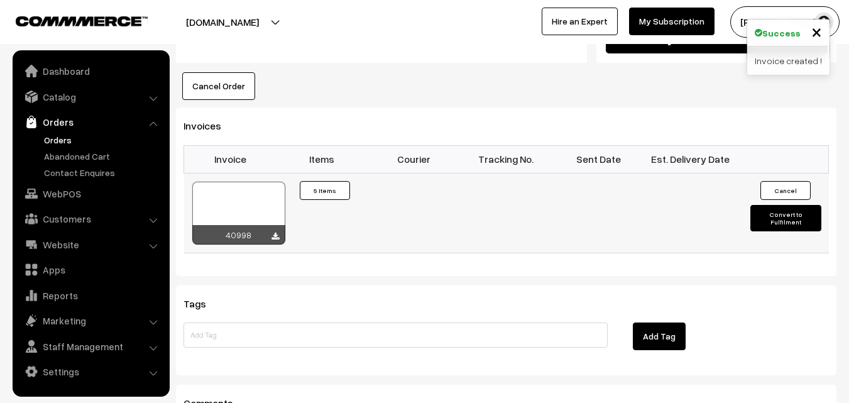
click at [217, 190] on div at bounding box center [238, 213] width 93 height 63
